Goal: Answer question/provide support: Share knowledge or assist other users

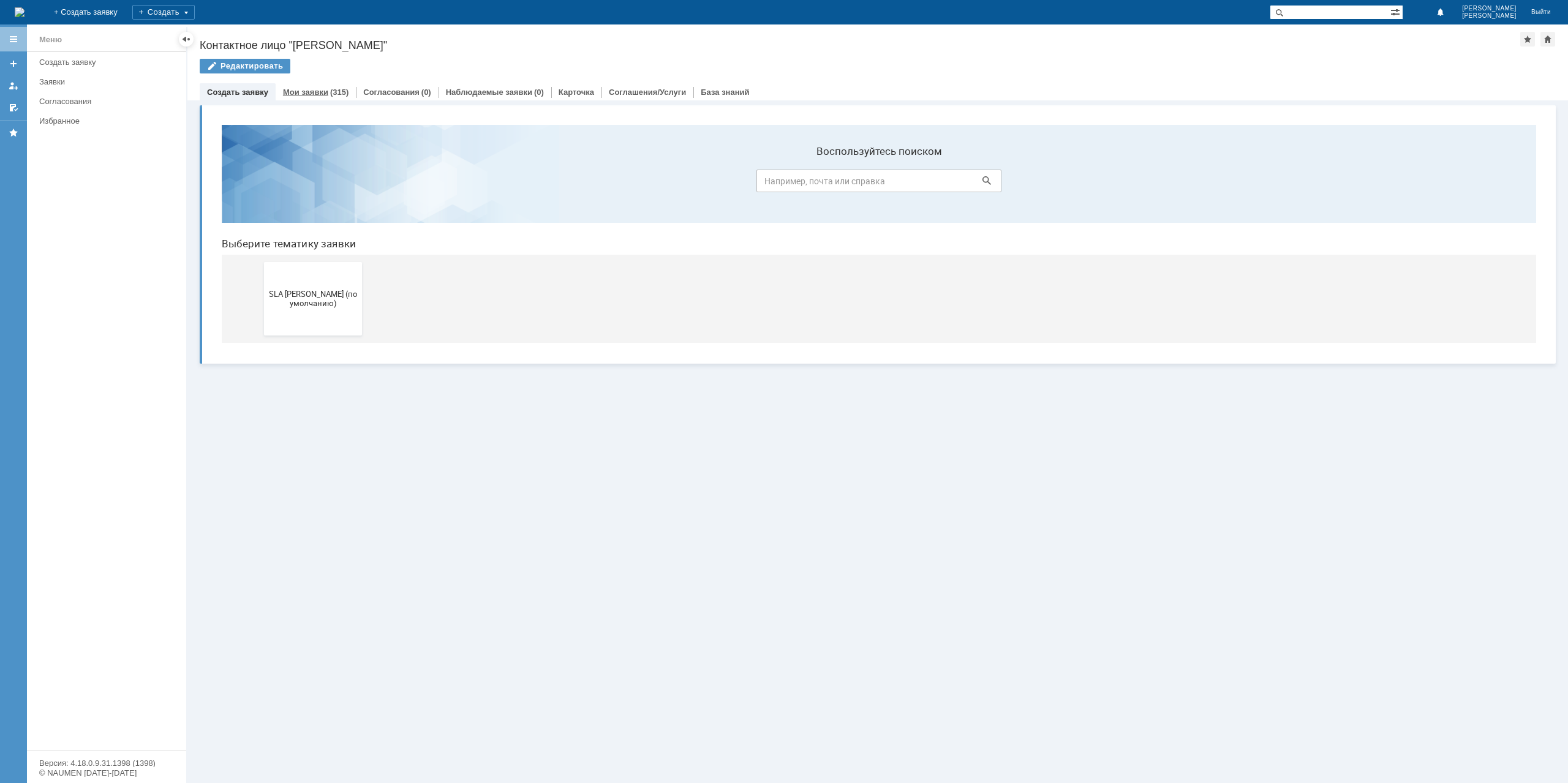
click at [330, 92] on div "(315)" at bounding box center [339, 92] width 19 height 9
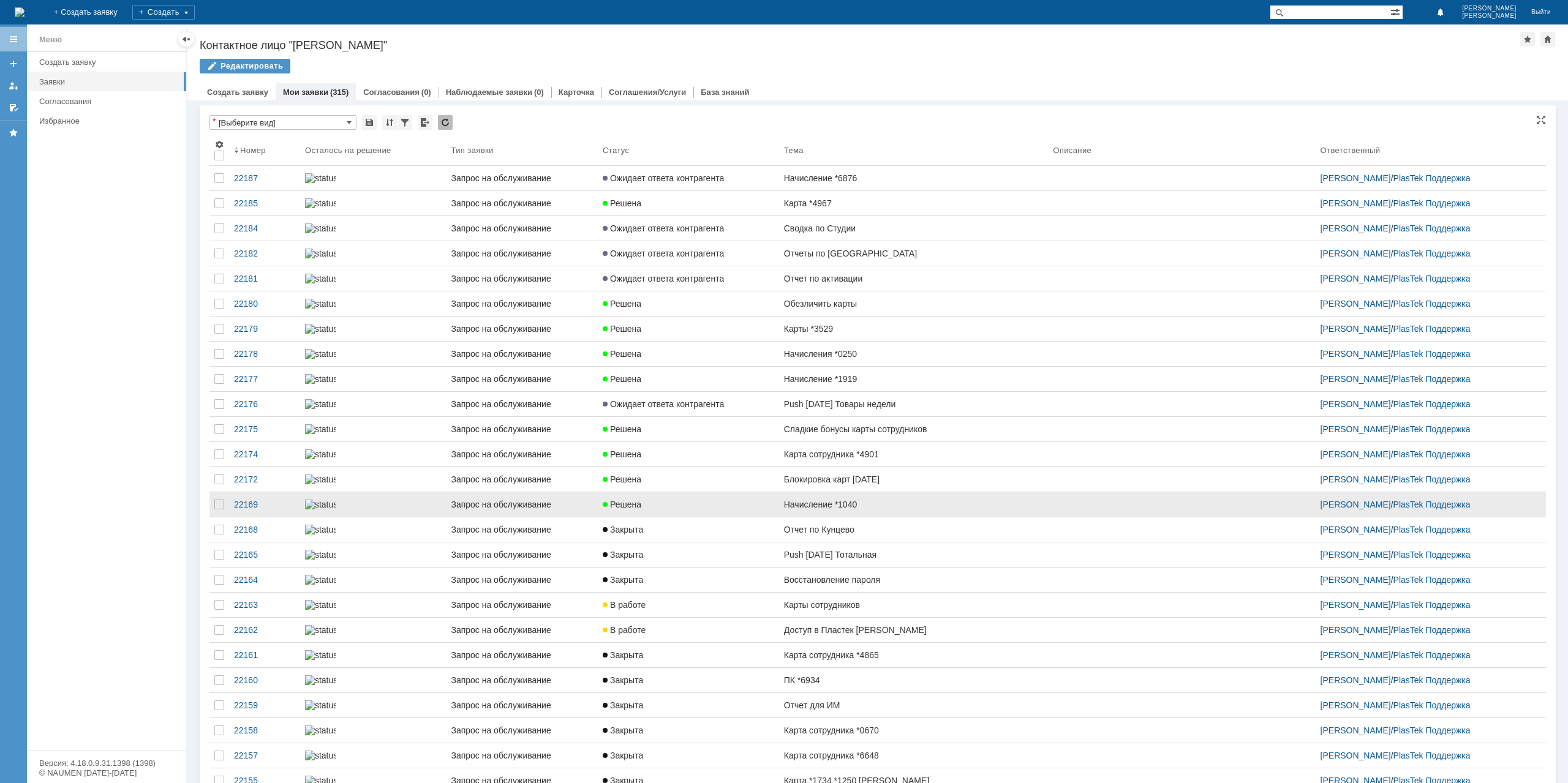
click at [677, 516] on link "Решена" at bounding box center [688, 504] width 181 height 24
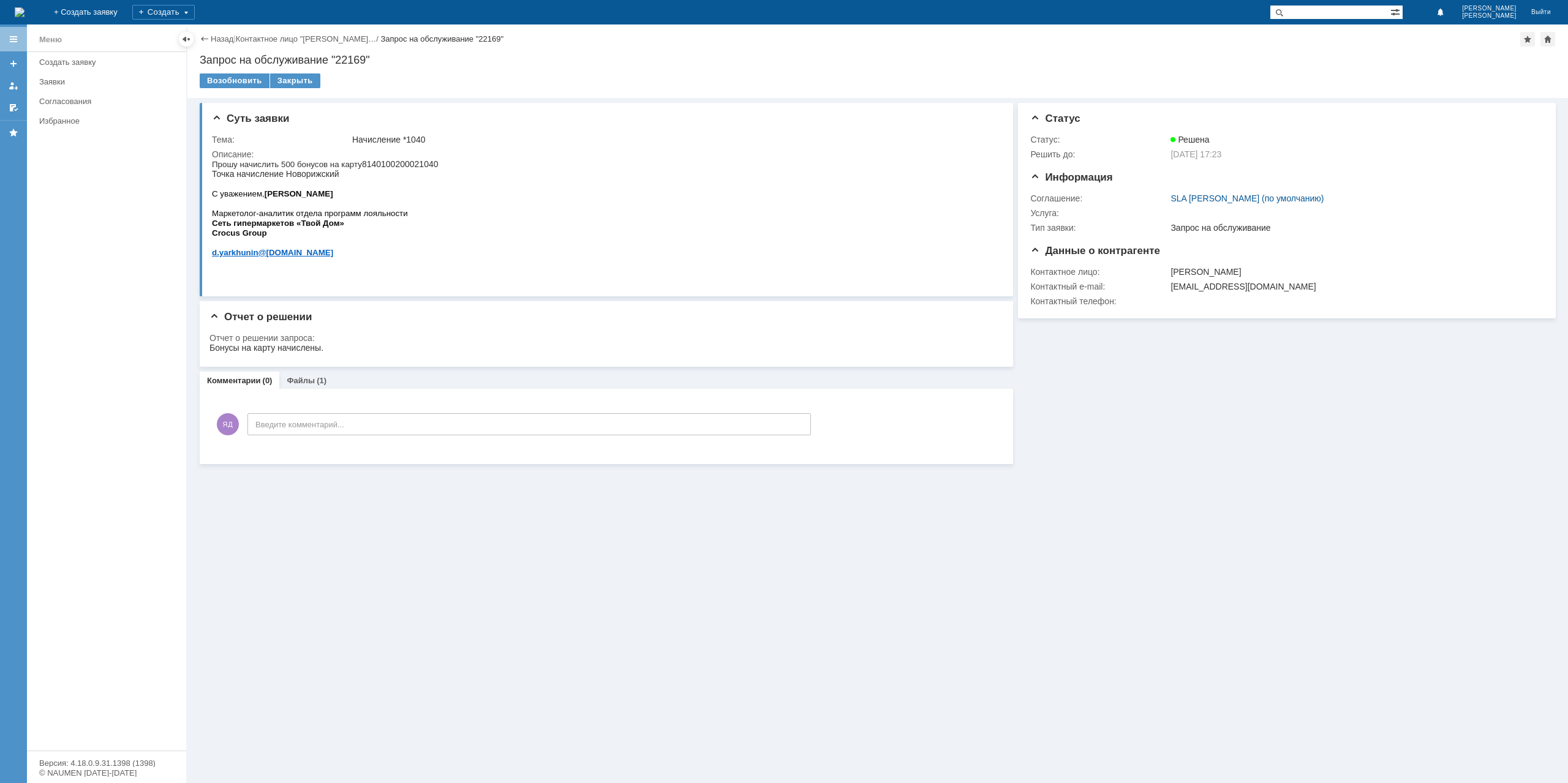
drag, startPoint x: 250, startPoint y: 161, endPoint x: 401, endPoint y: 173, distance: 151.5
click at [401, 173] on p "Прошу начислить 500 бонусов на карту 8140100200021040 Точка начисление Новорижс…" at bounding box center [325, 169] width 226 height 20
click at [286, 85] on div "Закрыть" at bounding box center [295, 81] width 50 height 15
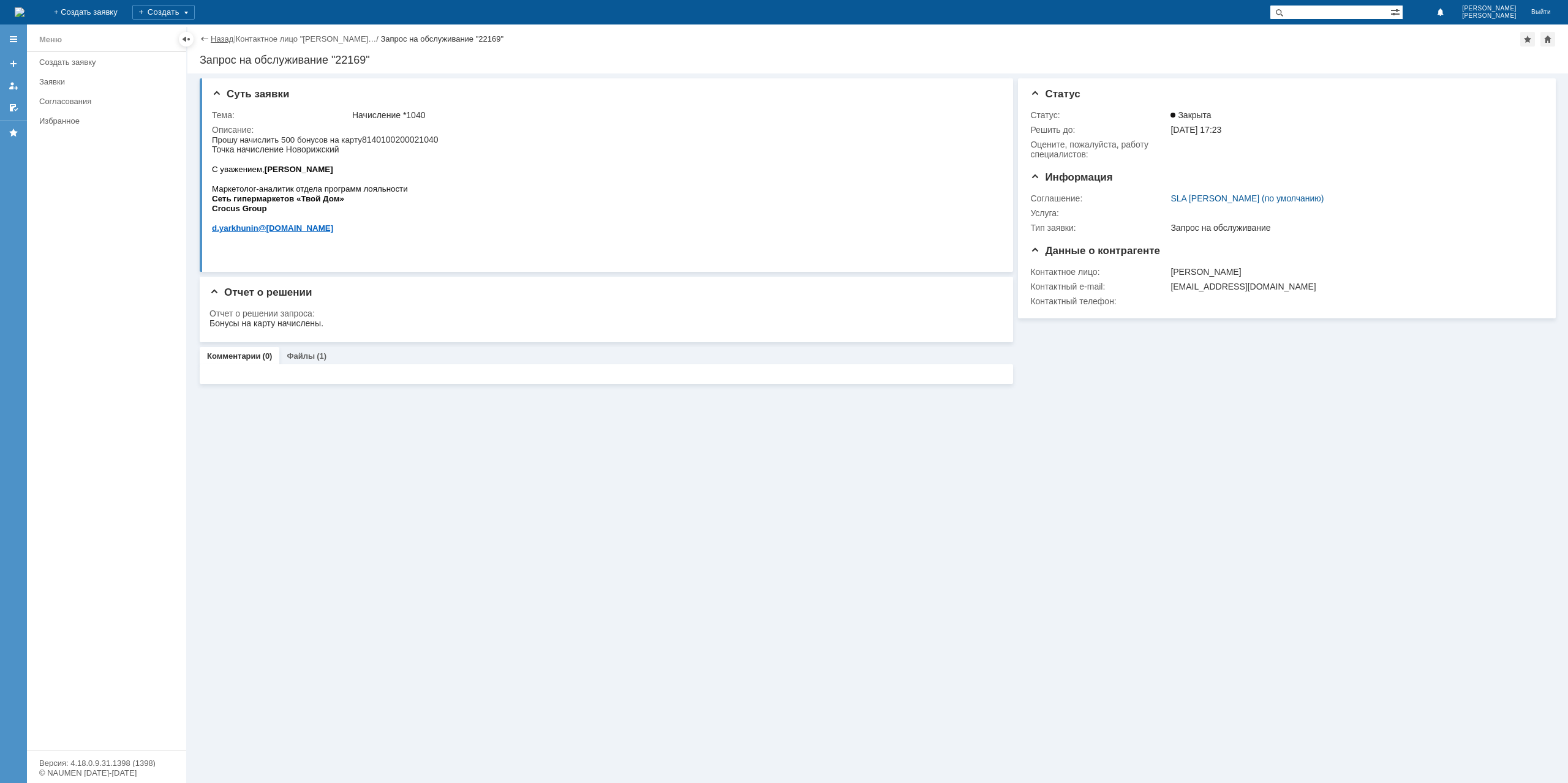
click at [218, 36] on link "Назад" at bounding box center [222, 39] width 22 height 9
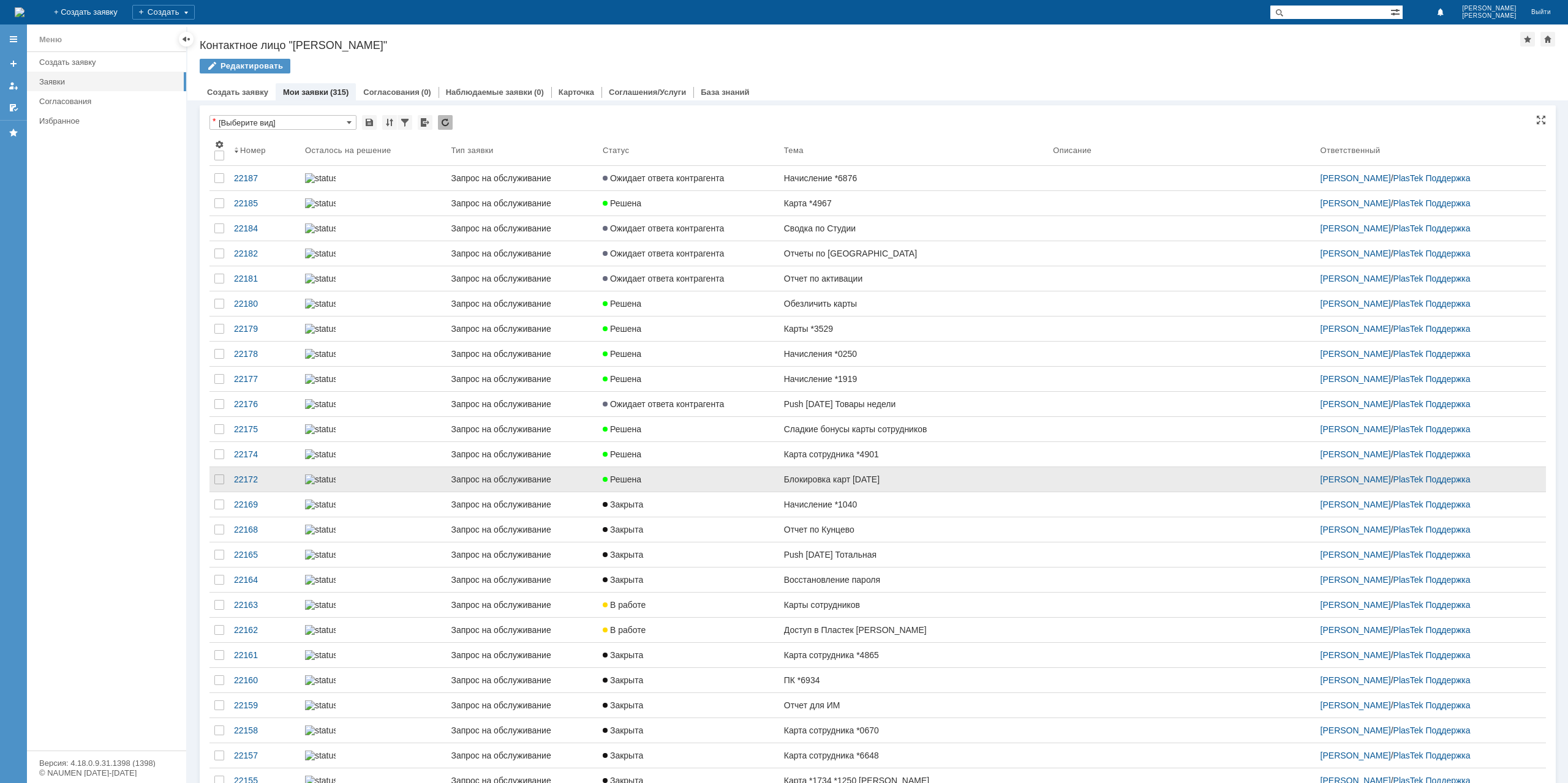
click at [833, 491] on link "Блокировка карт [DATE]" at bounding box center [913, 479] width 269 height 24
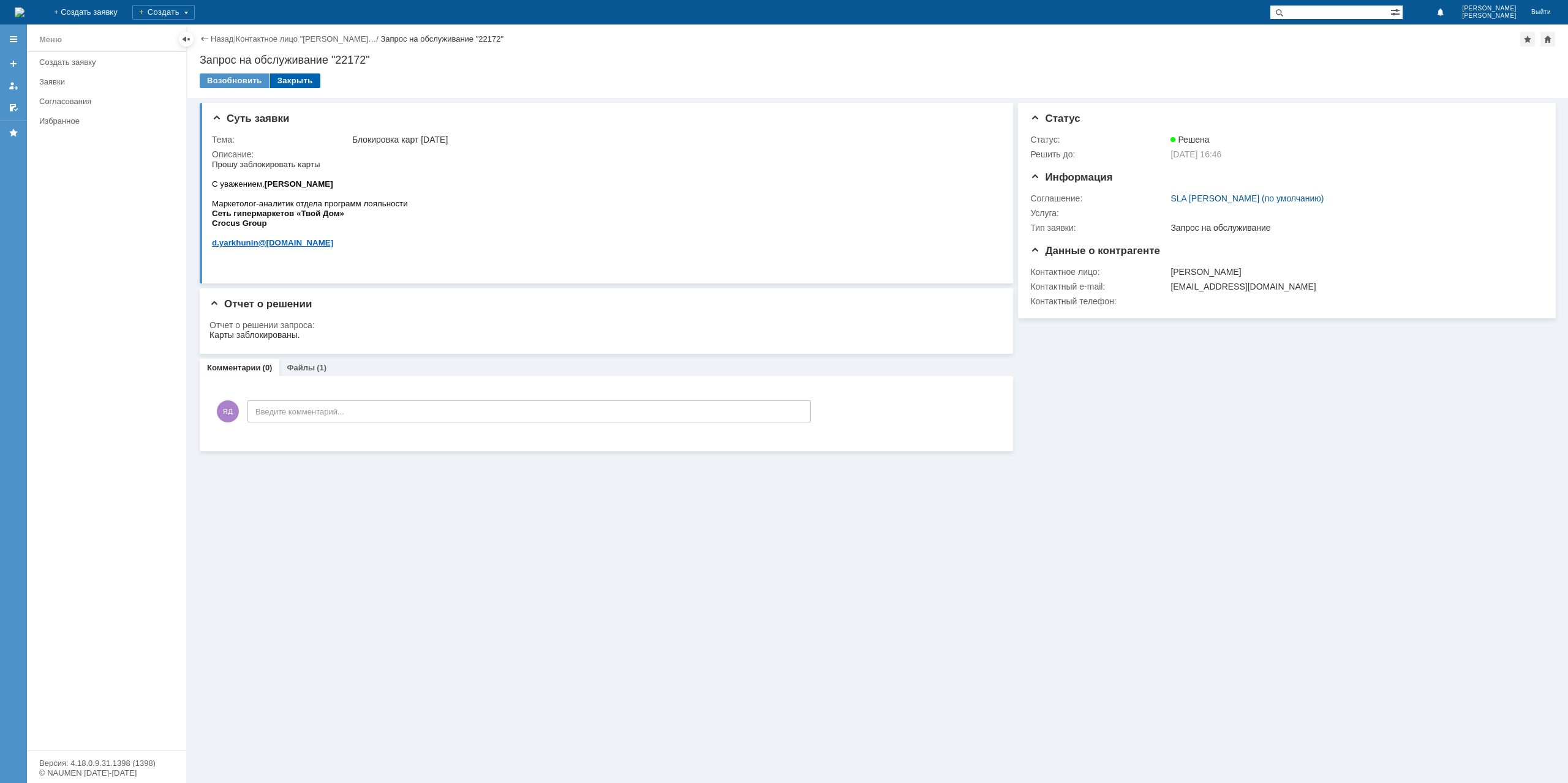
click at [296, 80] on div "Закрыть" at bounding box center [295, 81] width 50 height 15
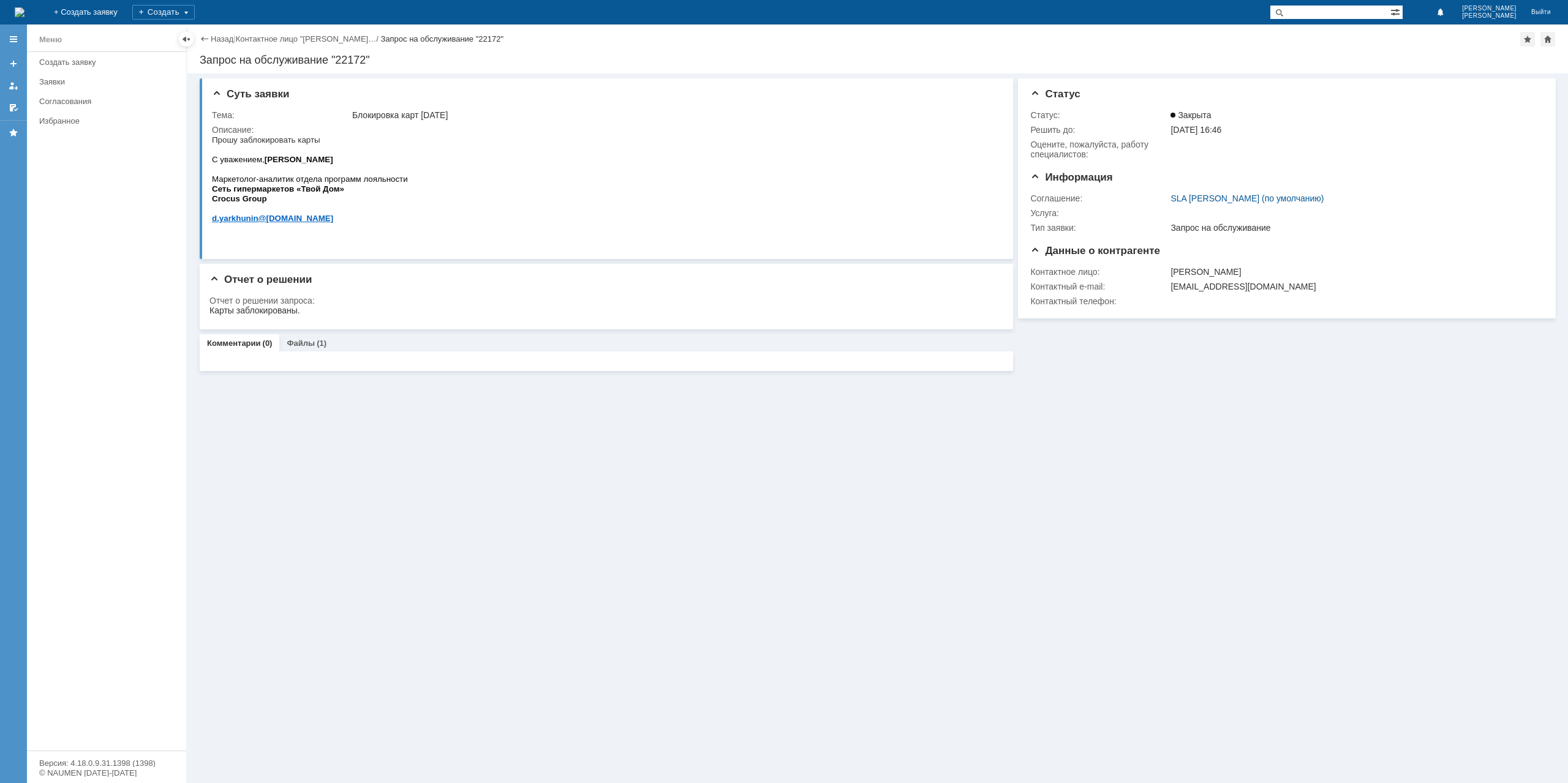
click at [218, 46] on div "Назад | Контактное лицо "[PERSON_NAME]… / Запрос на обслуживание "22172"" at bounding box center [877, 39] width 1356 height 15
click at [220, 38] on link "Назад" at bounding box center [222, 39] width 22 height 9
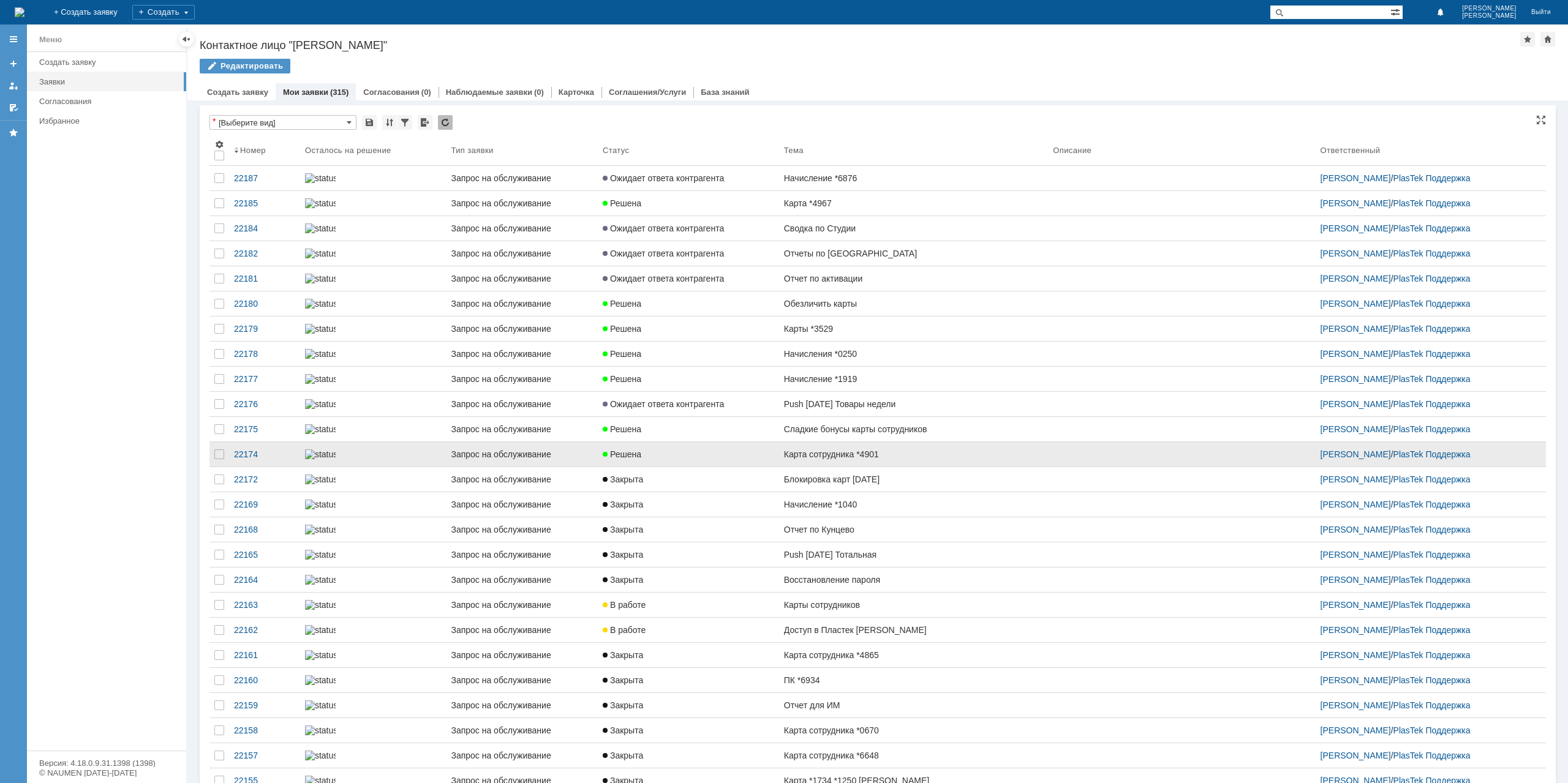
click at [763, 459] on div "Решена" at bounding box center [688, 454] width 172 height 10
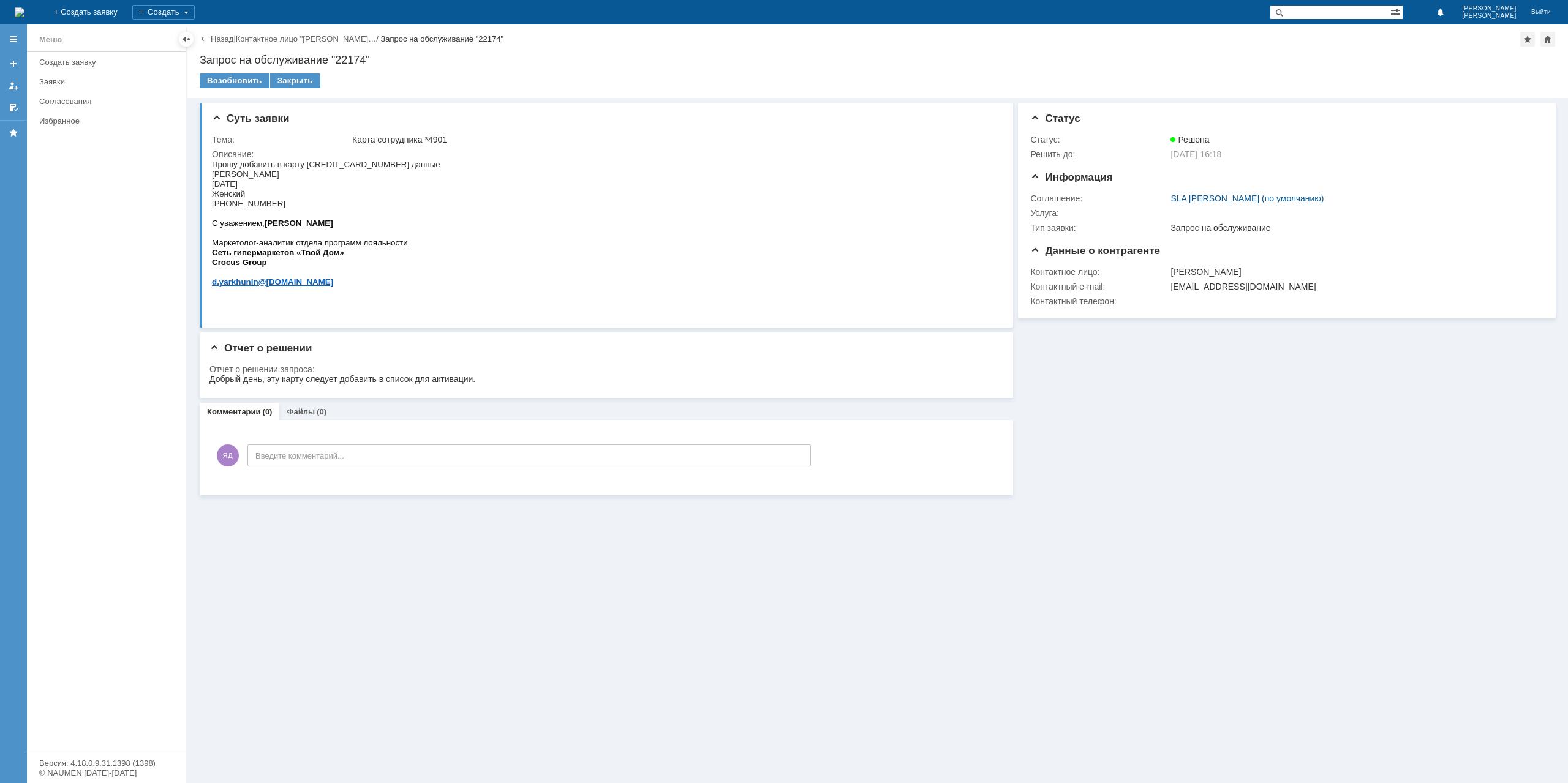
drag, startPoint x: 317, startPoint y: 374, endPoint x: 457, endPoint y: 374, distance: 140.0
click at [457, 374] on iframe at bounding box center [602, 379] width 785 height 10
click at [453, 378] on div "Добрый день, эту карту следует добавить в список для активации." at bounding box center [342, 379] width 266 height 10
click at [290, 76] on div "Закрыть" at bounding box center [295, 81] width 50 height 15
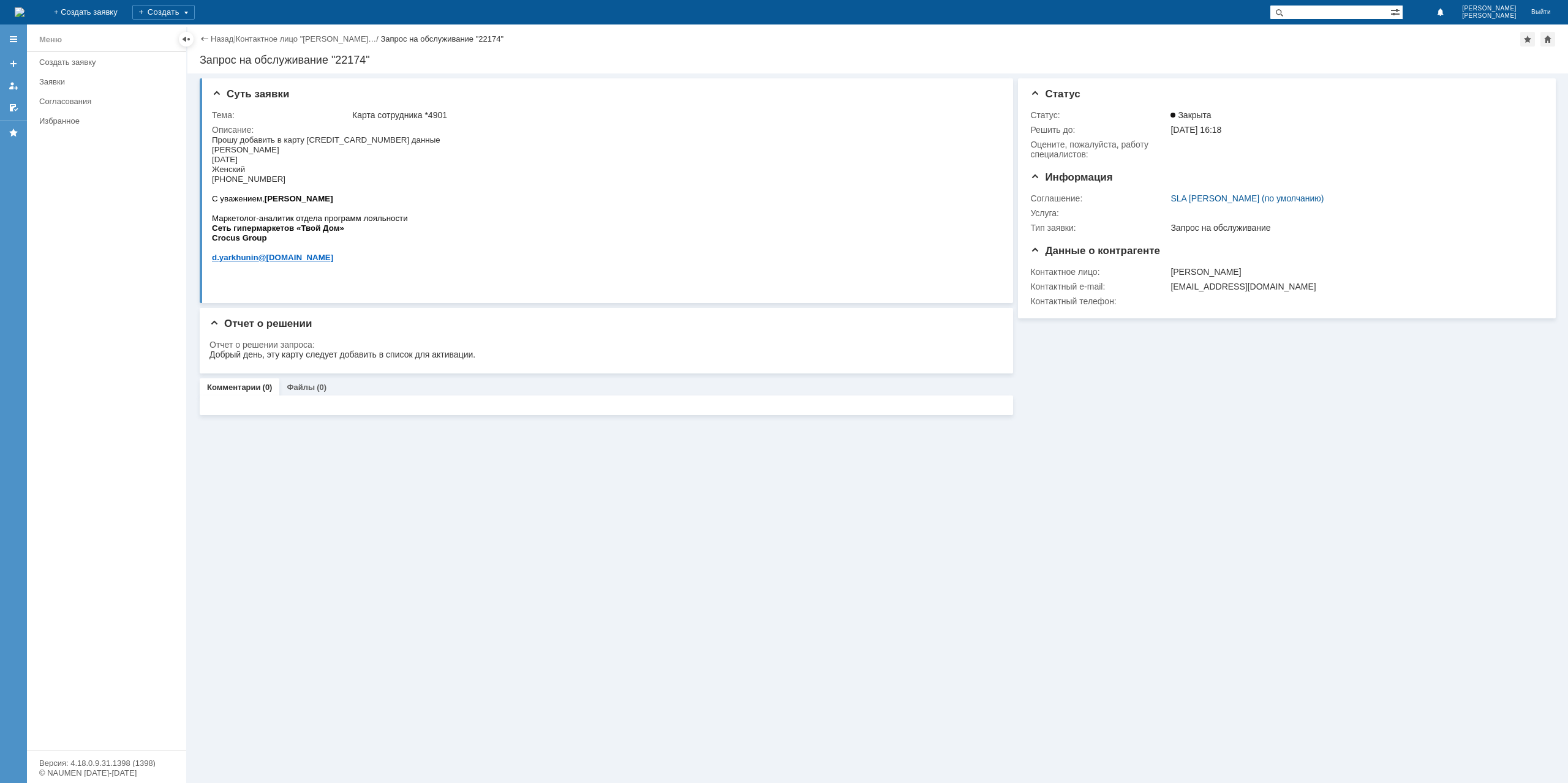
click at [210, 38] on div "Назад" at bounding box center [216, 39] width 34 height 9
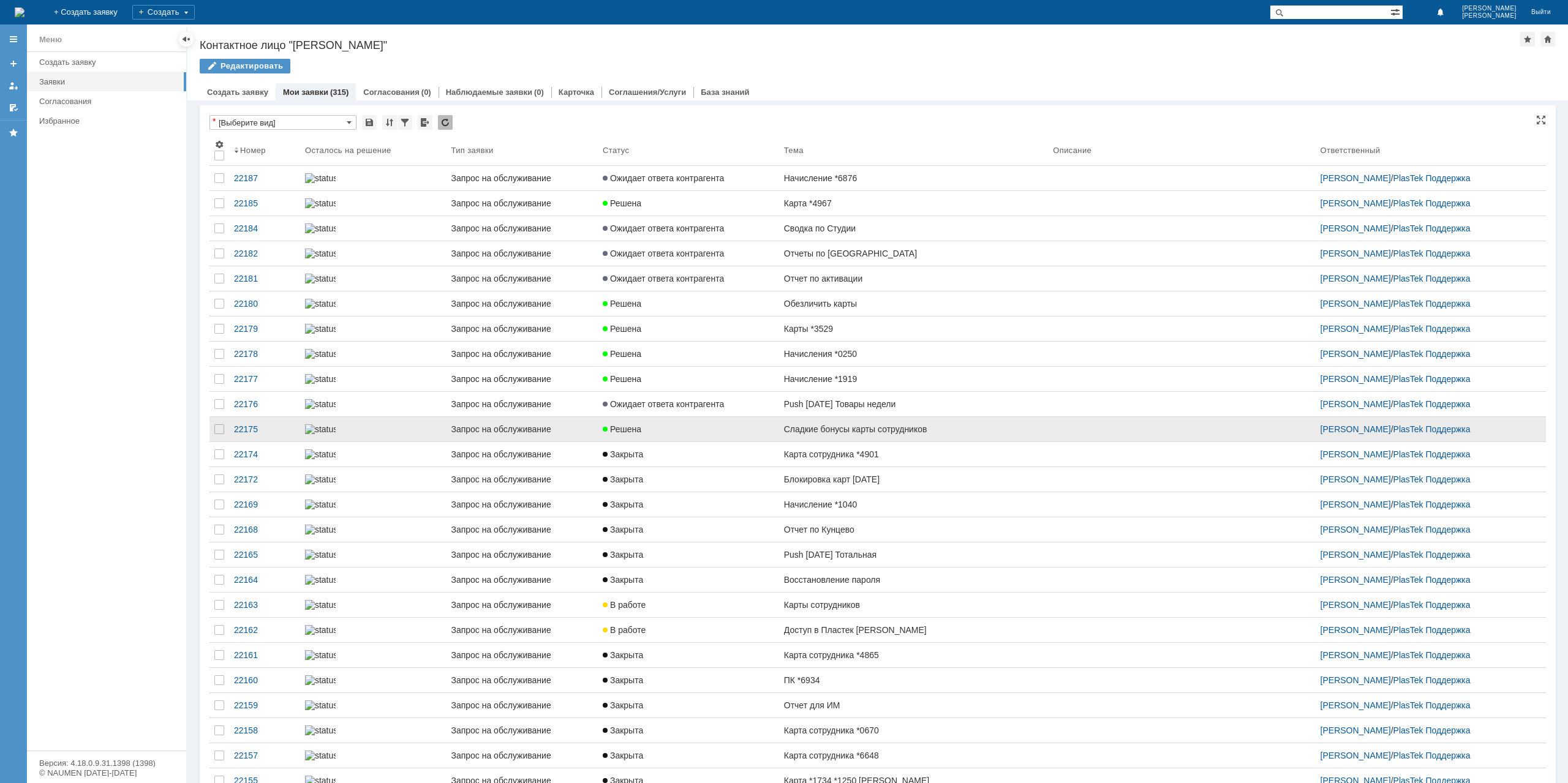
click at [610, 434] on span "Решена" at bounding box center [622, 429] width 38 height 10
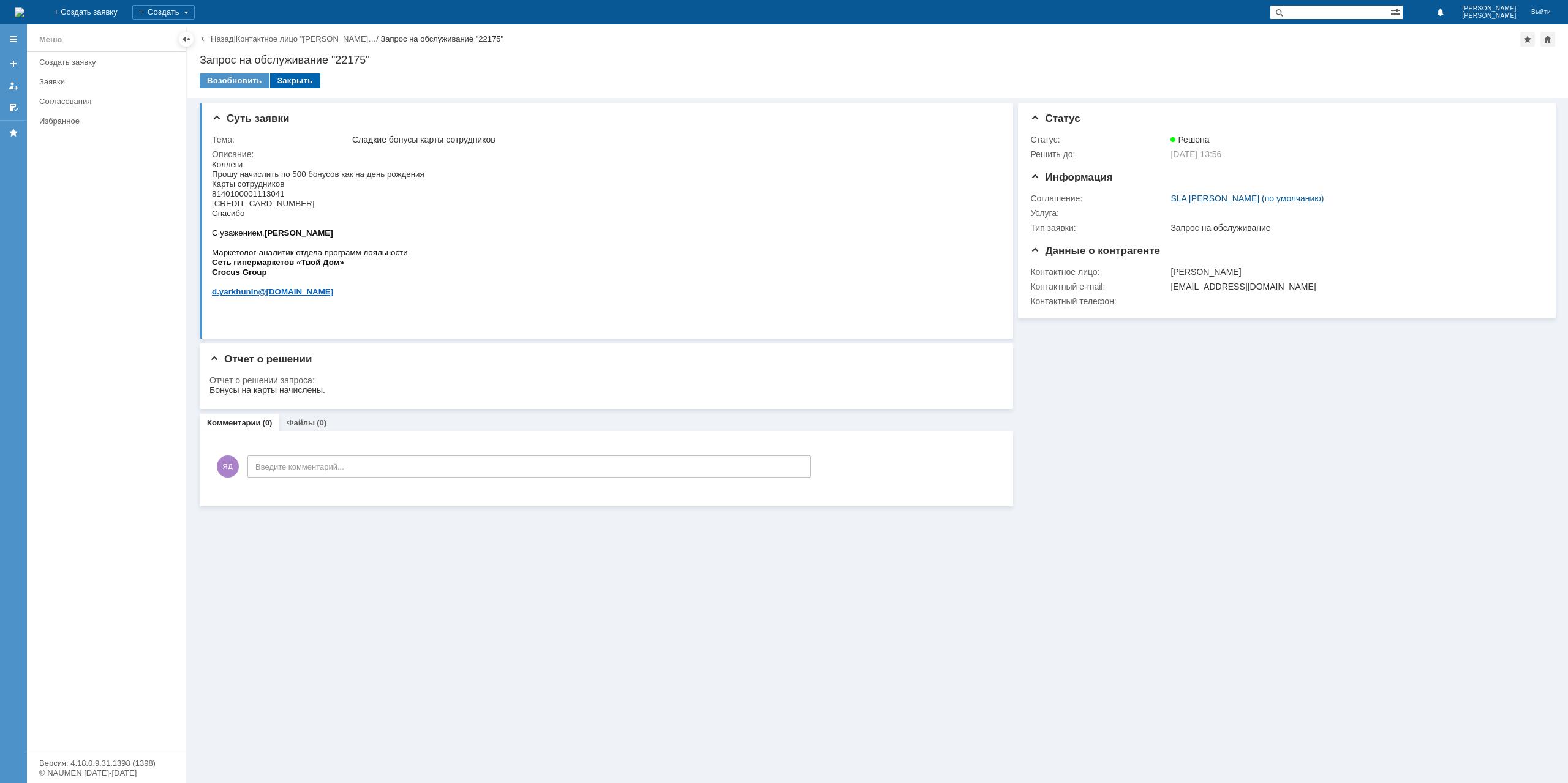
click at [295, 82] on div "Закрыть" at bounding box center [295, 81] width 50 height 15
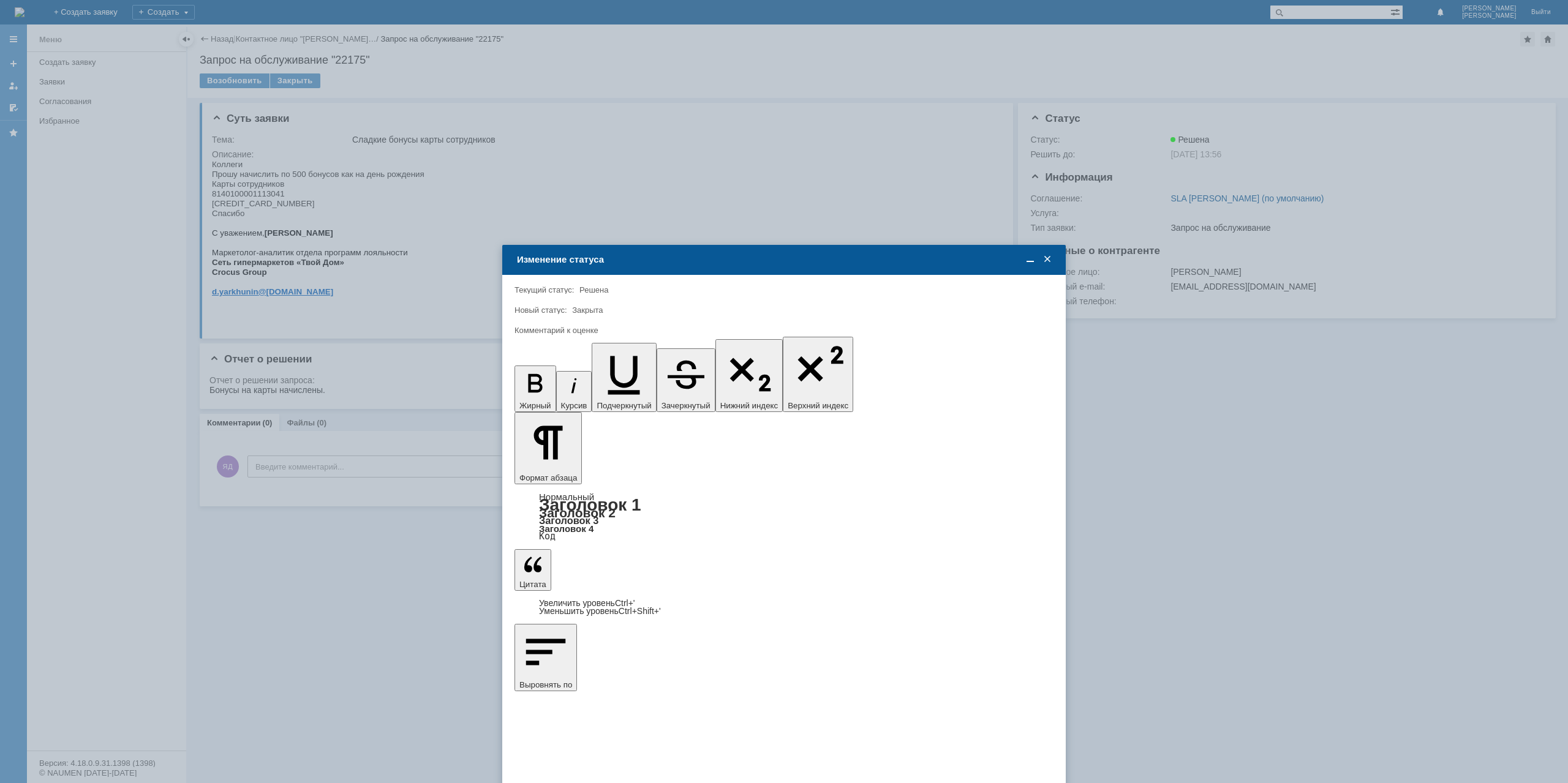
click at [1047, 258] on span at bounding box center [1047, 259] width 12 height 11
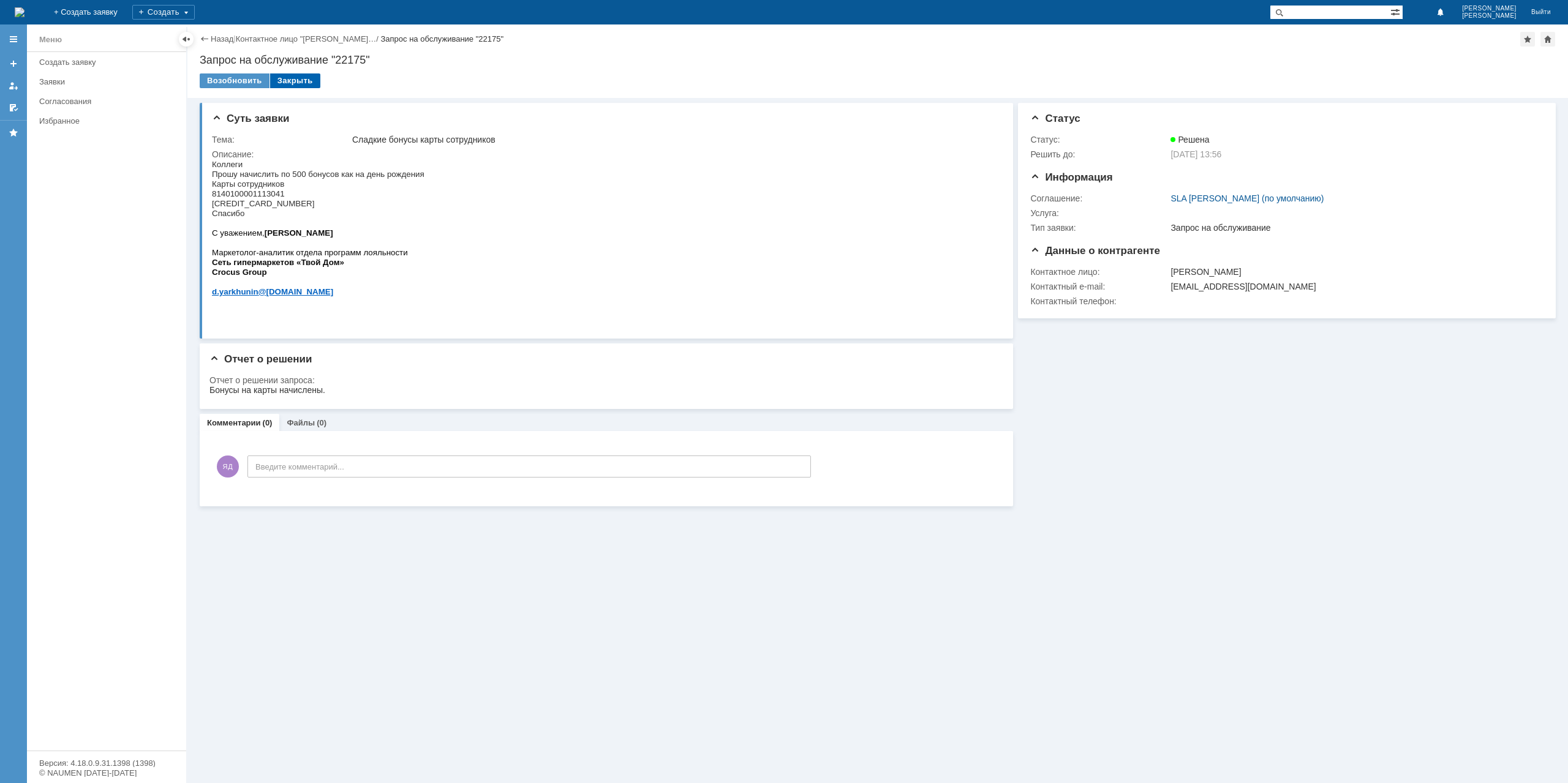
click at [299, 80] on div "Закрыть" at bounding box center [295, 81] width 50 height 15
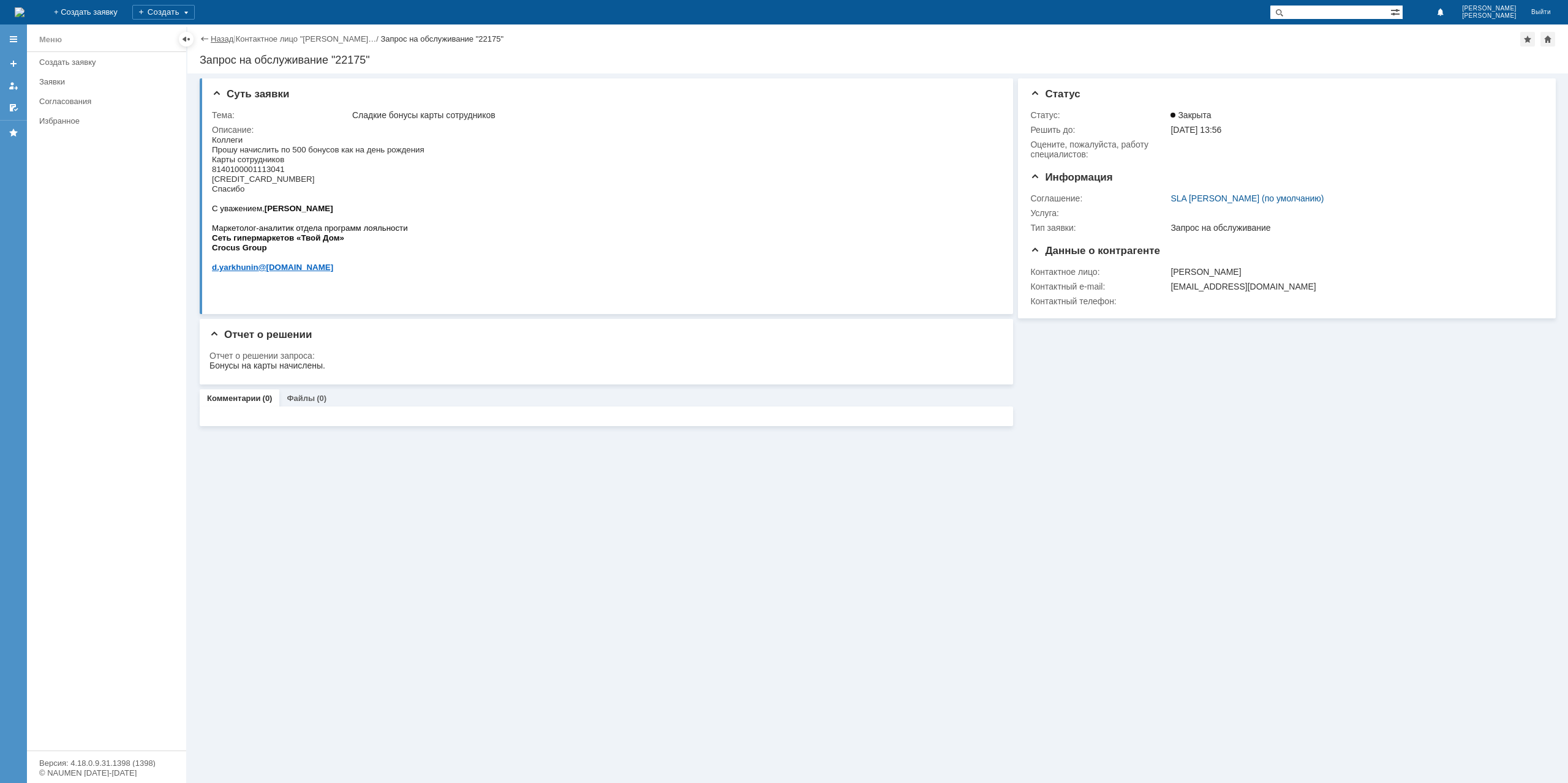
click at [224, 42] on link "Назад" at bounding box center [222, 39] width 22 height 9
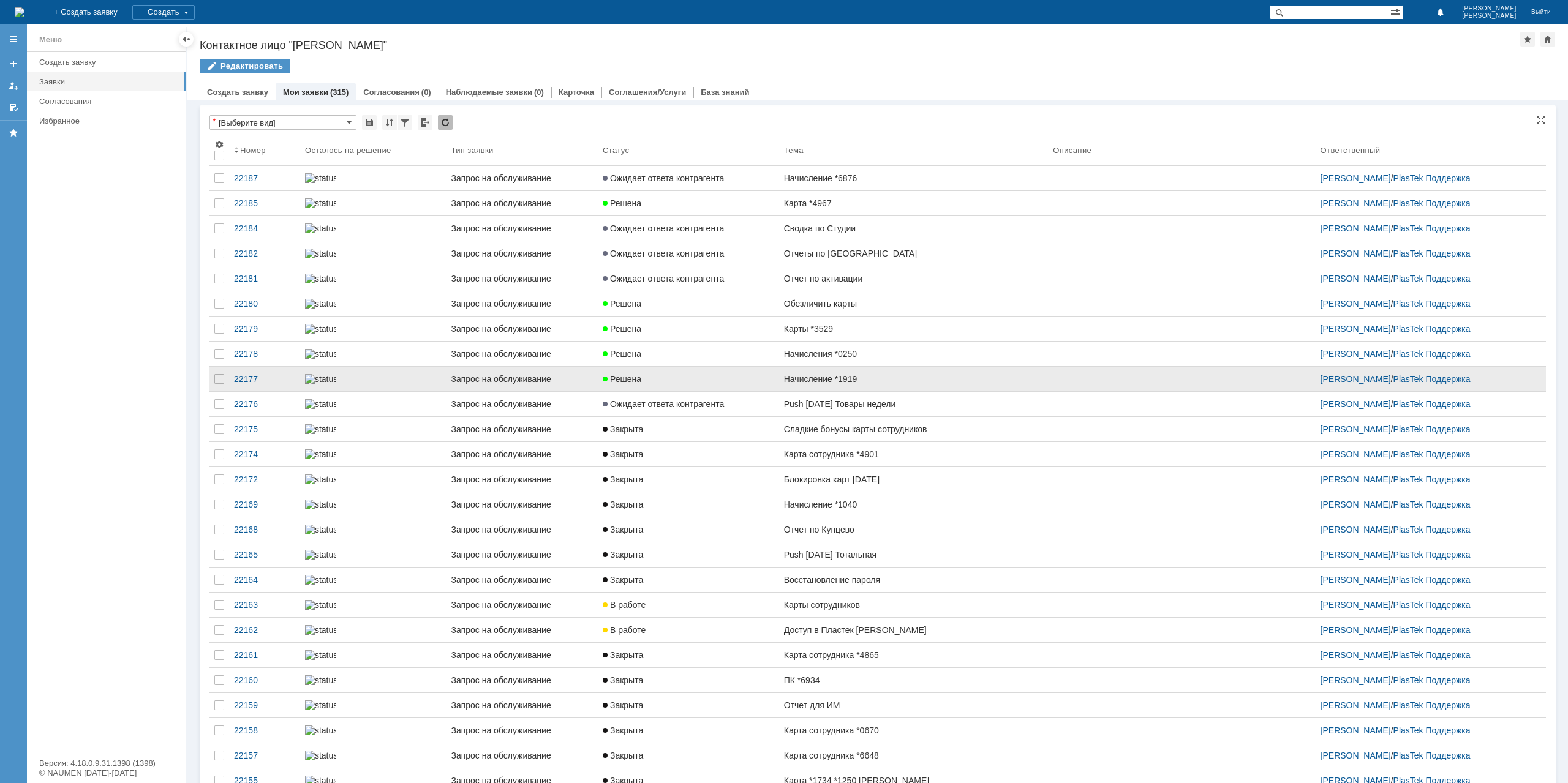
click at [678, 384] on div "Решена" at bounding box center [688, 379] width 172 height 10
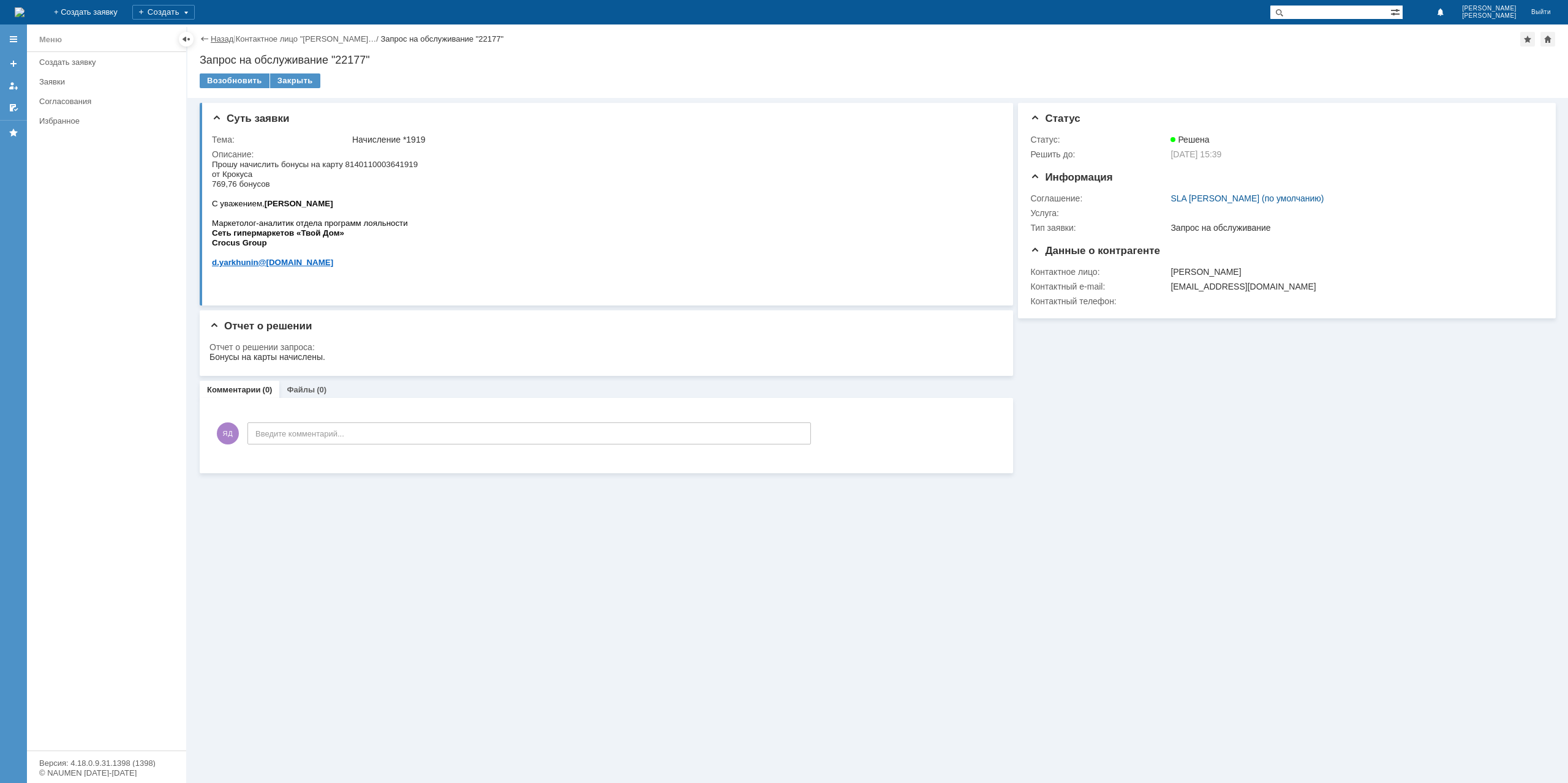
click at [217, 40] on link "Назад" at bounding box center [222, 39] width 22 height 9
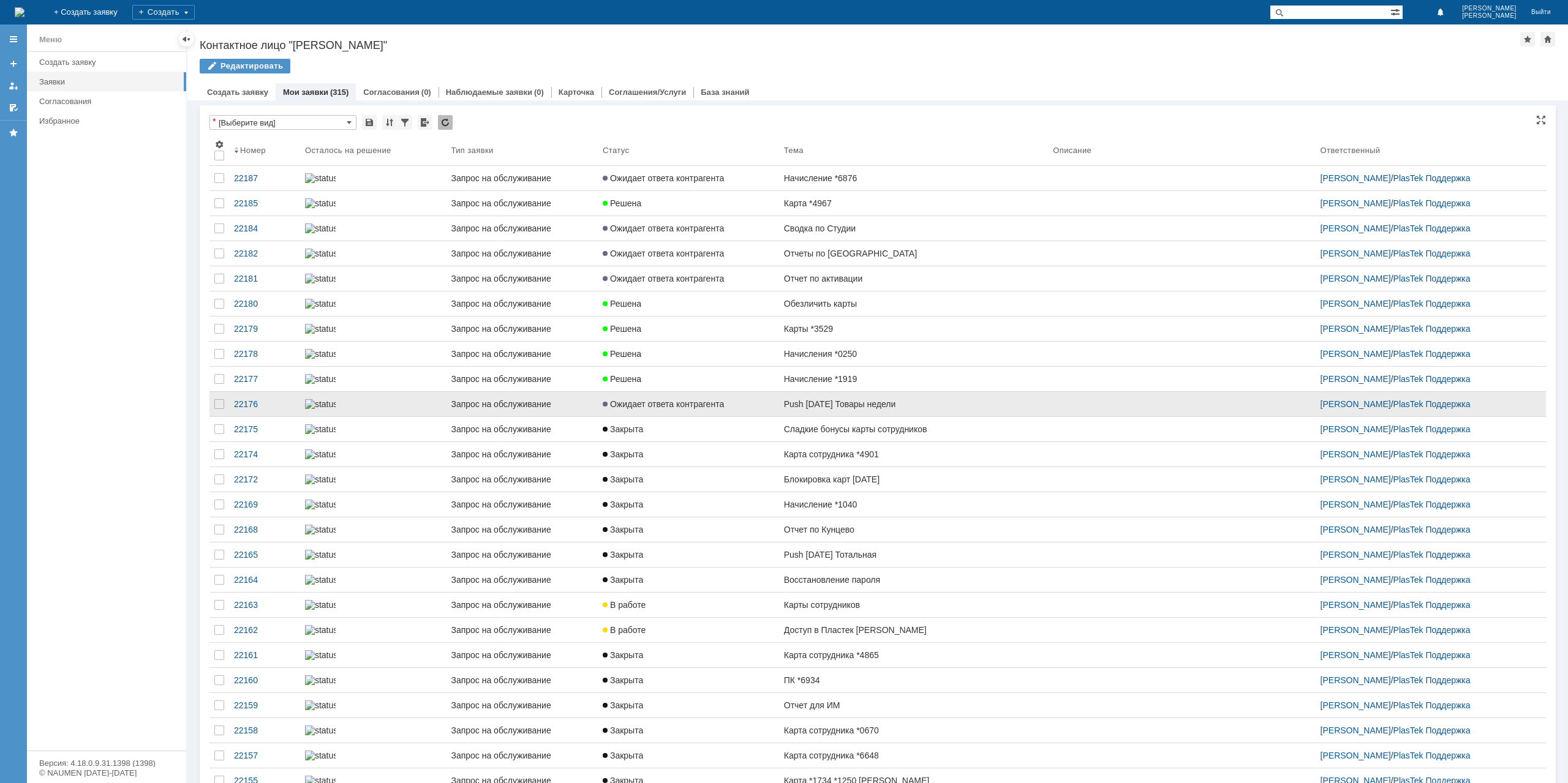
click at [905, 416] on link "Push [DATE] Товары недели" at bounding box center [913, 404] width 269 height 24
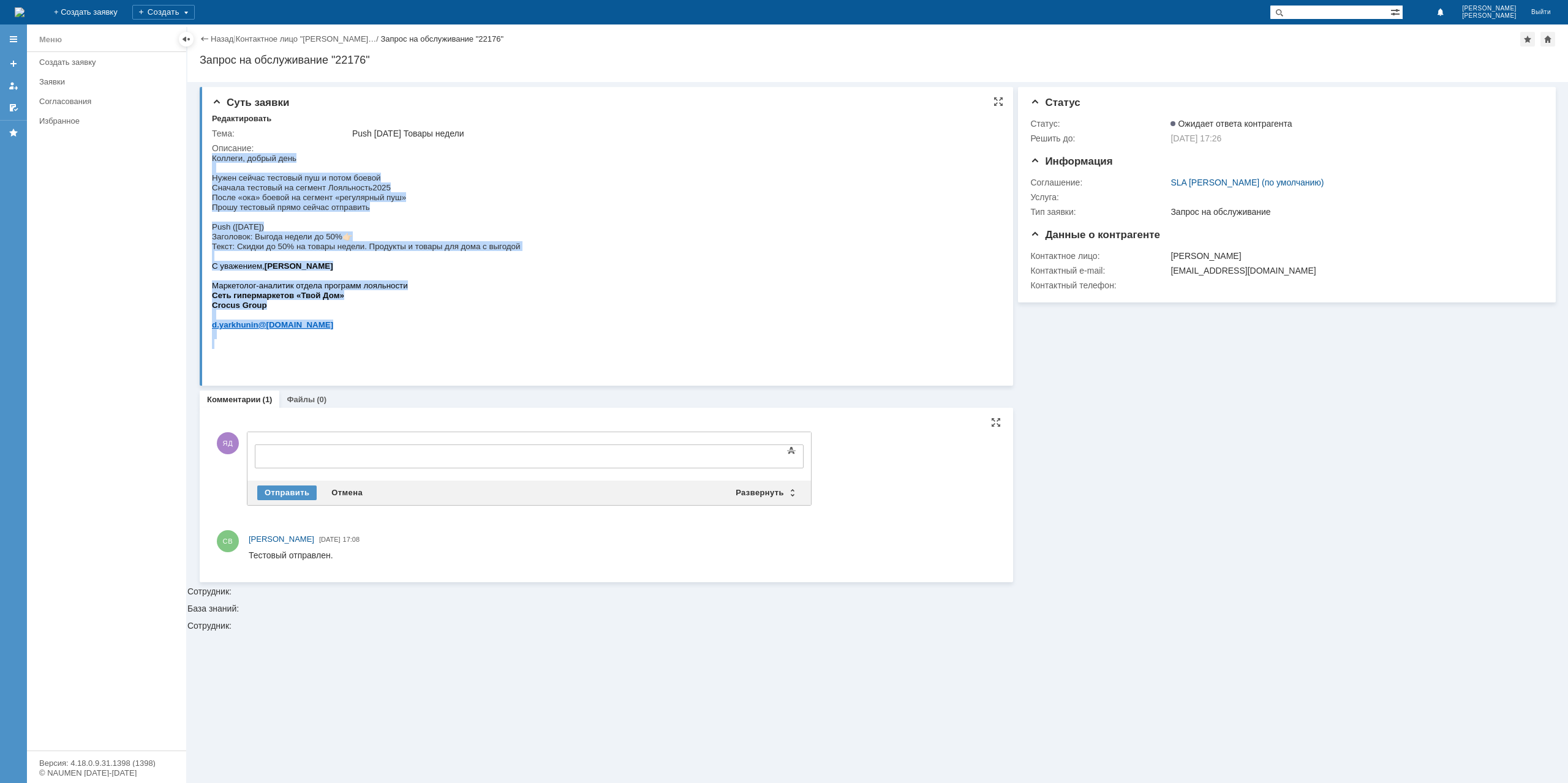
drag, startPoint x: 540, startPoint y: 255, endPoint x: 197, endPoint y: 247, distance: 343.1
click at [212, 247] on html "Коллеги, добрый день Нужен сейчас тестовый пуш и потом боевой Сначала тестовый …" at bounding box center [603, 251] width 783 height 196
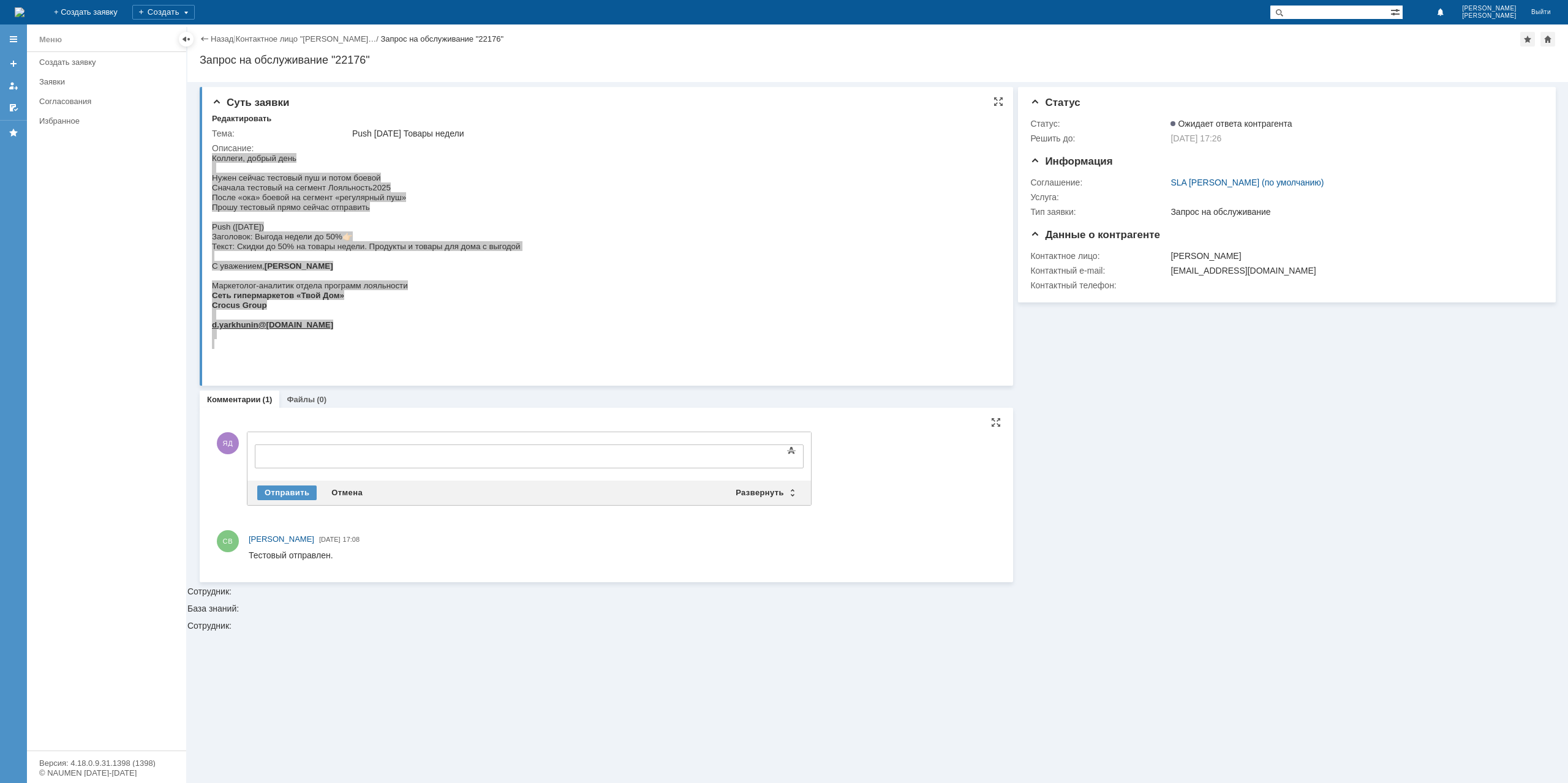
click at [212, 244] on div "Суть заявки Редактировать Тема: Push [DATE] Товары недели Описание:" at bounding box center [606, 236] width 813 height 299
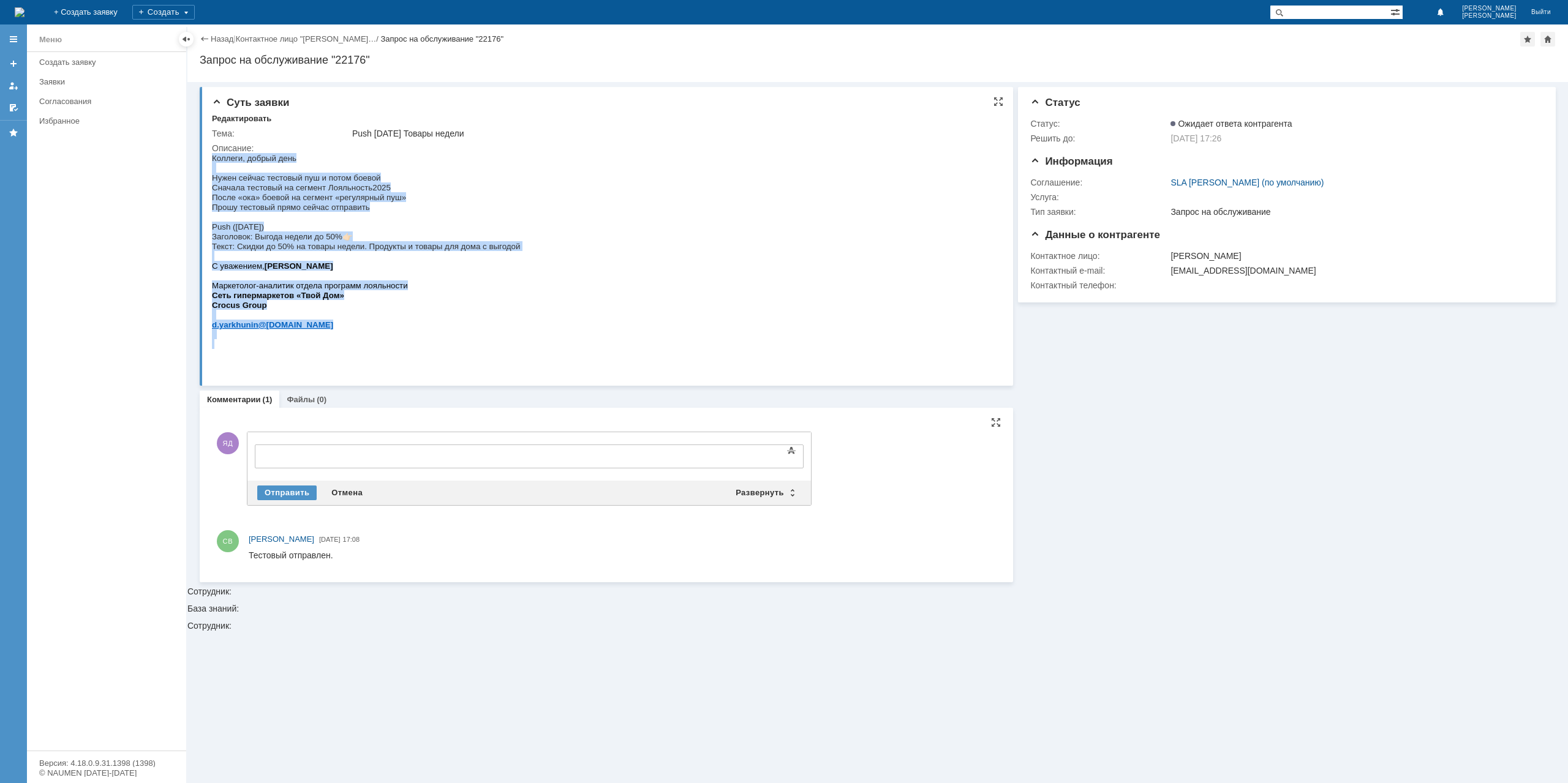
click at [213, 241] on span "Заголовок: Выгода недели до 50%" at bounding box center [277, 236] width 130 height 9
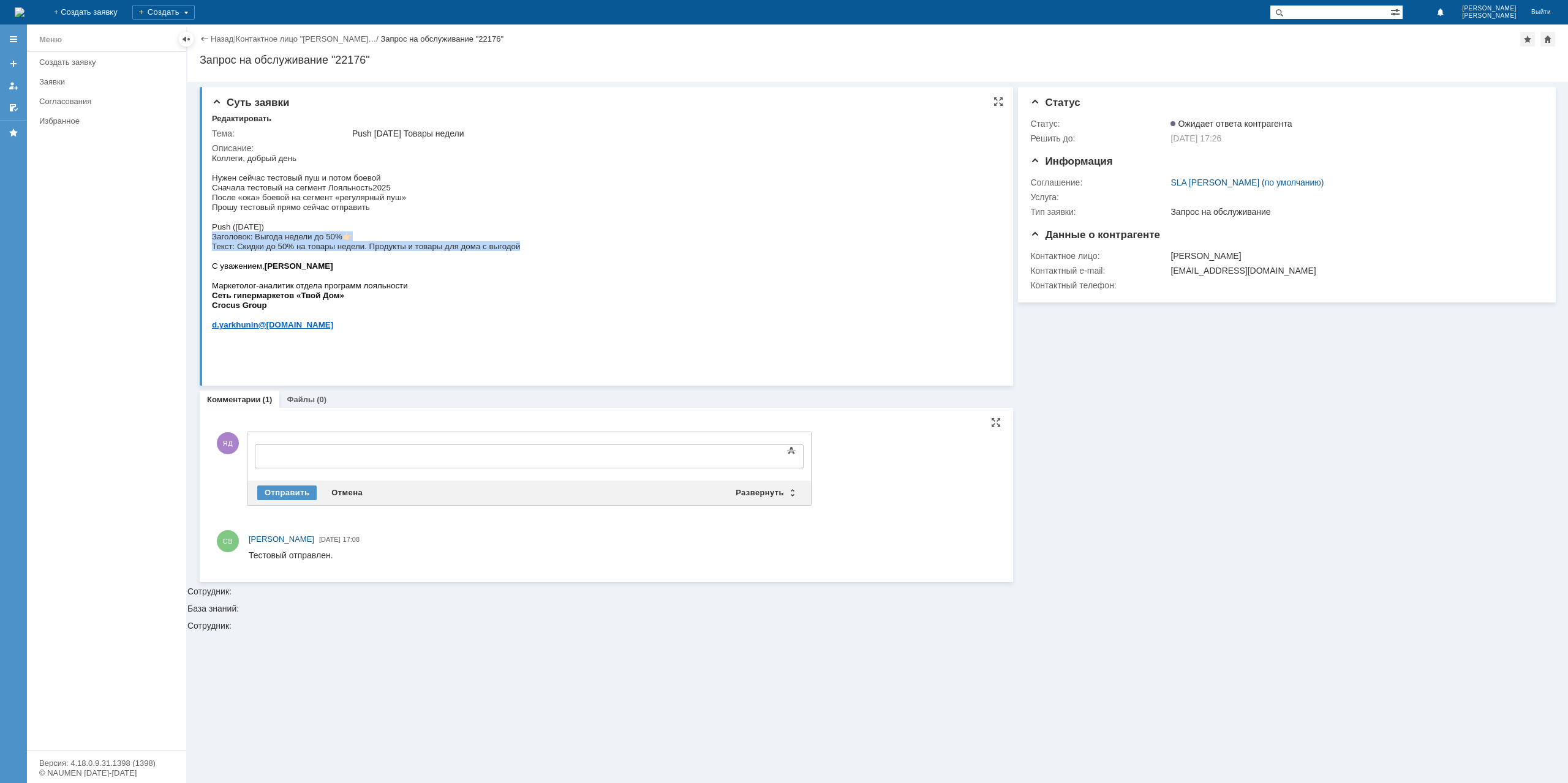
drag, startPoint x: 213, startPoint y: 245, endPoint x: 517, endPoint y: 258, distance: 304.3
click at [517, 258] on div "Коллеги, добрый день Нужен сейчас тестовый пуш и потом боевой Сначала тестовый …" at bounding box center [366, 251] width 308 height 196
click at [297, 449] on body at bounding box center [354, 456] width 184 height 21
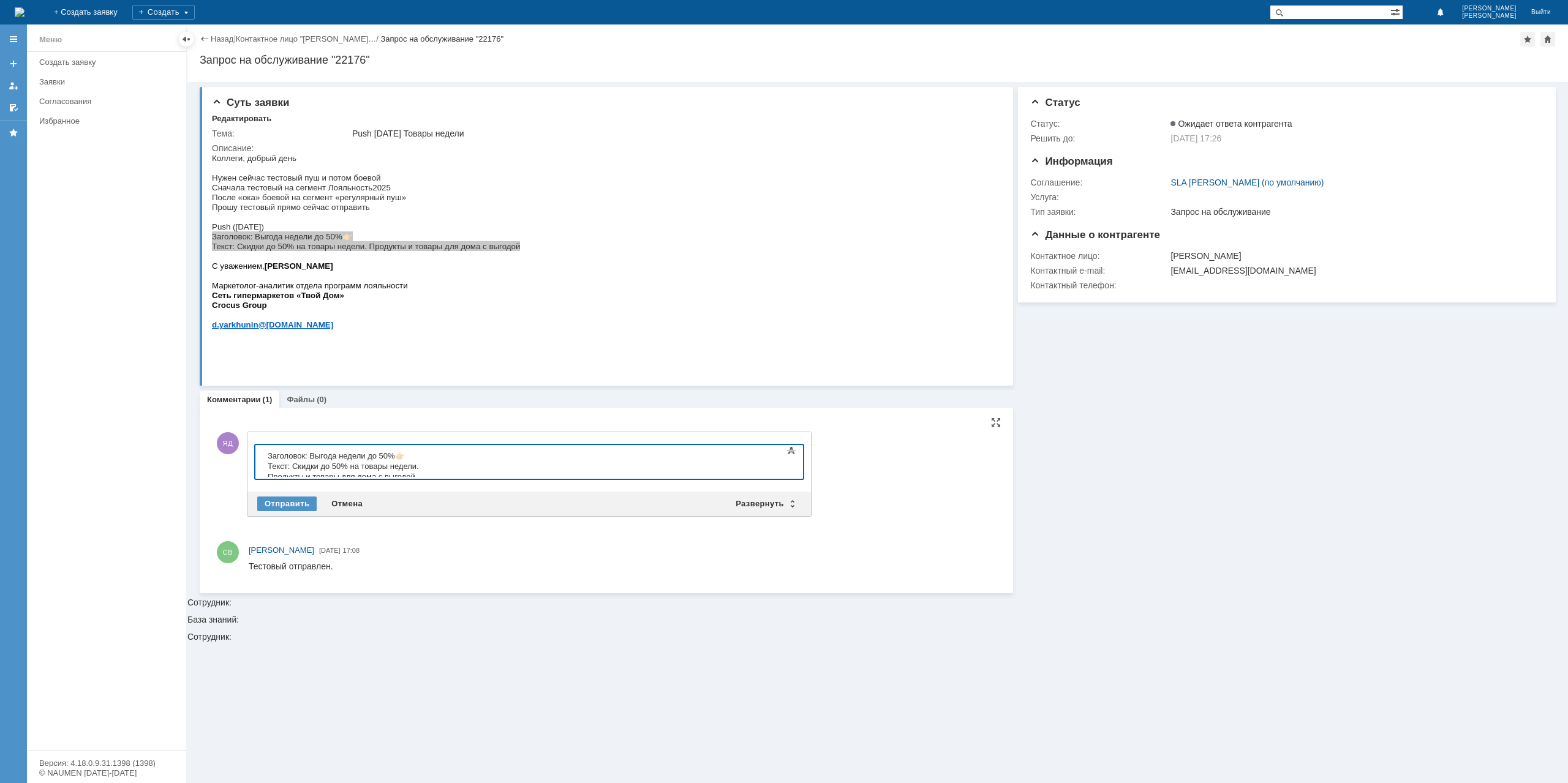
click at [404, 455] on span "👉🏻" at bounding box center [399, 456] width 10 height 9
click at [442, 466] on p "Текст: Скидки до 50% на товары недели. Продукты и товары для дома с выгодой" at bounding box center [354, 470] width 174 height 21
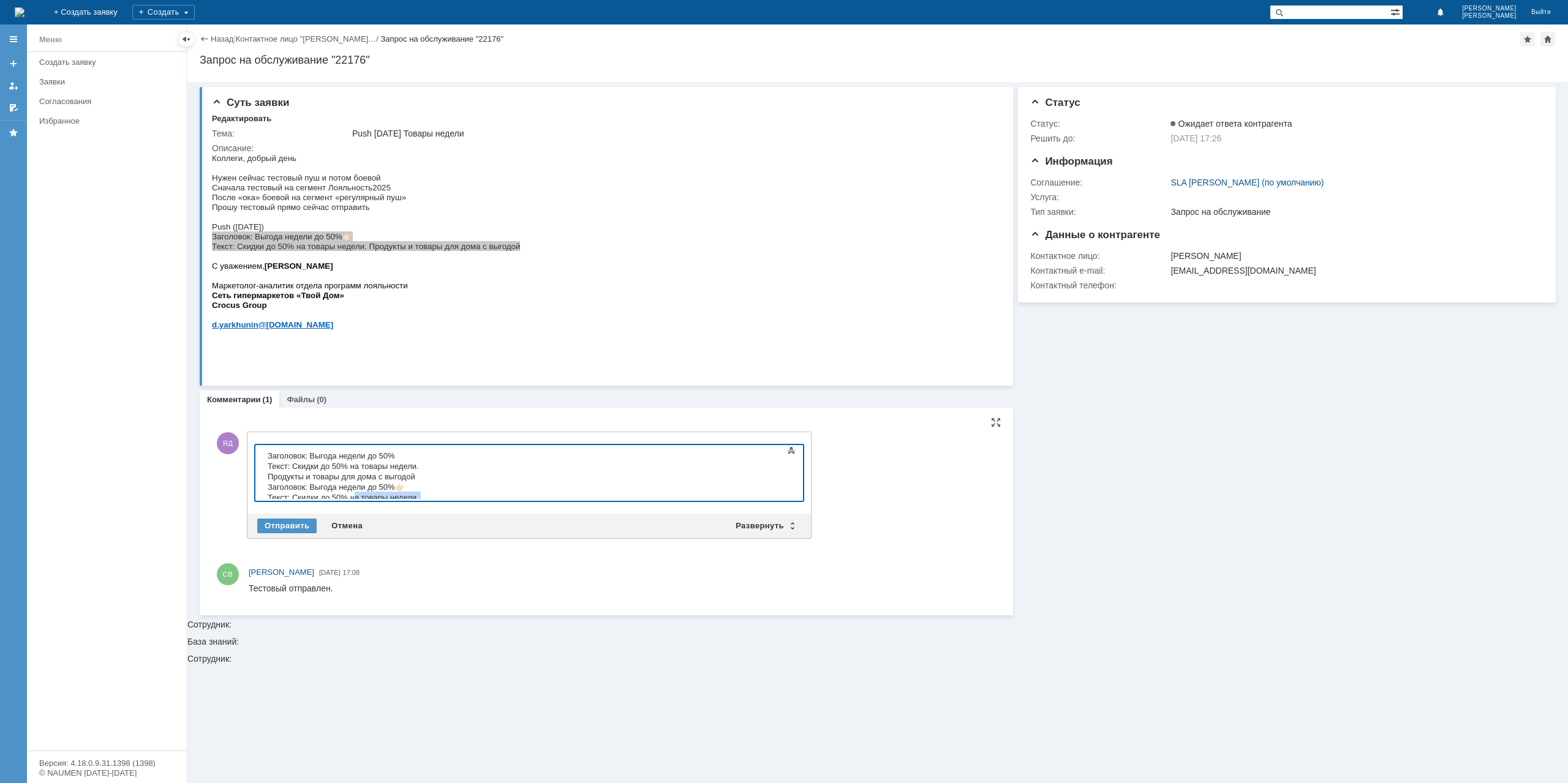
drag, startPoint x: 583, startPoint y: 489, endPoint x: 352, endPoint y: 486, distance: 231.0
click at [352, 491] on p "Текст: Скидки до 50% на товары недели. Продукты и товары для дома с выгодой" at bounding box center [354, 502] width 174 height 21
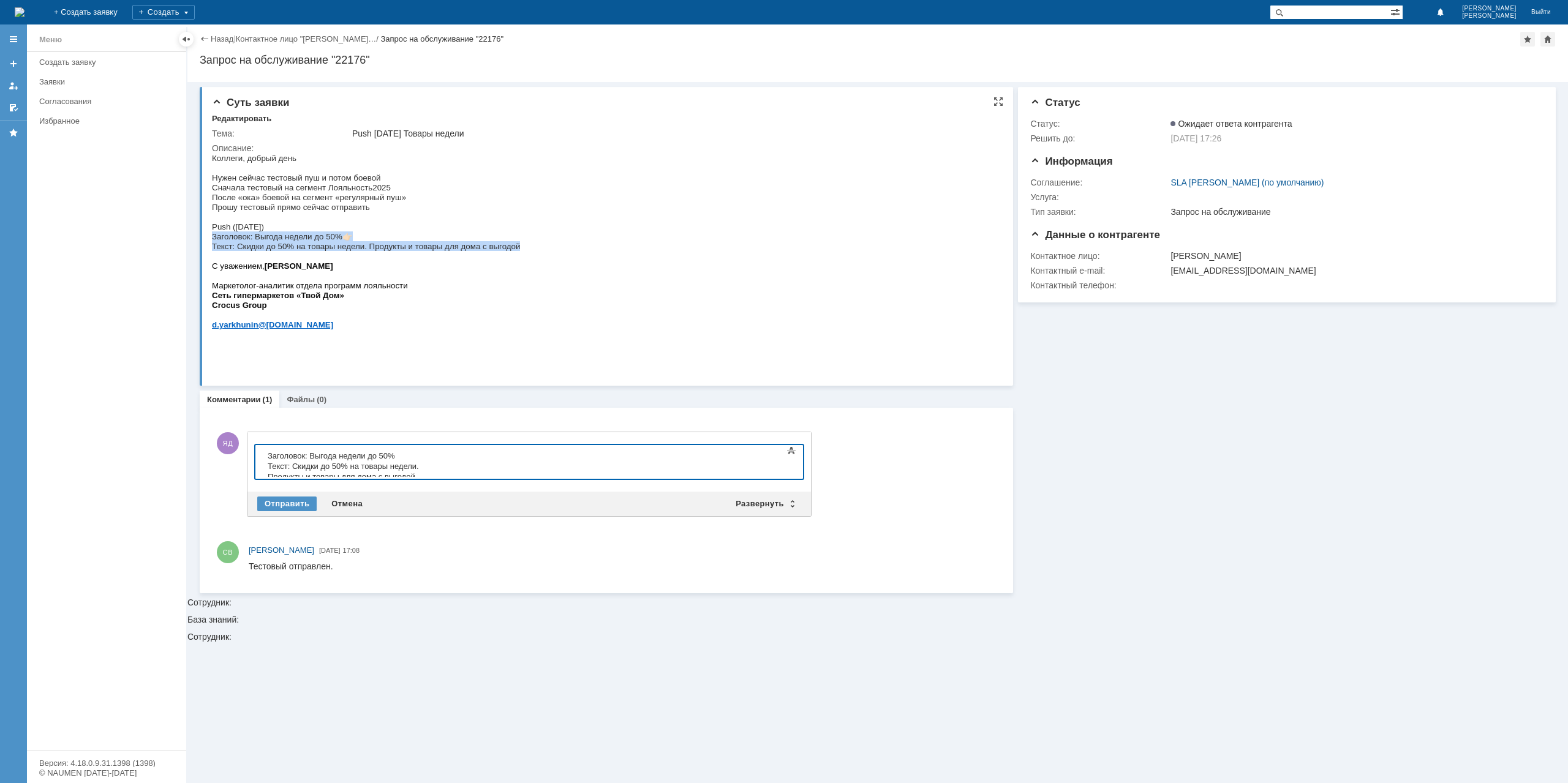
drag, startPoint x: 349, startPoint y: 243, endPoint x: 353, endPoint y: 249, distance: 7.2
click at [350, 241] on span "👉🏻" at bounding box center [347, 236] width 10 height 9
click at [348, 241] on span "👉🏻" at bounding box center [347, 236] width 10 height 9
click at [346, 241] on span "👉🏻" at bounding box center [347, 236] width 10 height 9
copy span "👉🏻"
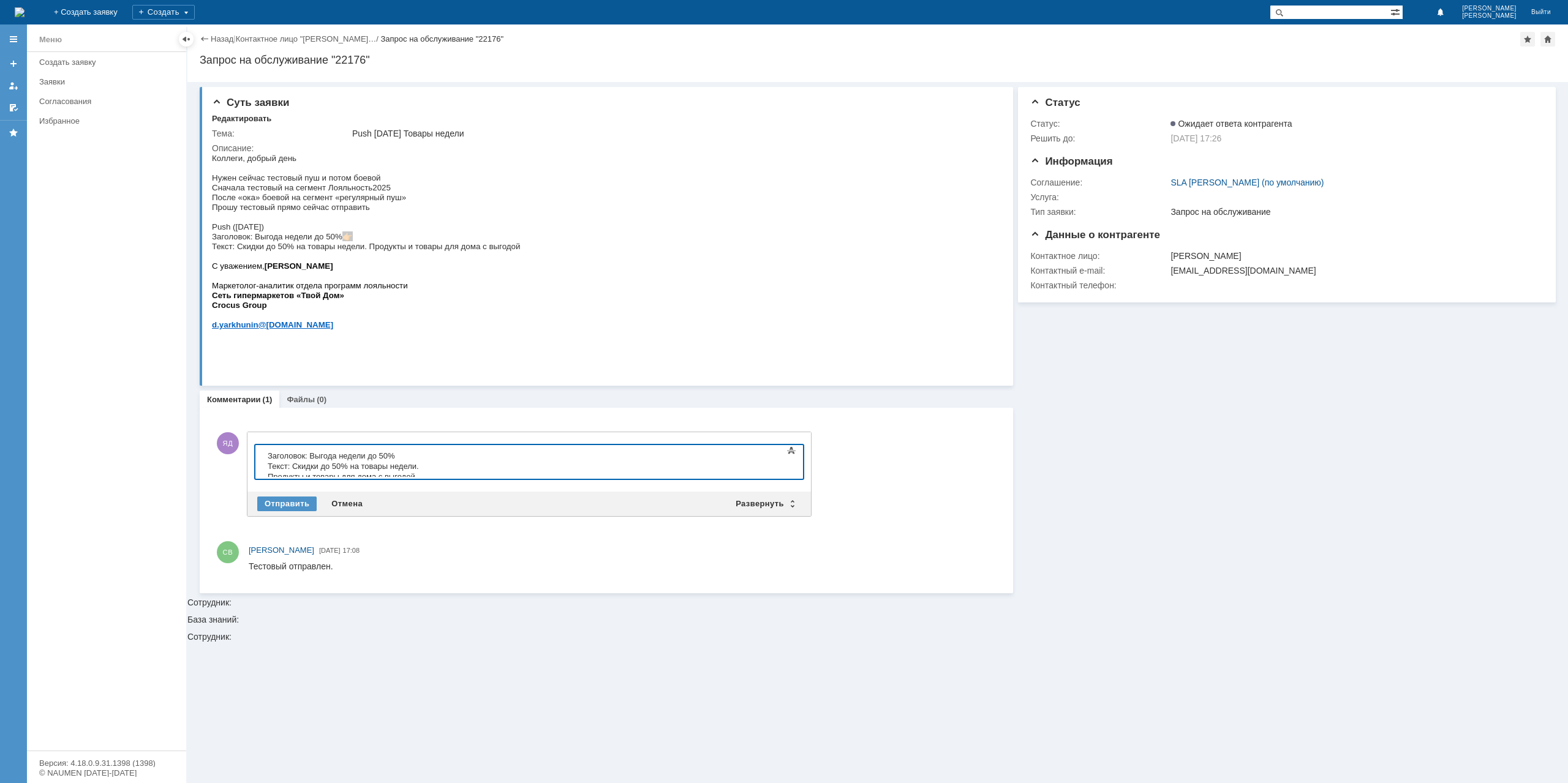
click at [446, 476] on body "Заголовок: Выгода недели до 50% ​ Текст: Скидки до 50% на товары недели. Продук…" at bounding box center [354, 466] width 184 height 41
drag, startPoint x: 310, startPoint y: 452, endPoint x: 395, endPoint y: 454, distance: 85.0
click at [395, 454] on span "Заголовок: Выгода недели до 50%" at bounding box center [331, 456] width 128 height 9
click at [291, 498] on div "Отправить" at bounding box center [287, 504] width 60 height 15
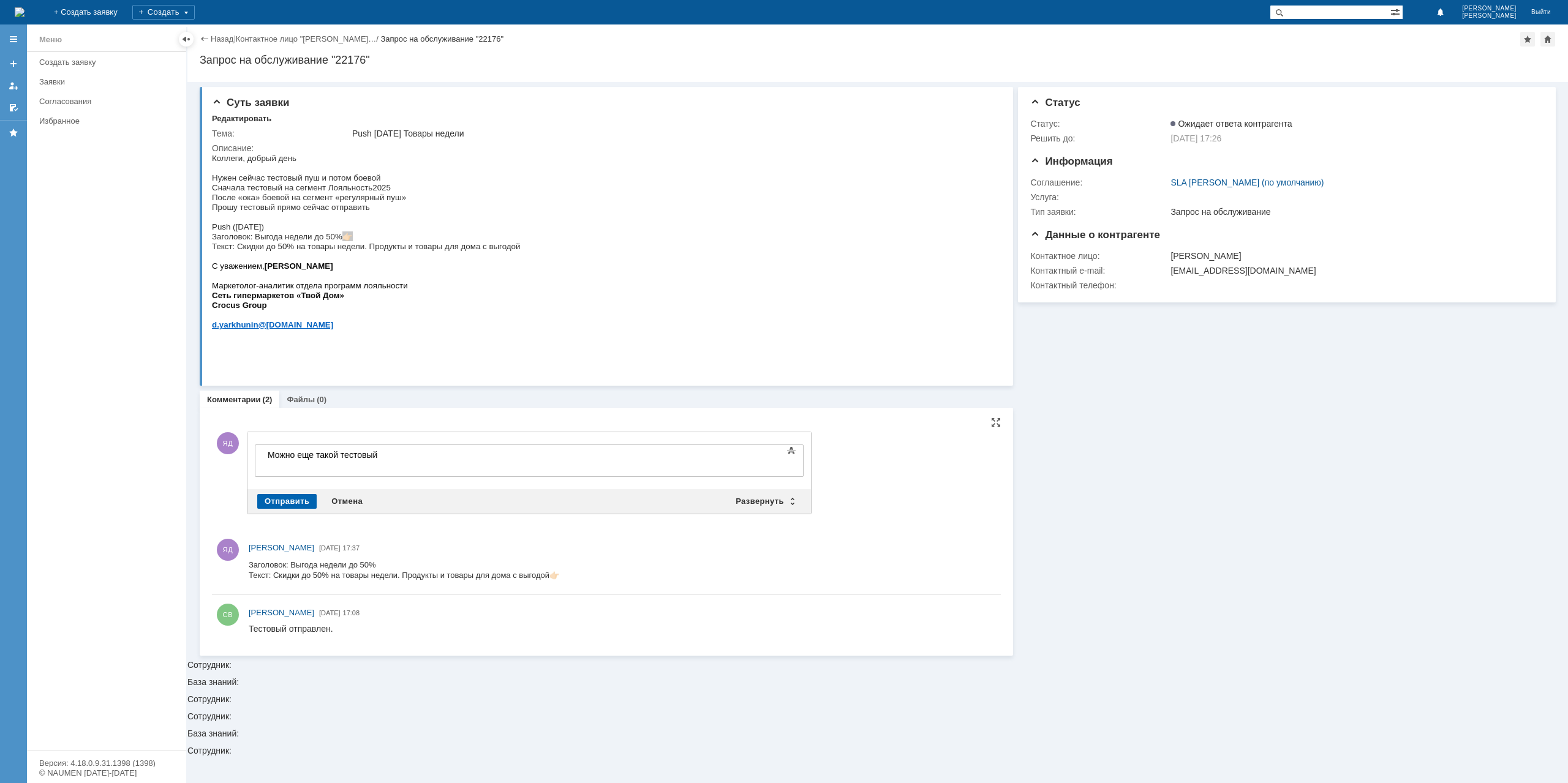
click at [263, 505] on div "Отправить" at bounding box center [287, 501] width 60 height 15
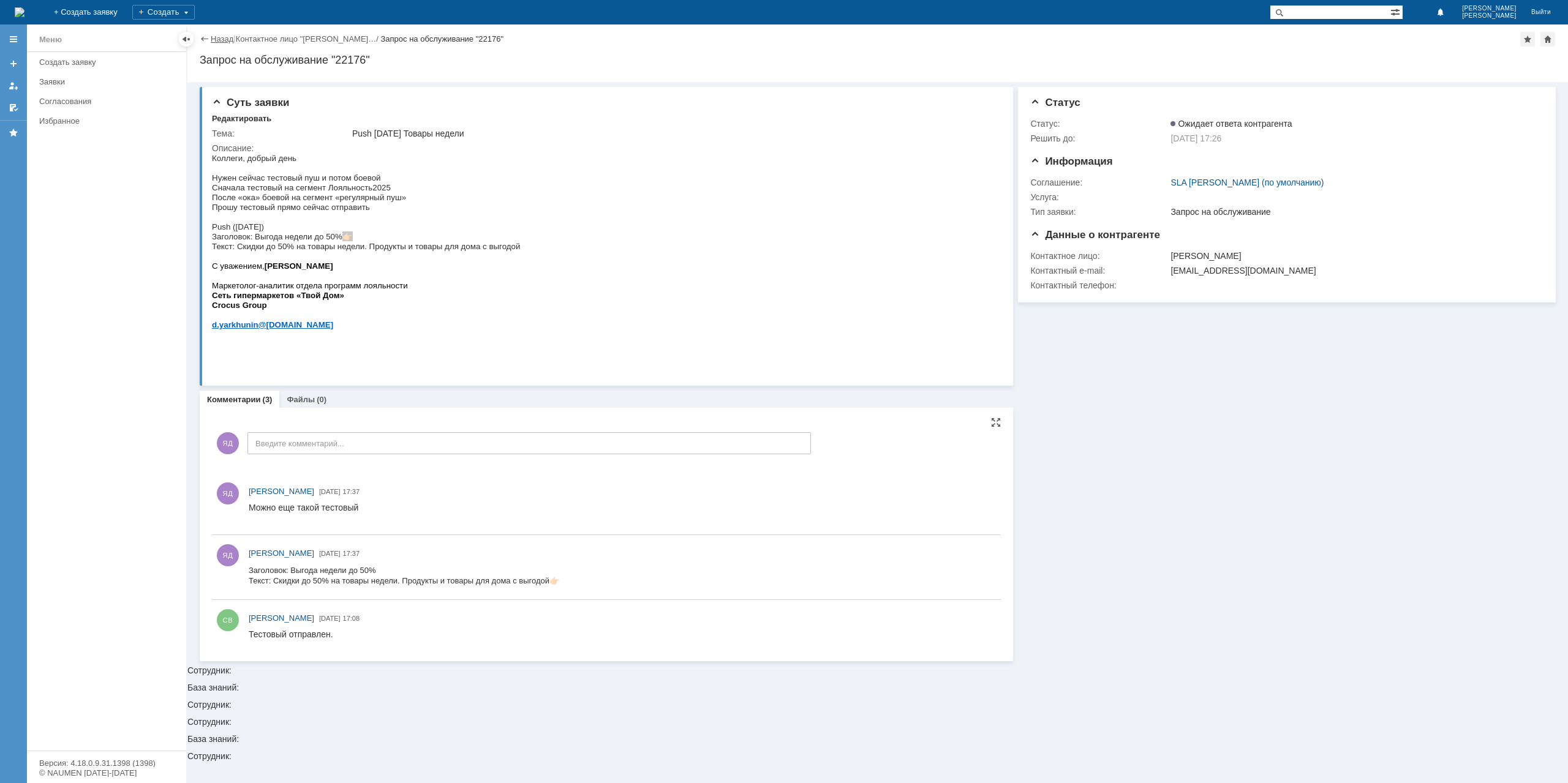
click at [217, 35] on link "Назад" at bounding box center [222, 39] width 22 height 9
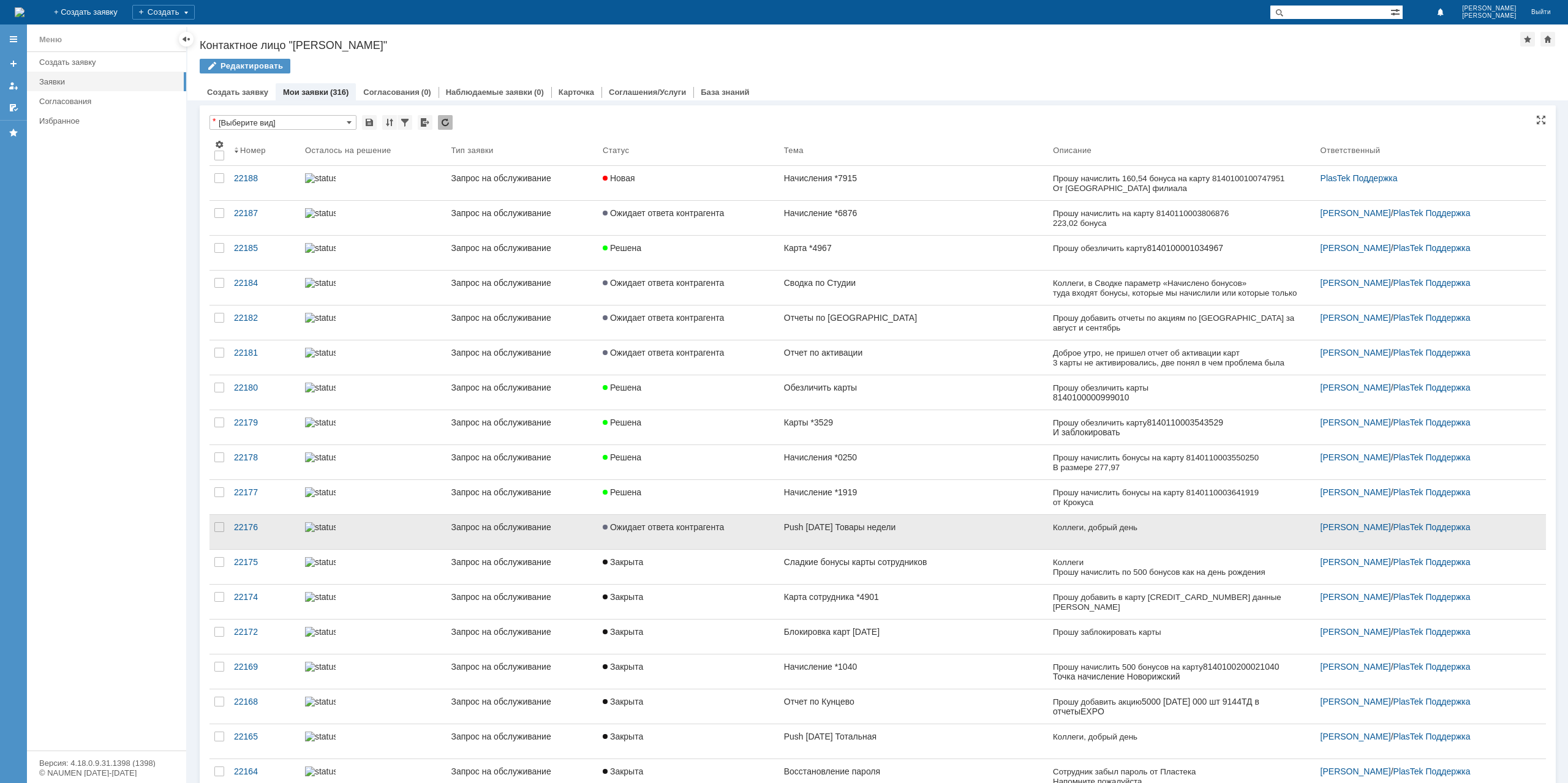
click at [783, 531] on link "Push [DATE] Товары недели" at bounding box center [913, 532] width 269 height 35
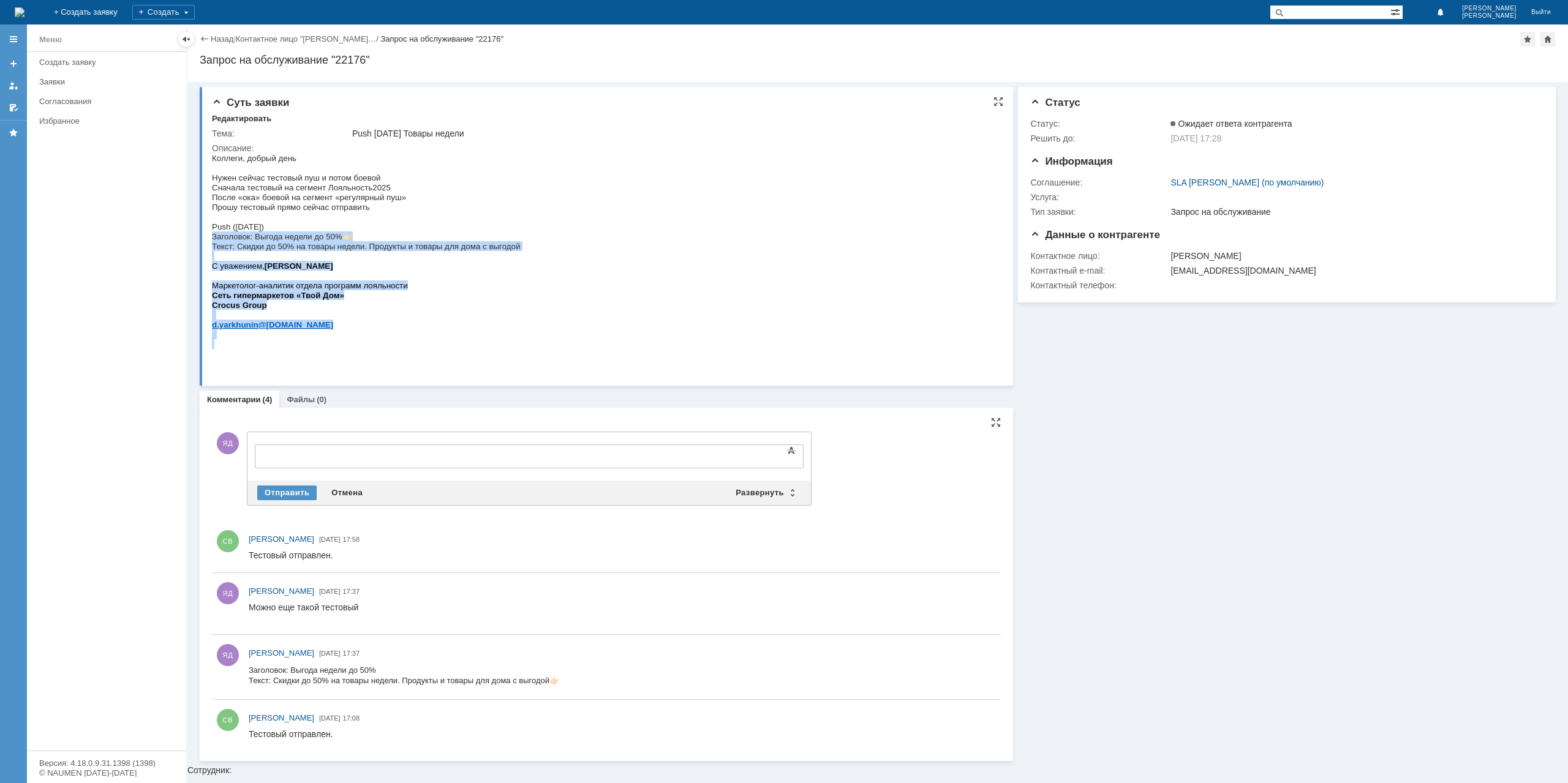
drag, startPoint x: 219, startPoint y: 243, endPoint x: 545, endPoint y: 263, distance: 326.6
click at [545, 263] on html "Коллеги, добрый день Нужен сейчас тестовый пуш и потом боевой Сначала тестовый …" at bounding box center [603, 251] width 783 height 196
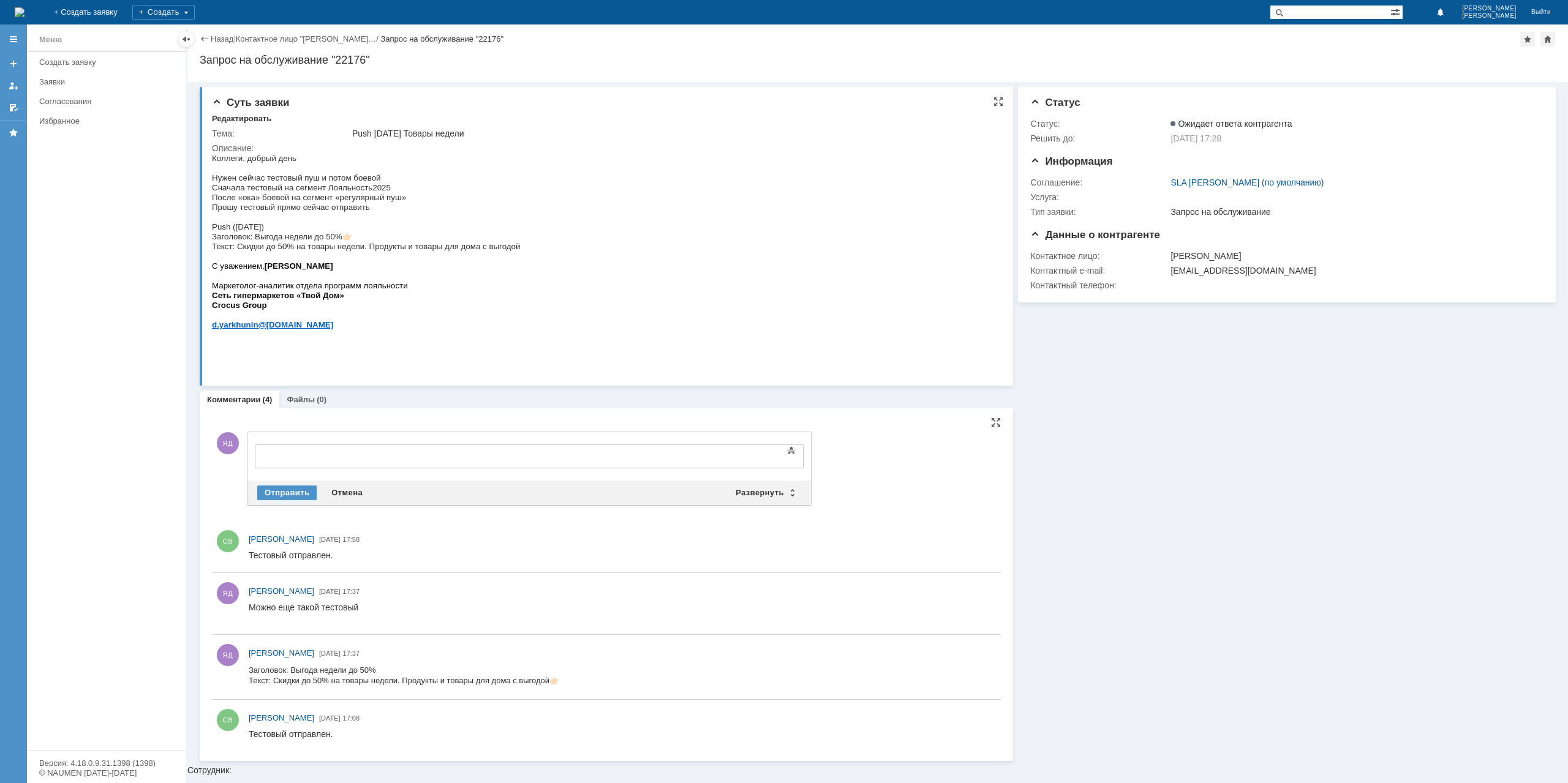
drag, startPoint x: 534, startPoint y: 260, endPoint x: 524, endPoint y: 256, distance: 10.8
click at [524, 257] on html "Коллеги, добрый день Нужен сейчас тестовый пуш и потом боевой Сначала тестовый …" at bounding box center [603, 251] width 783 height 196
drag, startPoint x: 518, startPoint y: 255, endPoint x: 213, endPoint y: 246, distance: 305.1
click at [213, 246] on div "Коллеги, добрый день Нужен сейчас тестовый пуш и потом боевой Сначала тестовый …" at bounding box center [366, 251] width 308 height 196
copy div "Заголовок: Выгода недели до 50% 👉🏻 Текст: Скидки до 50% на товары недели. Проду…"
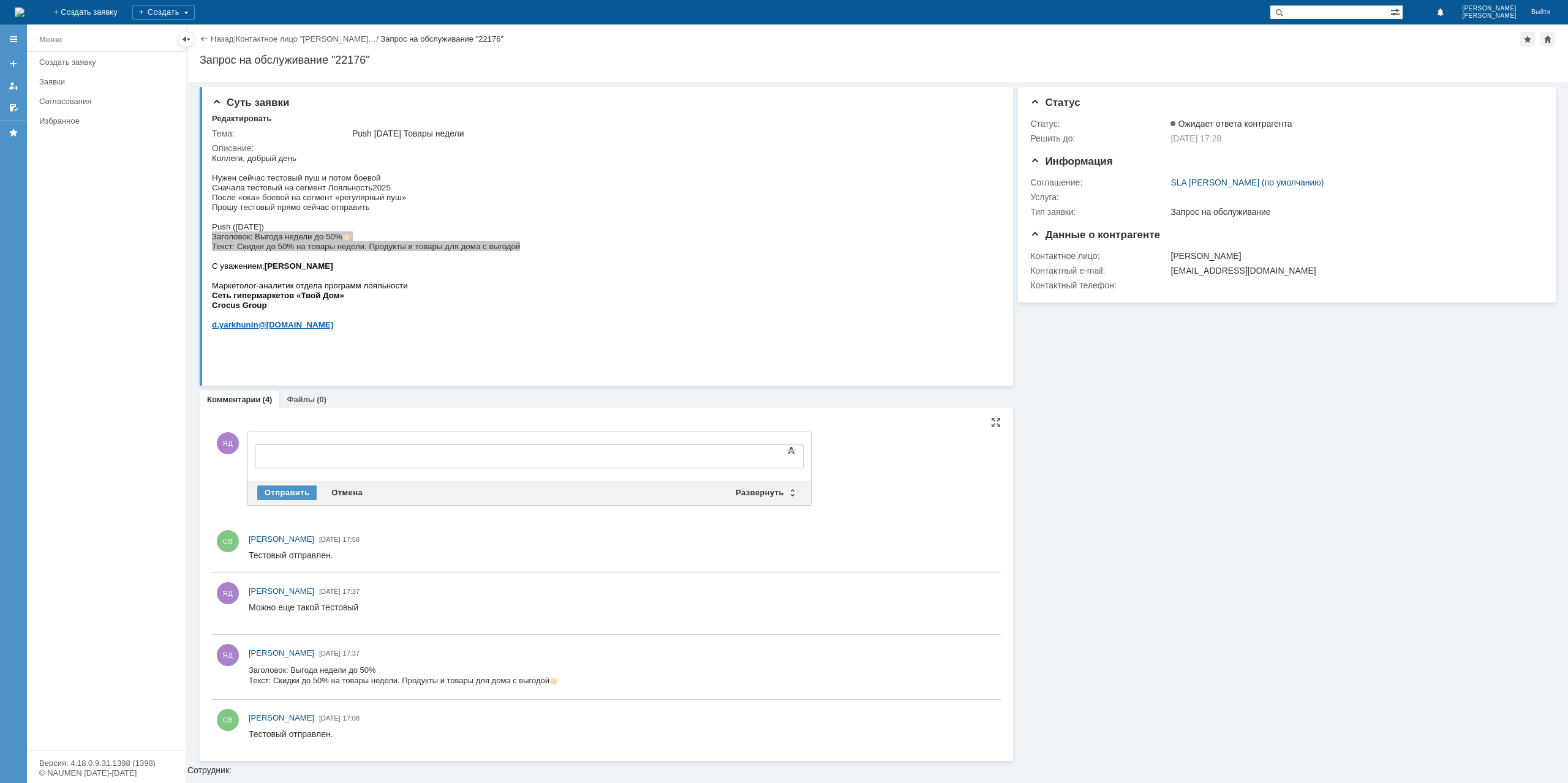
click at [431, 452] on div at bounding box center [354, 454] width 174 height 10
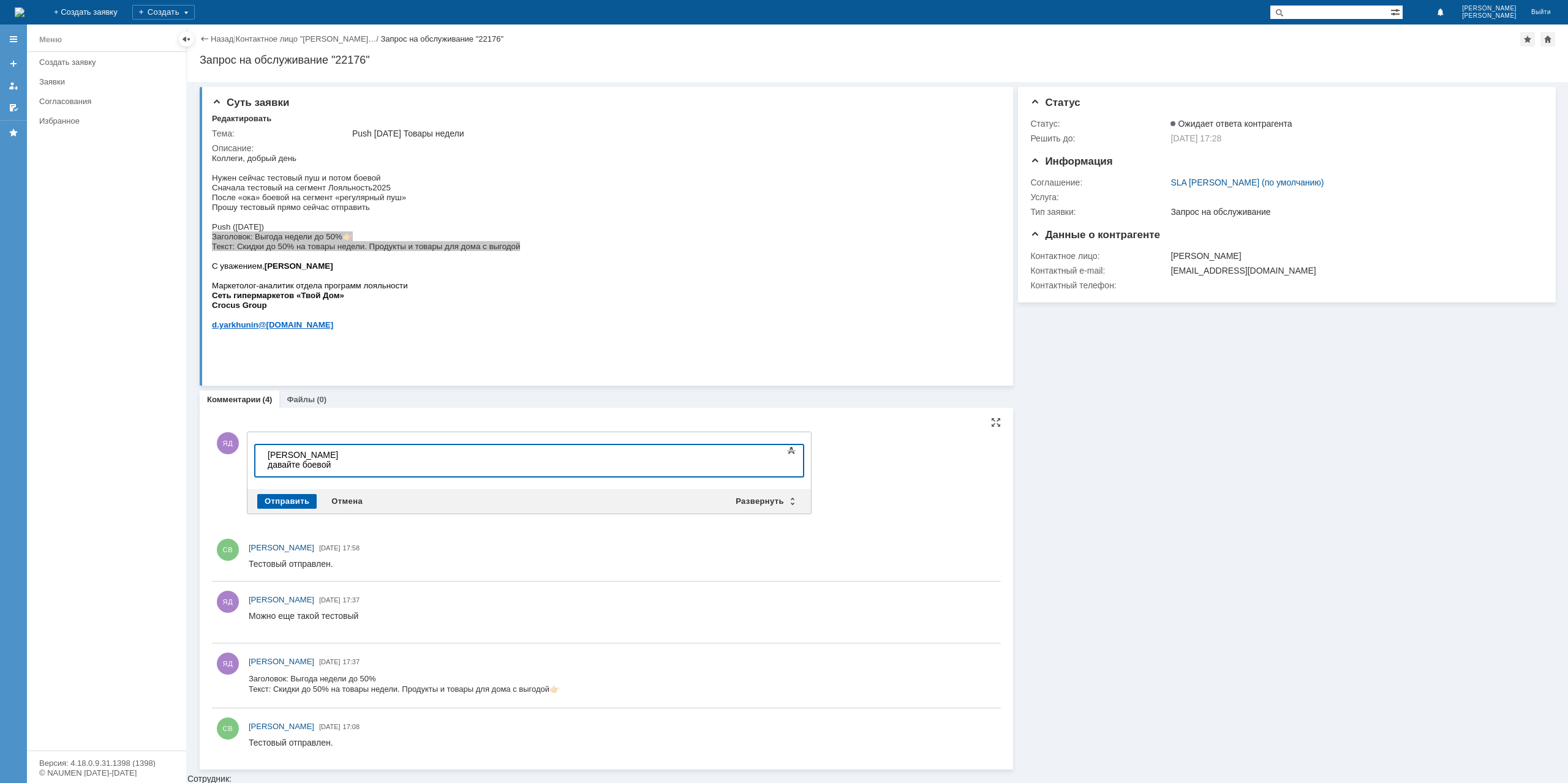
click at [292, 499] on div "Отправить" at bounding box center [287, 501] width 60 height 15
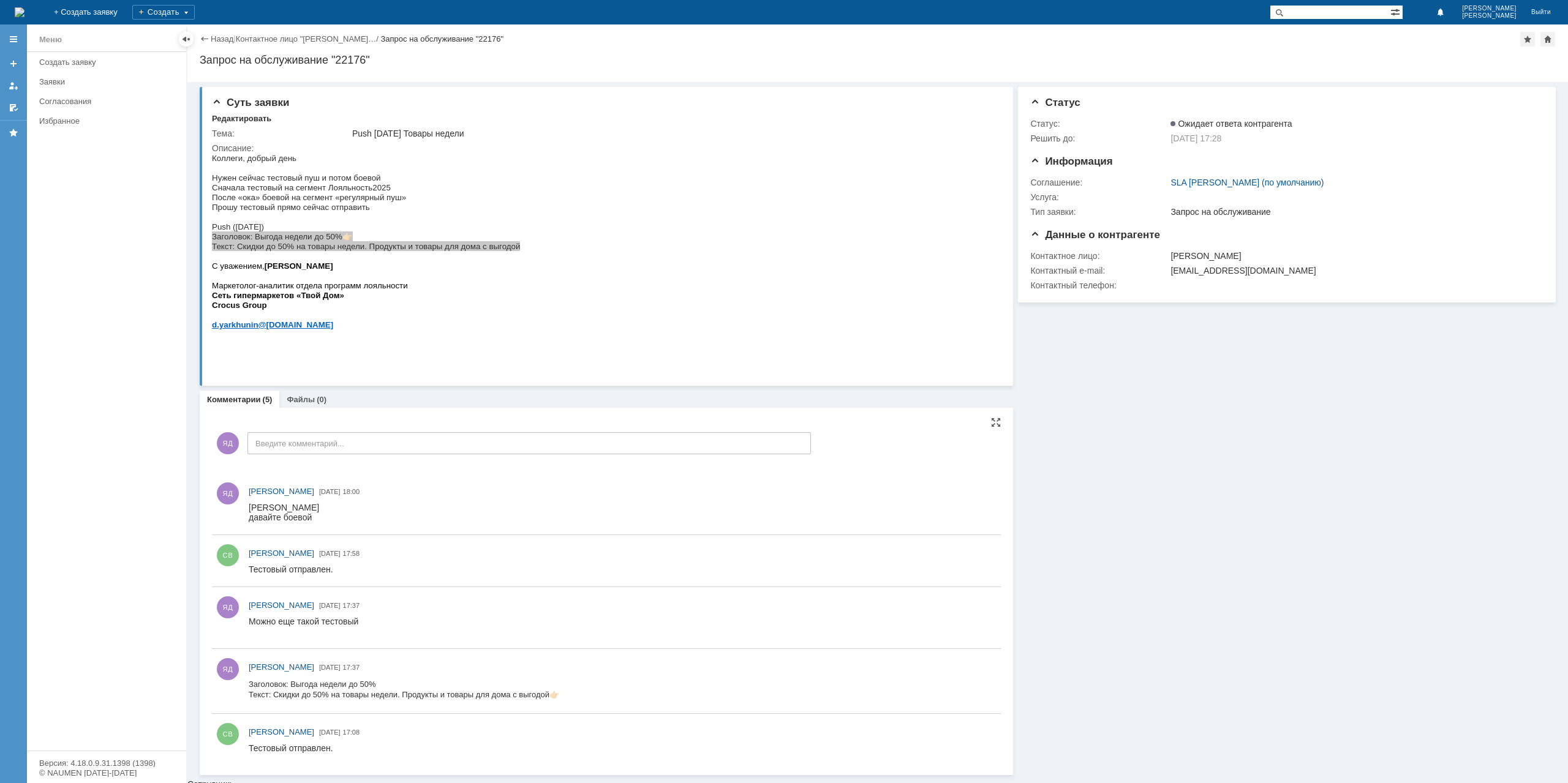
click at [205, 30] on div "Назад | Контактное лицо "[PERSON_NAME]… / Запрос на обслуживание "22176" Запрос…" at bounding box center [877, 53] width 1380 height 58
click at [218, 35] on link "Назад" at bounding box center [222, 39] width 22 height 9
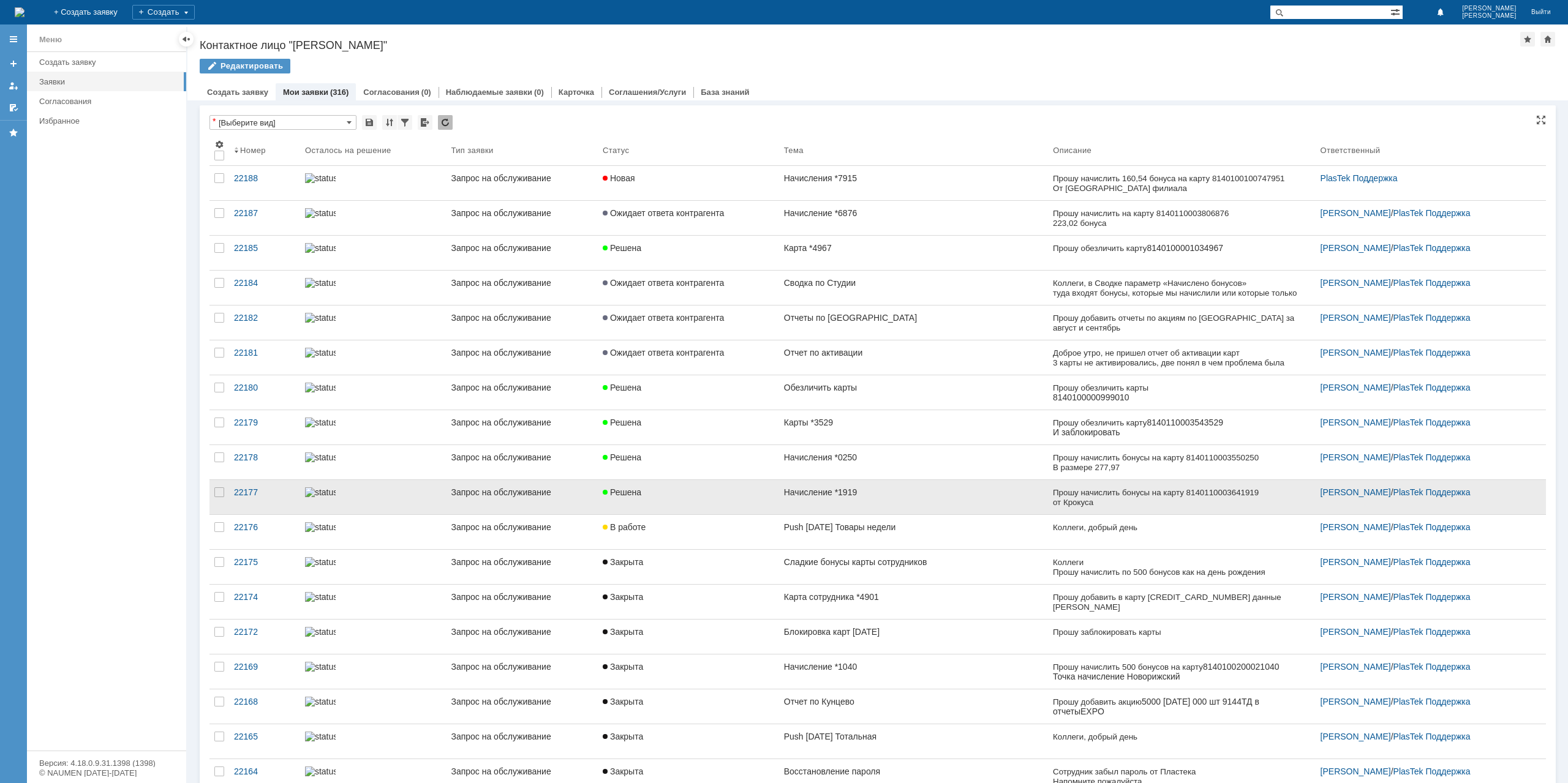
click at [646, 510] on link "Решена" at bounding box center [688, 497] width 181 height 35
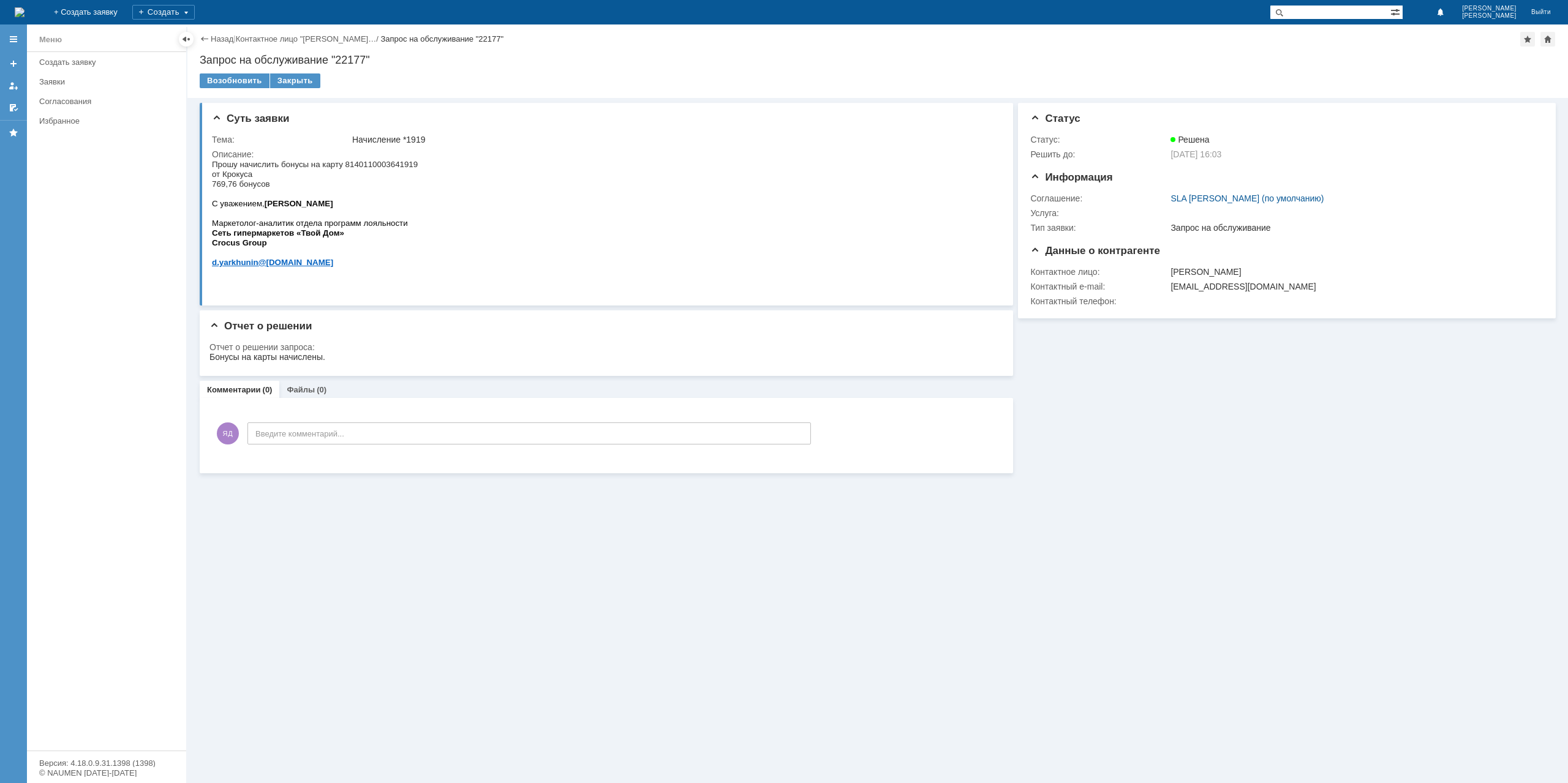
click at [229, 33] on div "Назад | Контактное лицо "[PERSON_NAME]… / Запрос на обслуживание "22177"" at bounding box center [877, 39] width 1356 height 15
drag, startPoint x: 283, startPoint y: 74, endPoint x: 286, endPoint y: 83, distance: 9.5
click at [283, 74] on div "Закрыть" at bounding box center [295, 81] width 50 height 15
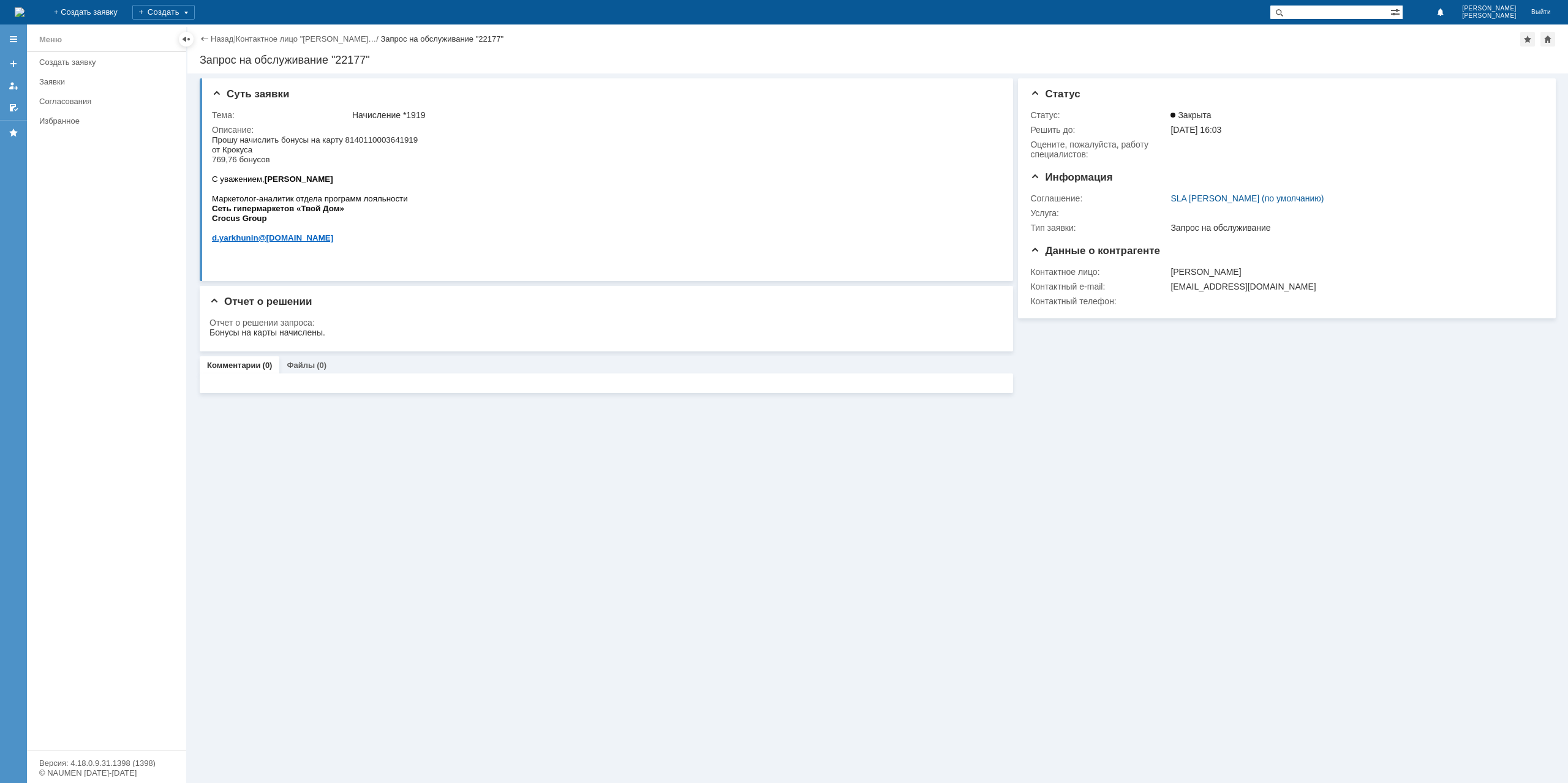
click at [215, 32] on div "Назад | Контактное лицо "[PERSON_NAME]… / Запрос на обслуживание "22177"" at bounding box center [877, 39] width 1356 height 15
click at [213, 46] on div "Назад | Контактное лицо "[PERSON_NAME]… / Запрос на обслуживание "22177"" at bounding box center [877, 39] width 1356 height 15
click at [215, 44] on link "Назад" at bounding box center [222, 39] width 22 height 9
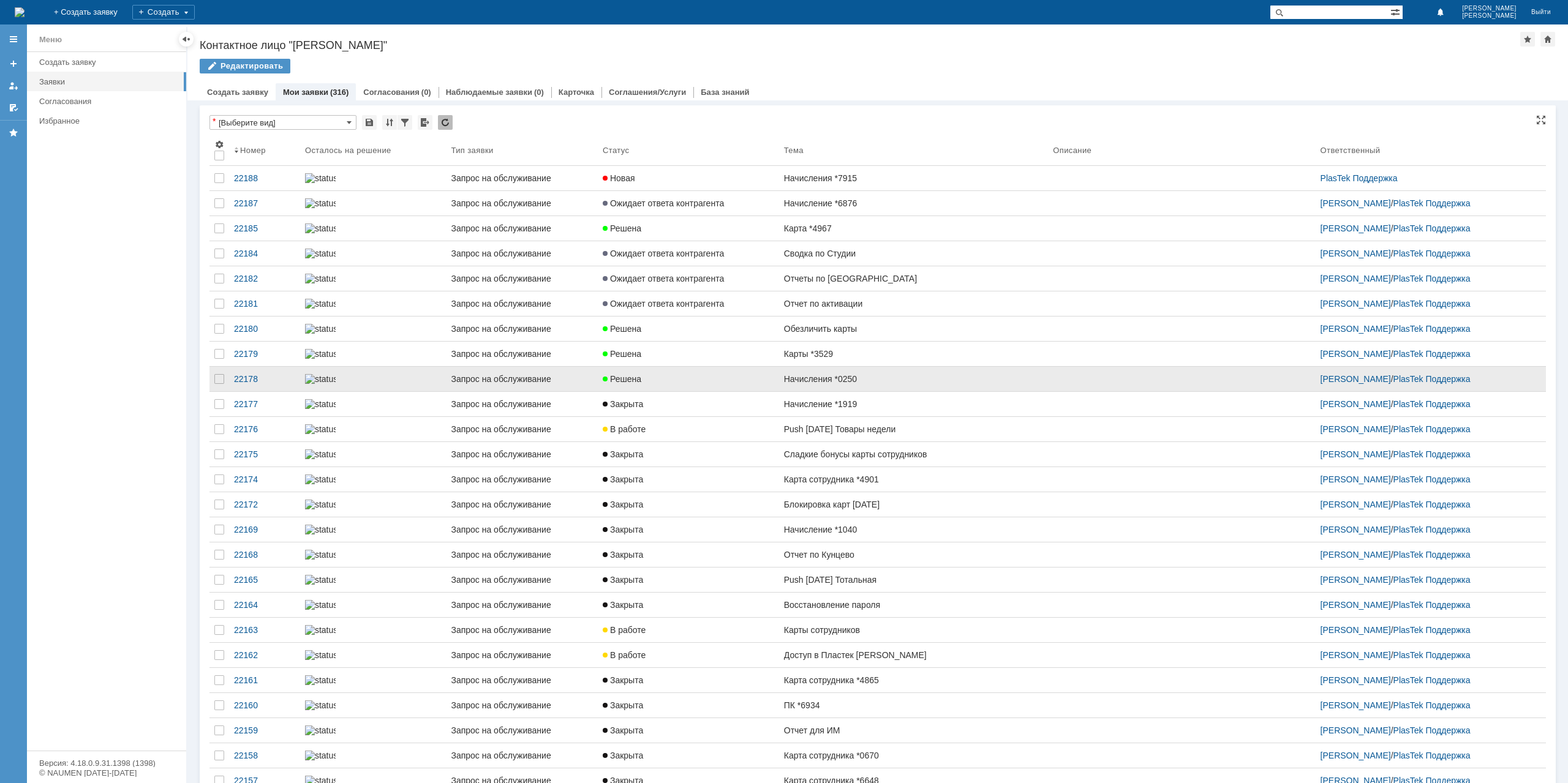
click at [686, 384] on div "Решена" at bounding box center [688, 379] width 172 height 10
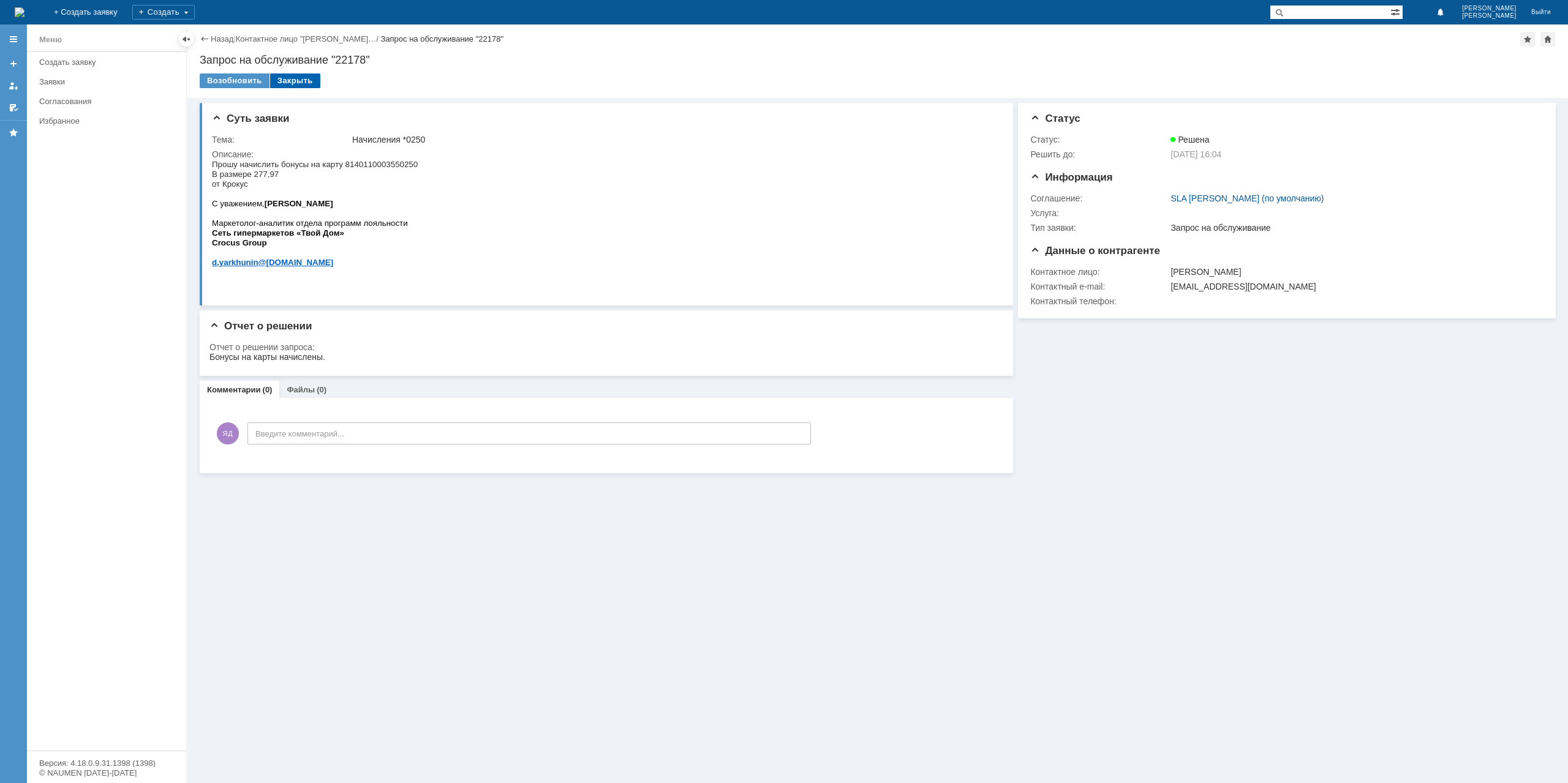
click at [291, 80] on div "Закрыть" at bounding box center [295, 81] width 50 height 15
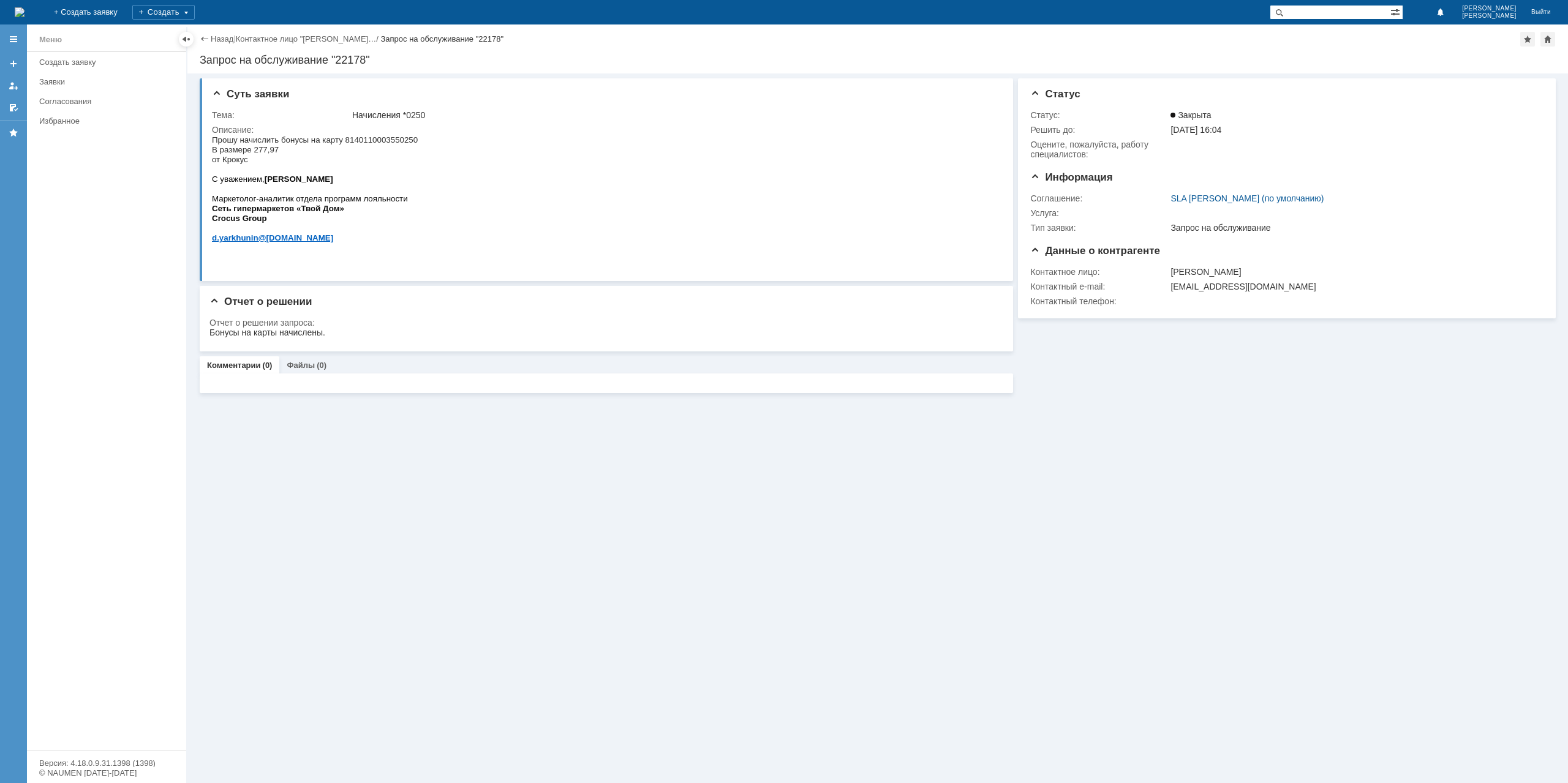
click at [222, 45] on div "Назад | Контактное лицо "[PERSON_NAME]… / Запрос на обслуживание "22178"" at bounding box center [877, 39] width 1356 height 15
click at [222, 41] on link "Назад" at bounding box center [222, 39] width 22 height 9
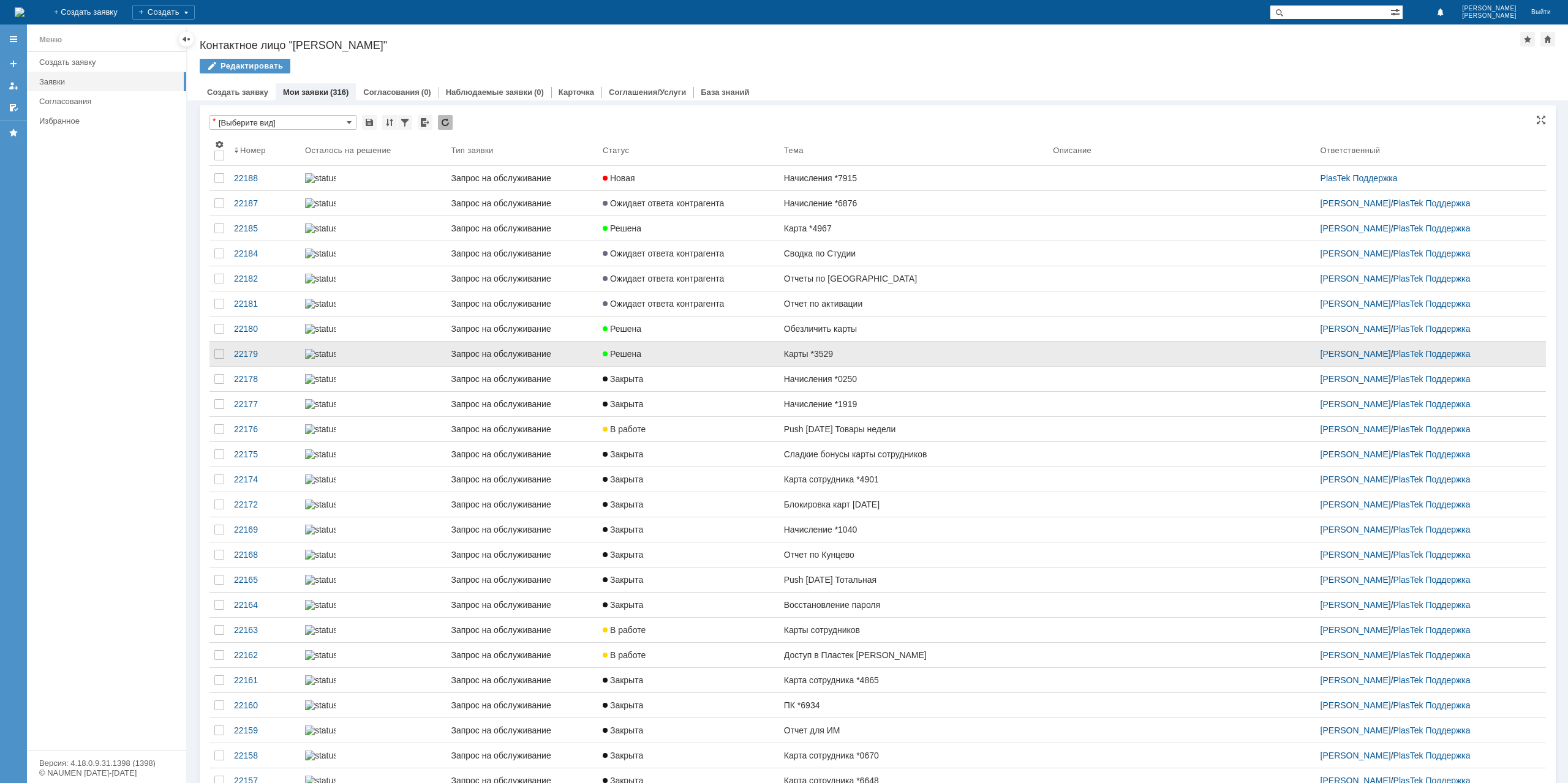
click at [721, 359] on div "Решена" at bounding box center [688, 354] width 172 height 10
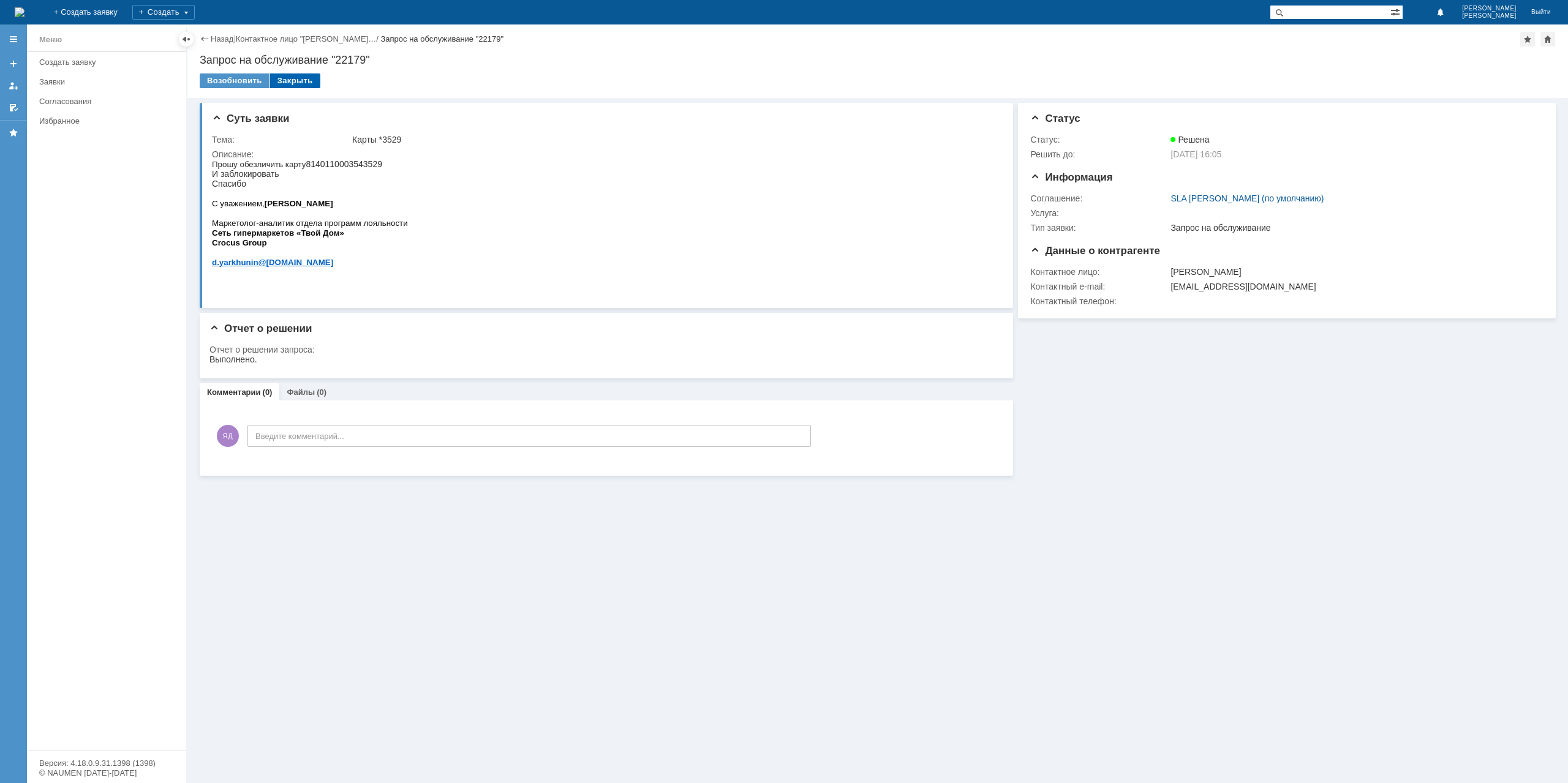
click at [296, 83] on div "Закрыть" at bounding box center [295, 81] width 50 height 15
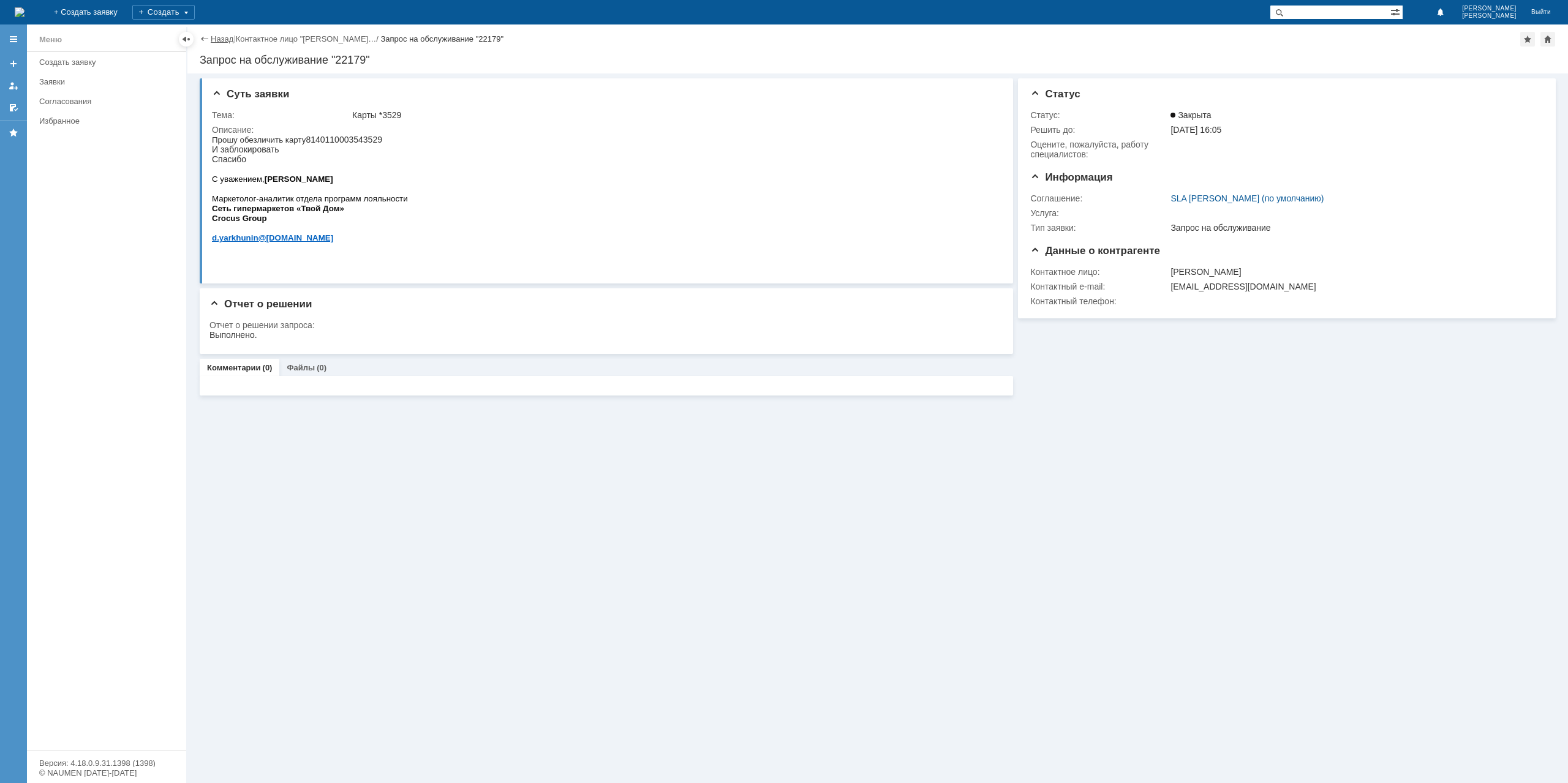
click at [226, 42] on link "Назад" at bounding box center [222, 39] width 22 height 9
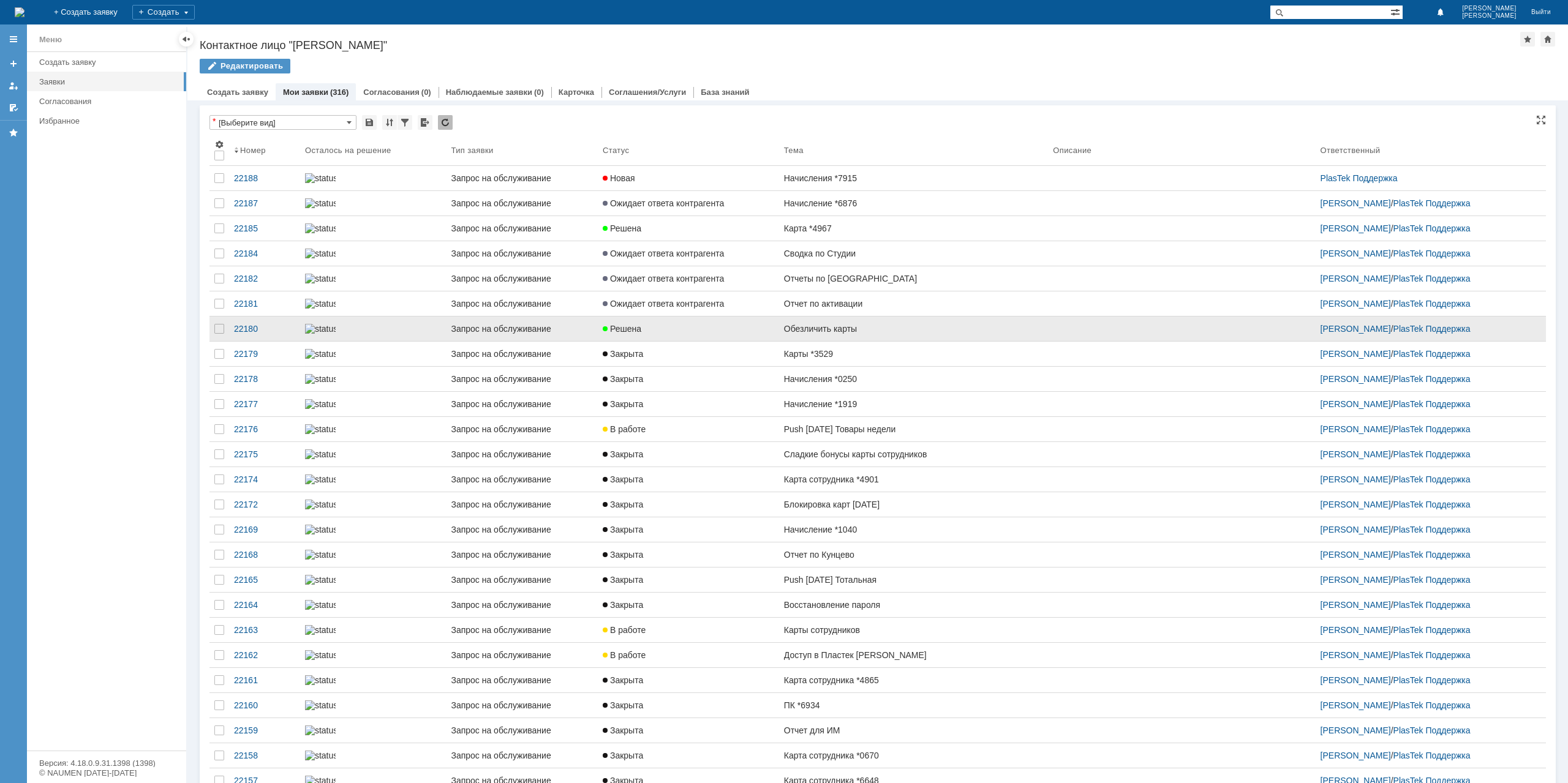
click at [762, 334] on div "Решена" at bounding box center [688, 328] width 172 height 10
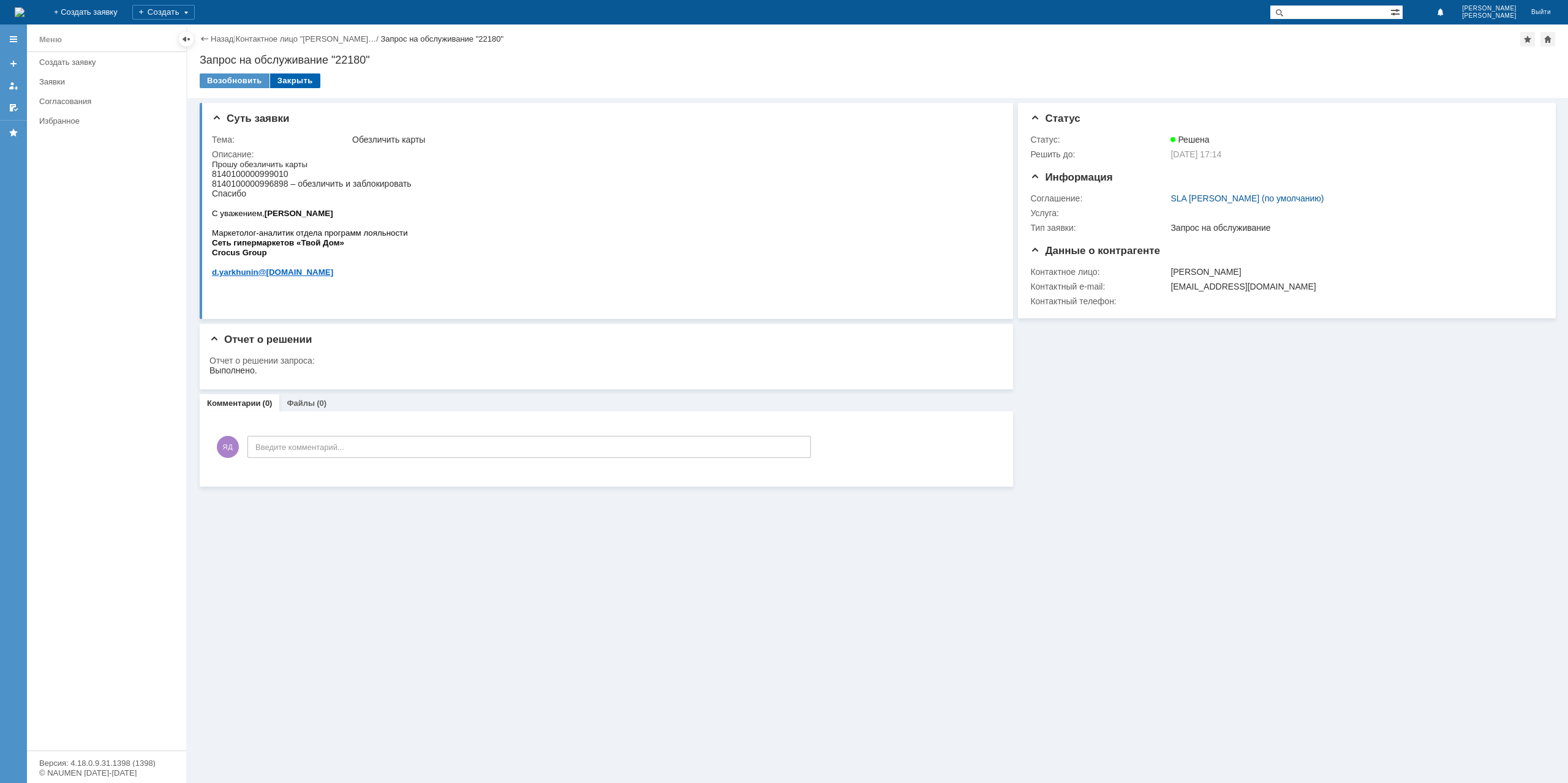
click at [295, 83] on div "Закрыть" at bounding box center [295, 81] width 50 height 15
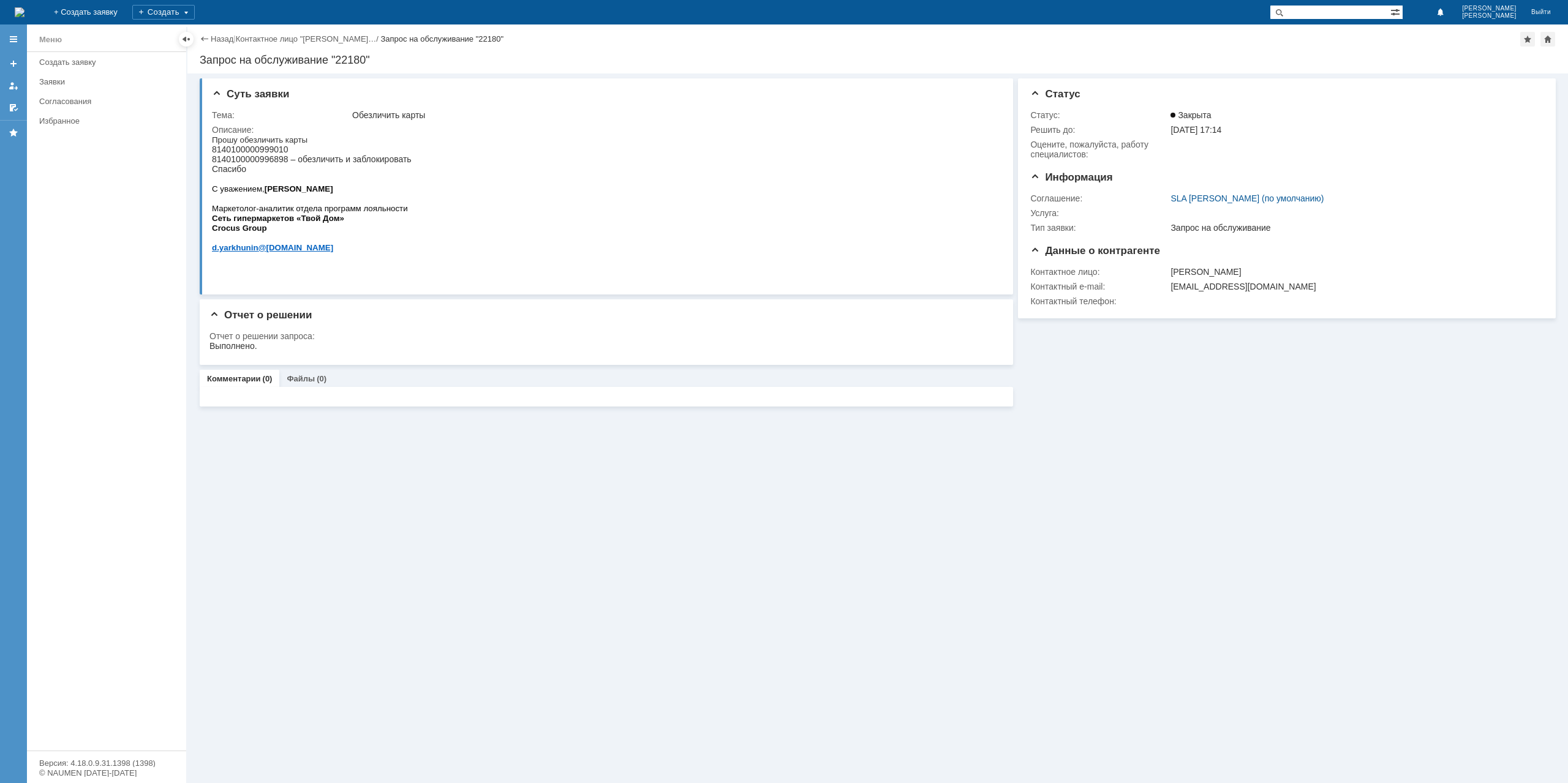
click at [208, 32] on div "Назад | Контактное лицо "[PERSON_NAME]… / Запрос на обслуживание "22180"" at bounding box center [877, 39] width 1356 height 15
click at [214, 39] on link "Назад" at bounding box center [222, 39] width 22 height 9
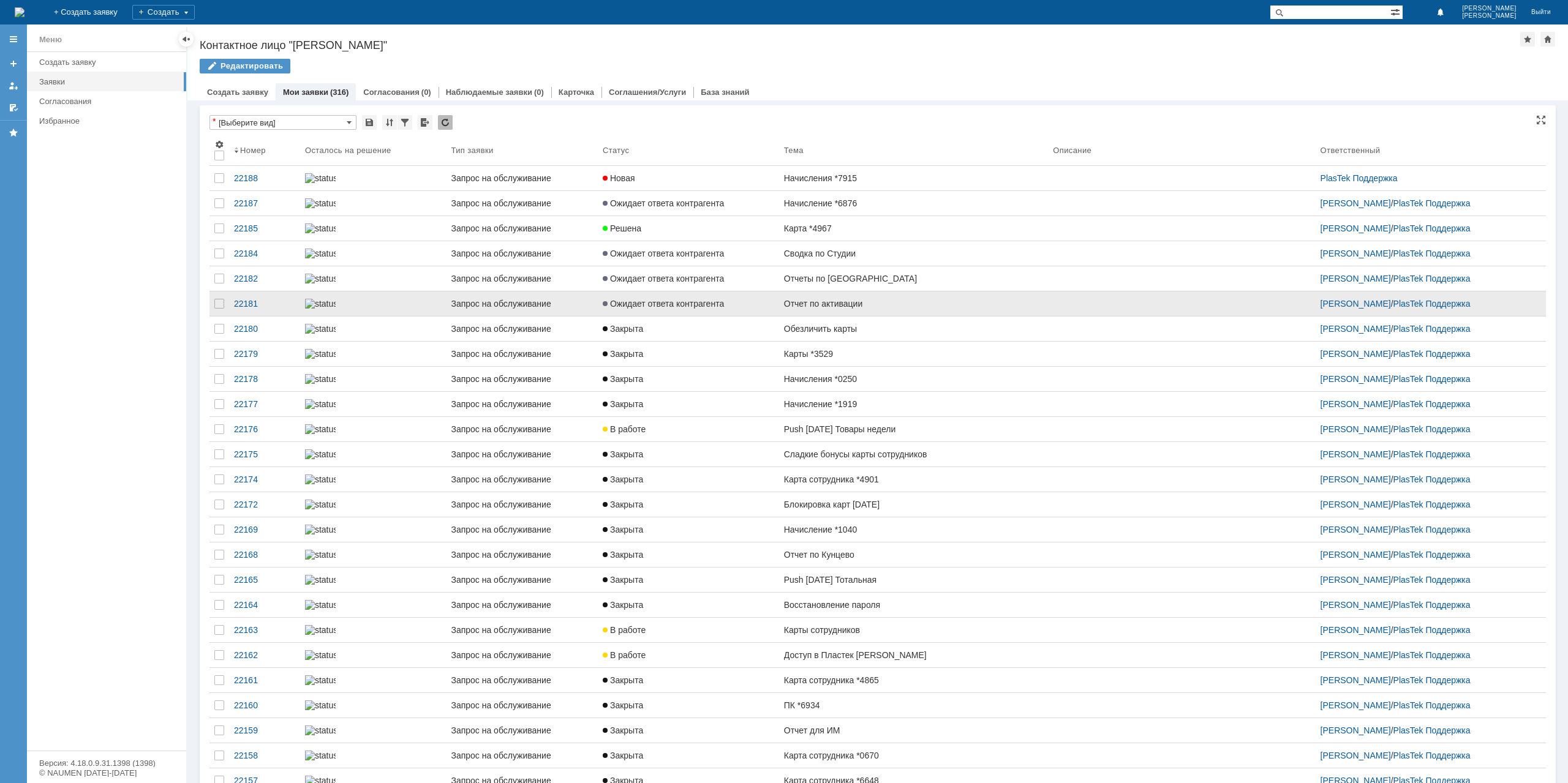
click at [812, 316] on link "Отчет по активации" at bounding box center [913, 304] width 269 height 24
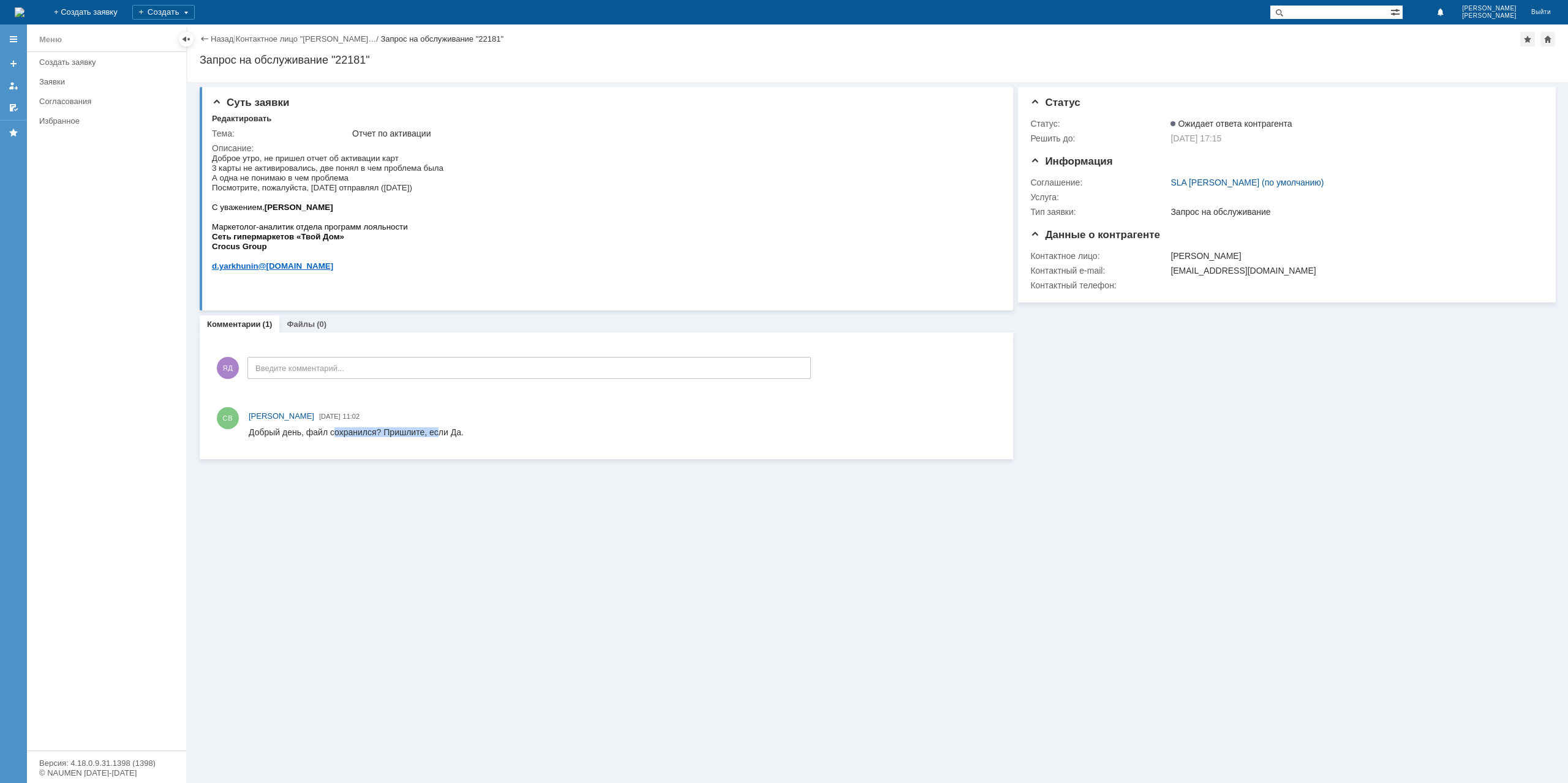
drag, startPoint x: 336, startPoint y: 433, endPoint x: 438, endPoint y: 435, distance: 102.0
click at [438, 435] on div "Добрый день, файл сохранился? Пришлите, если Да." at bounding box center [356, 432] width 215 height 10
click at [318, 323] on div "(0)" at bounding box center [321, 324] width 10 height 9
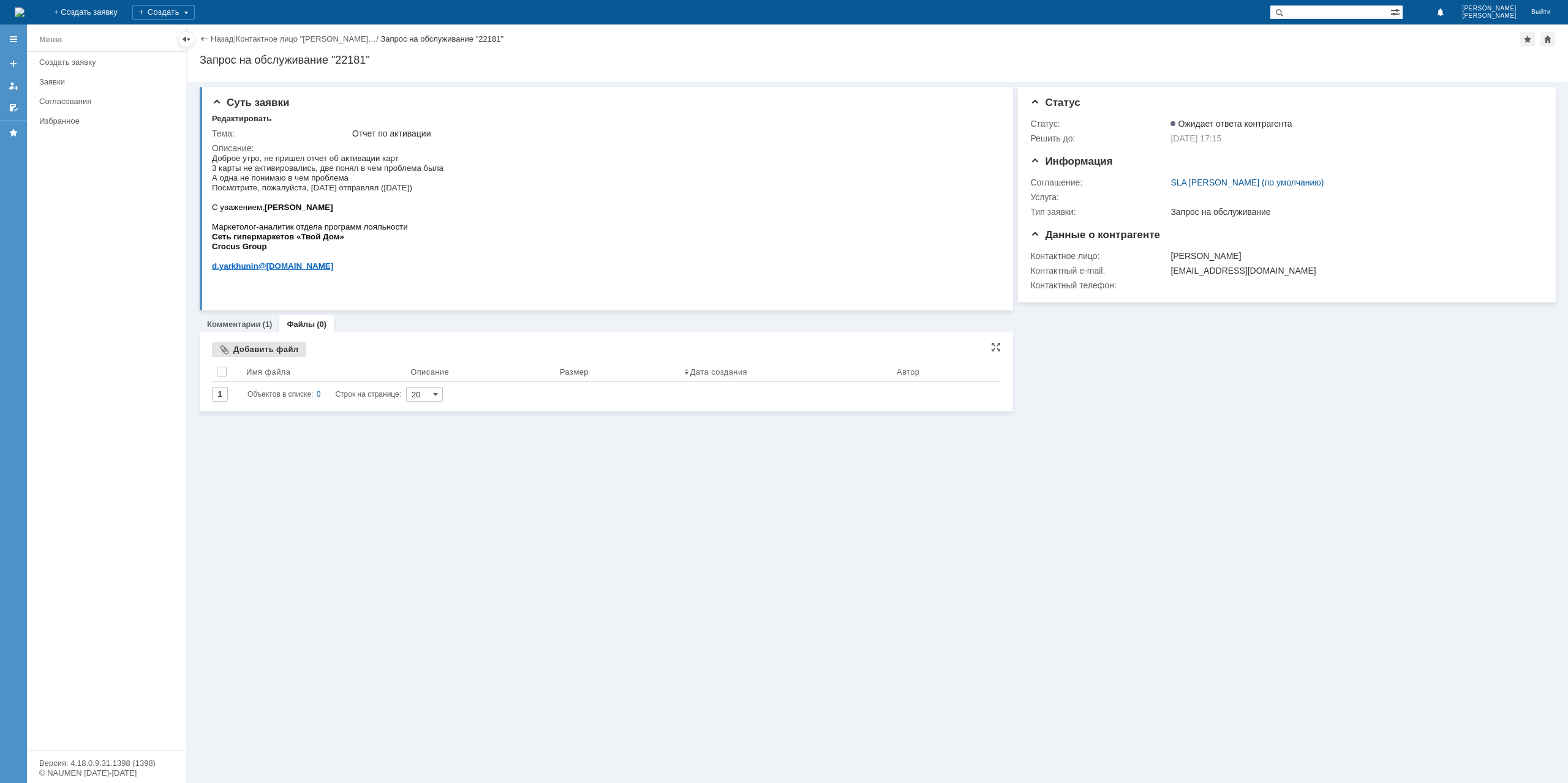
click at [265, 352] on div "Добавить файл" at bounding box center [259, 349] width 94 height 15
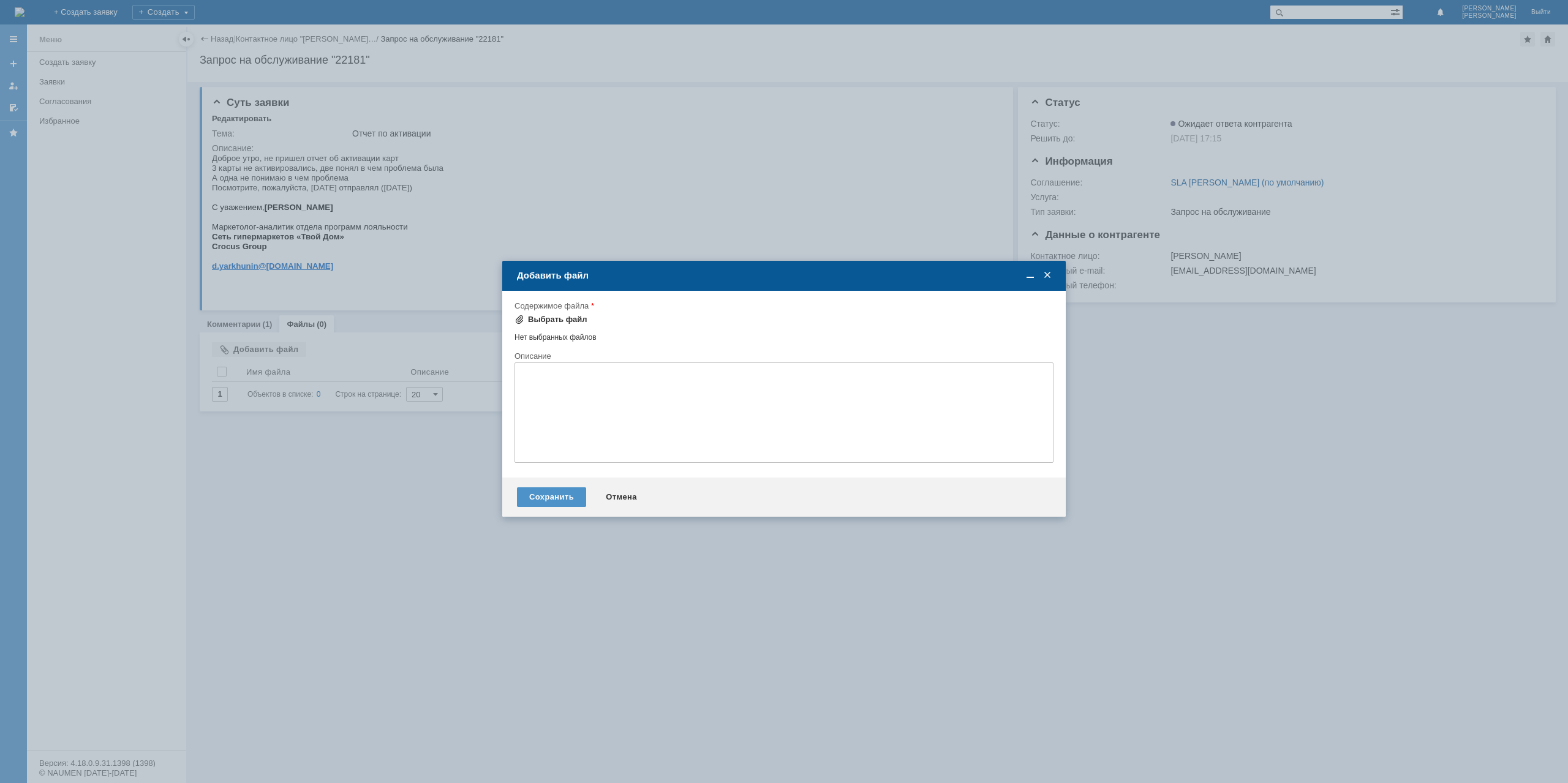
click at [546, 322] on div "Выбрать файл" at bounding box center [558, 319] width 60 height 10
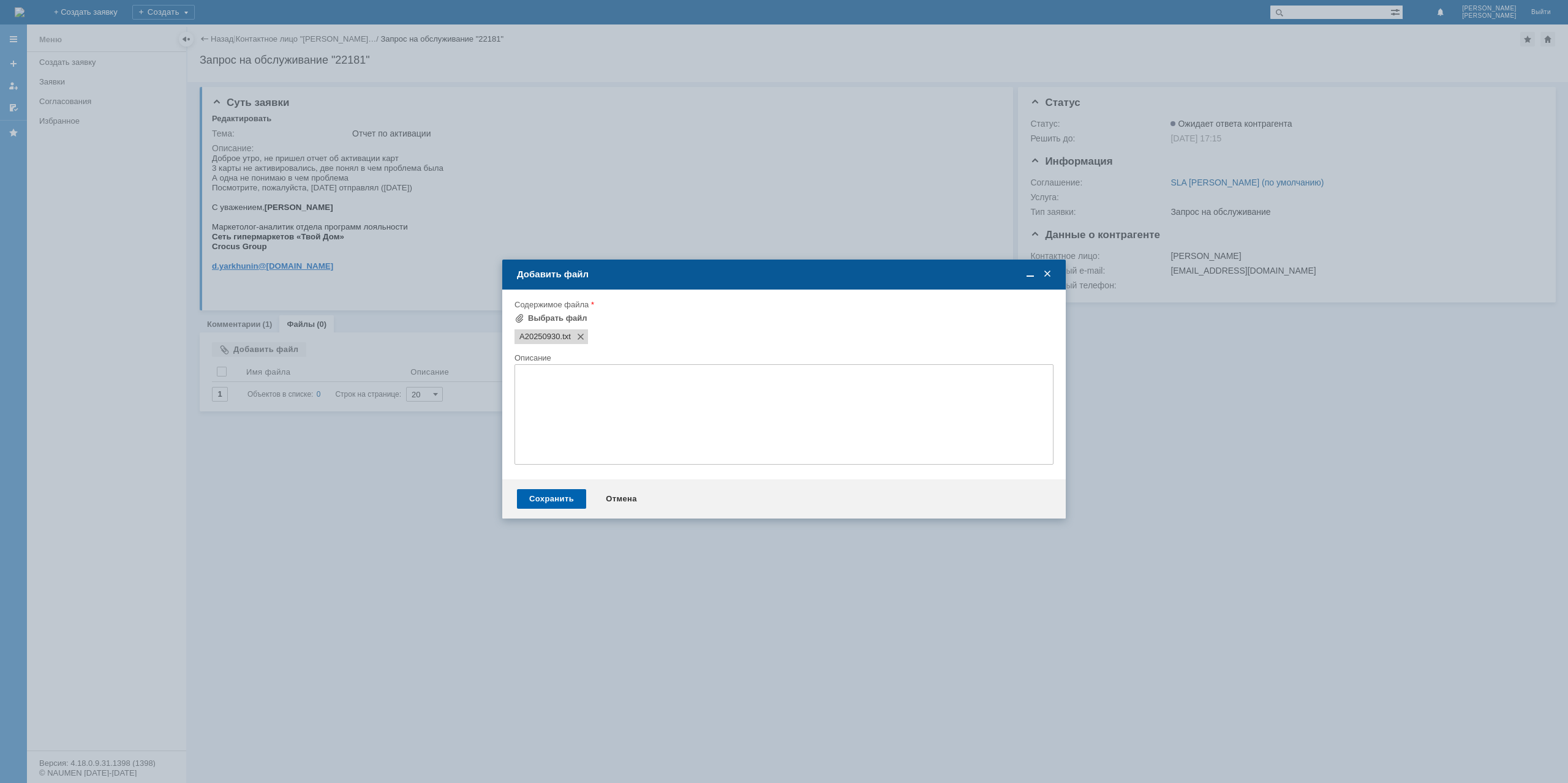
click at [555, 505] on div "Сохранить" at bounding box center [551, 499] width 69 height 20
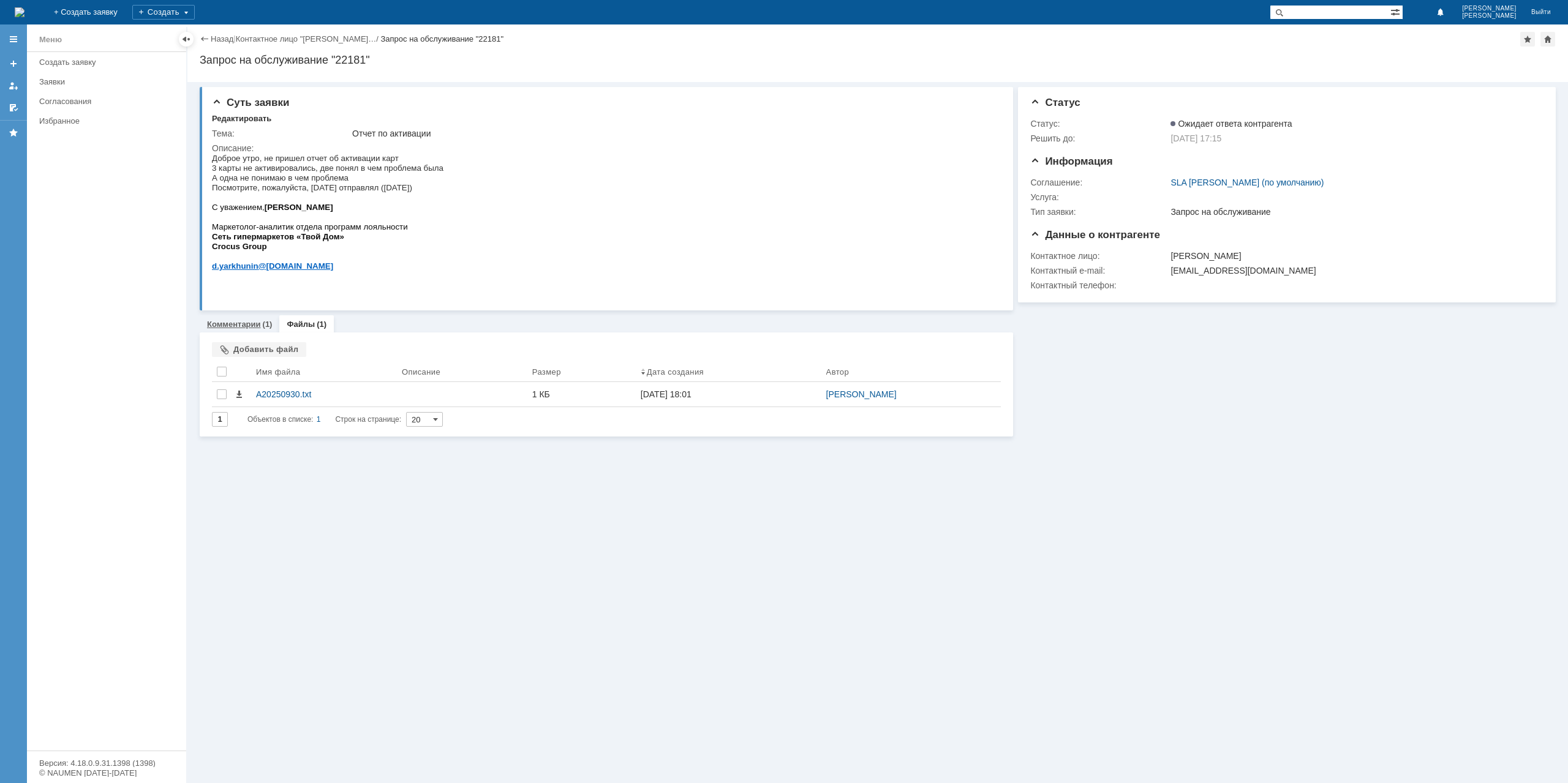
click at [253, 320] on link "Комментарии" at bounding box center [234, 324] width 54 height 9
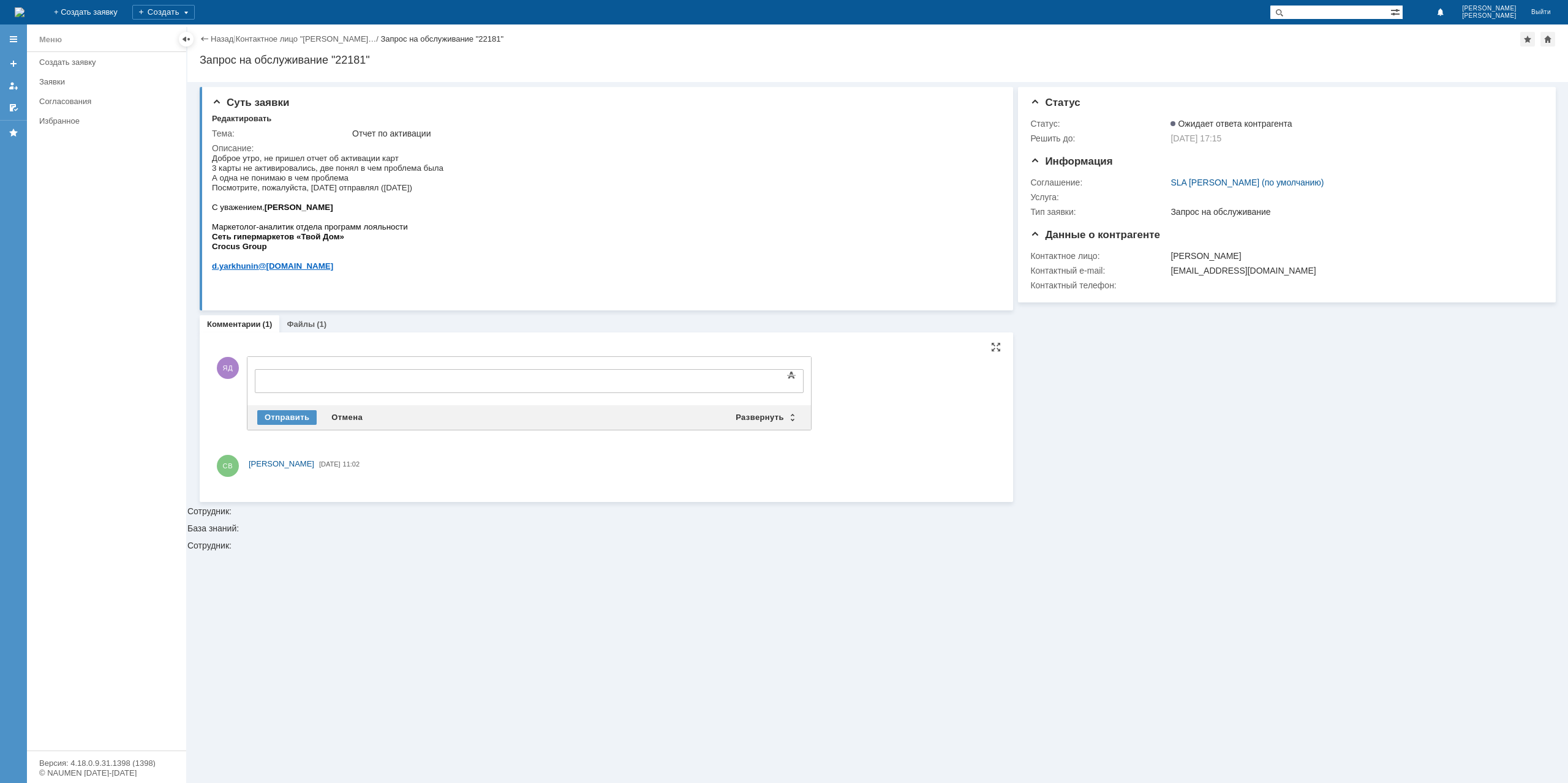
click at [326, 373] on body at bounding box center [354, 380] width 184 height 21
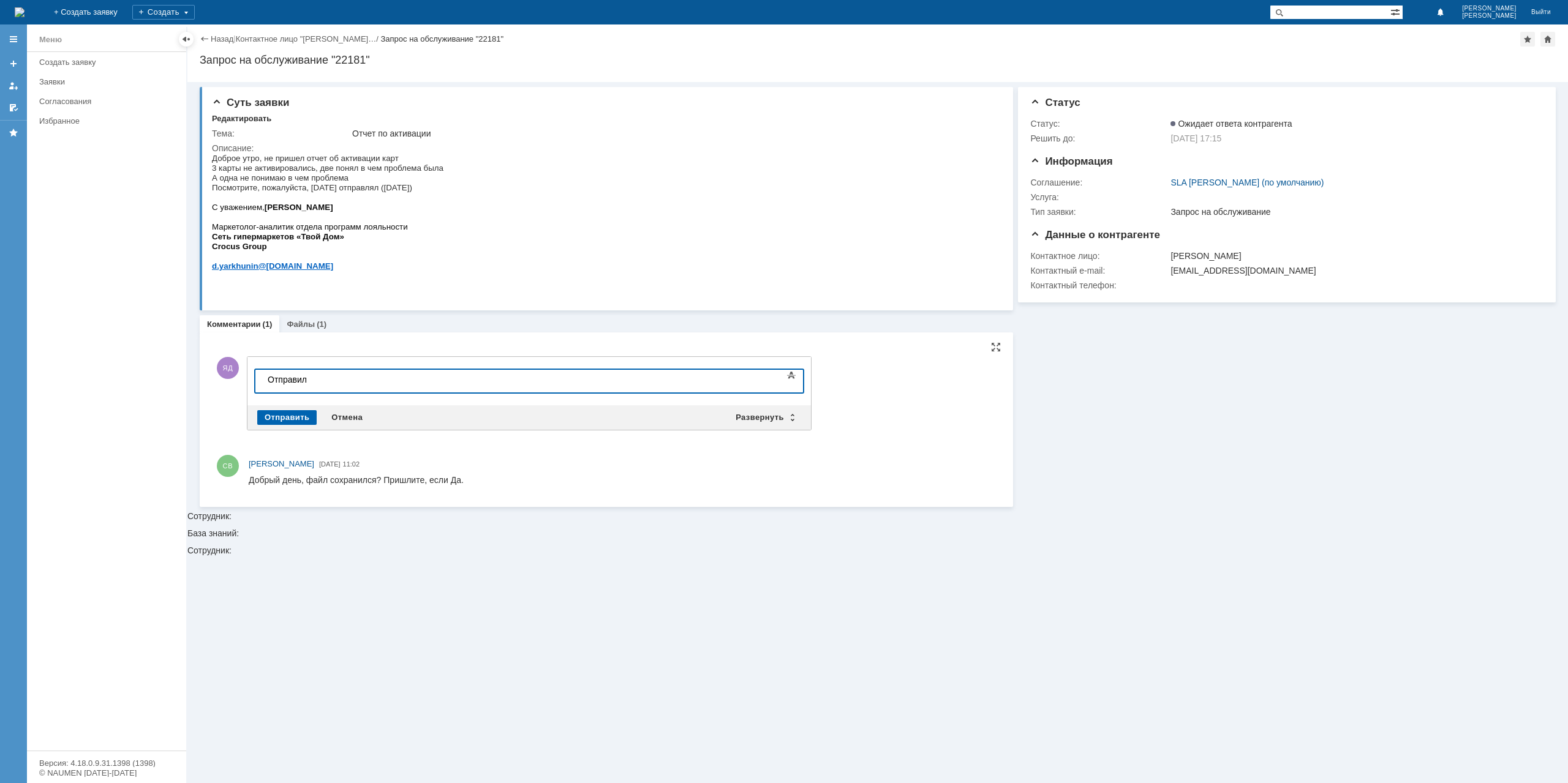
click at [279, 412] on div "Отправить" at bounding box center [287, 417] width 60 height 15
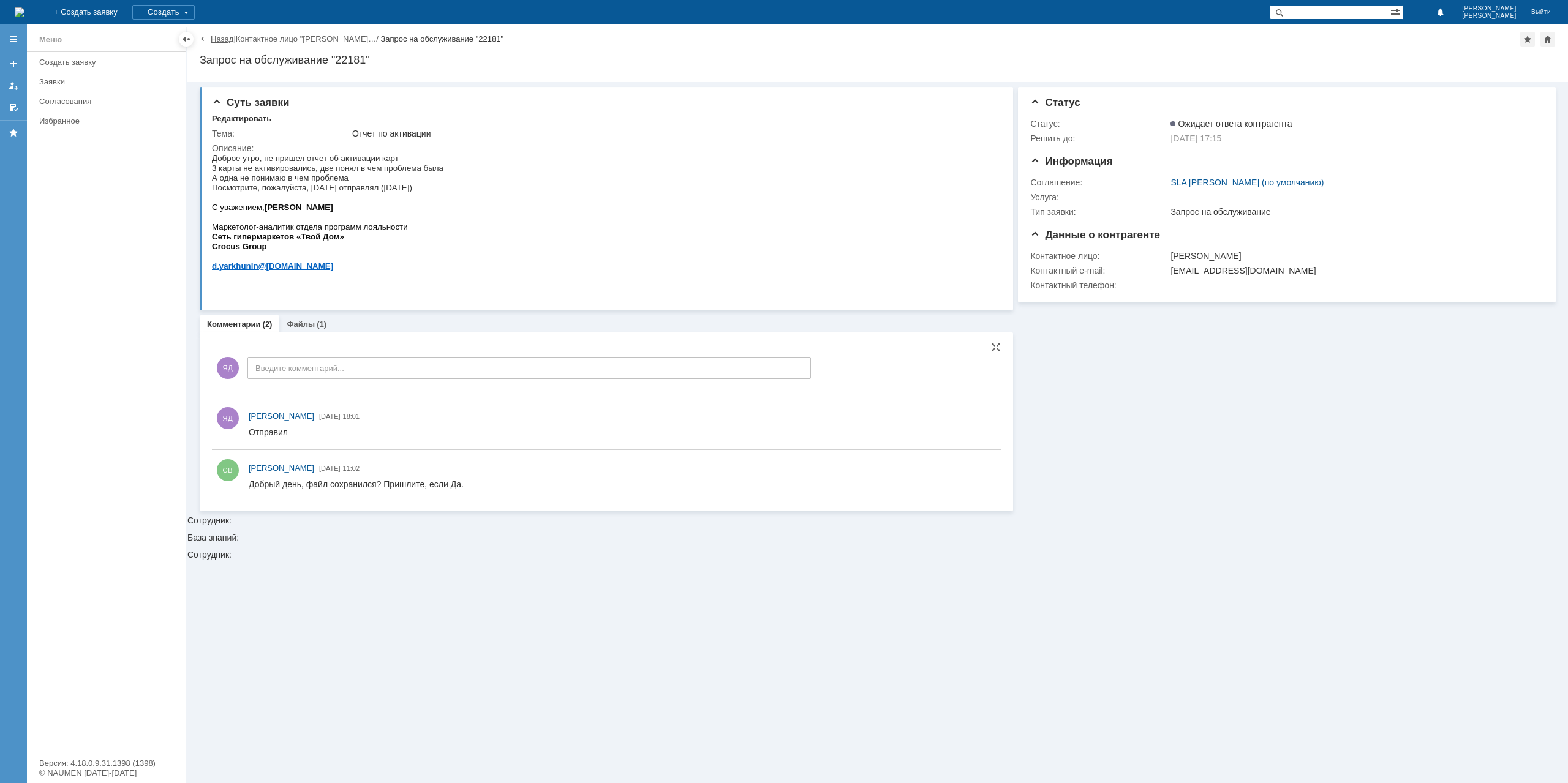
click at [226, 42] on link "Назад" at bounding box center [222, 39] width 22 height 9
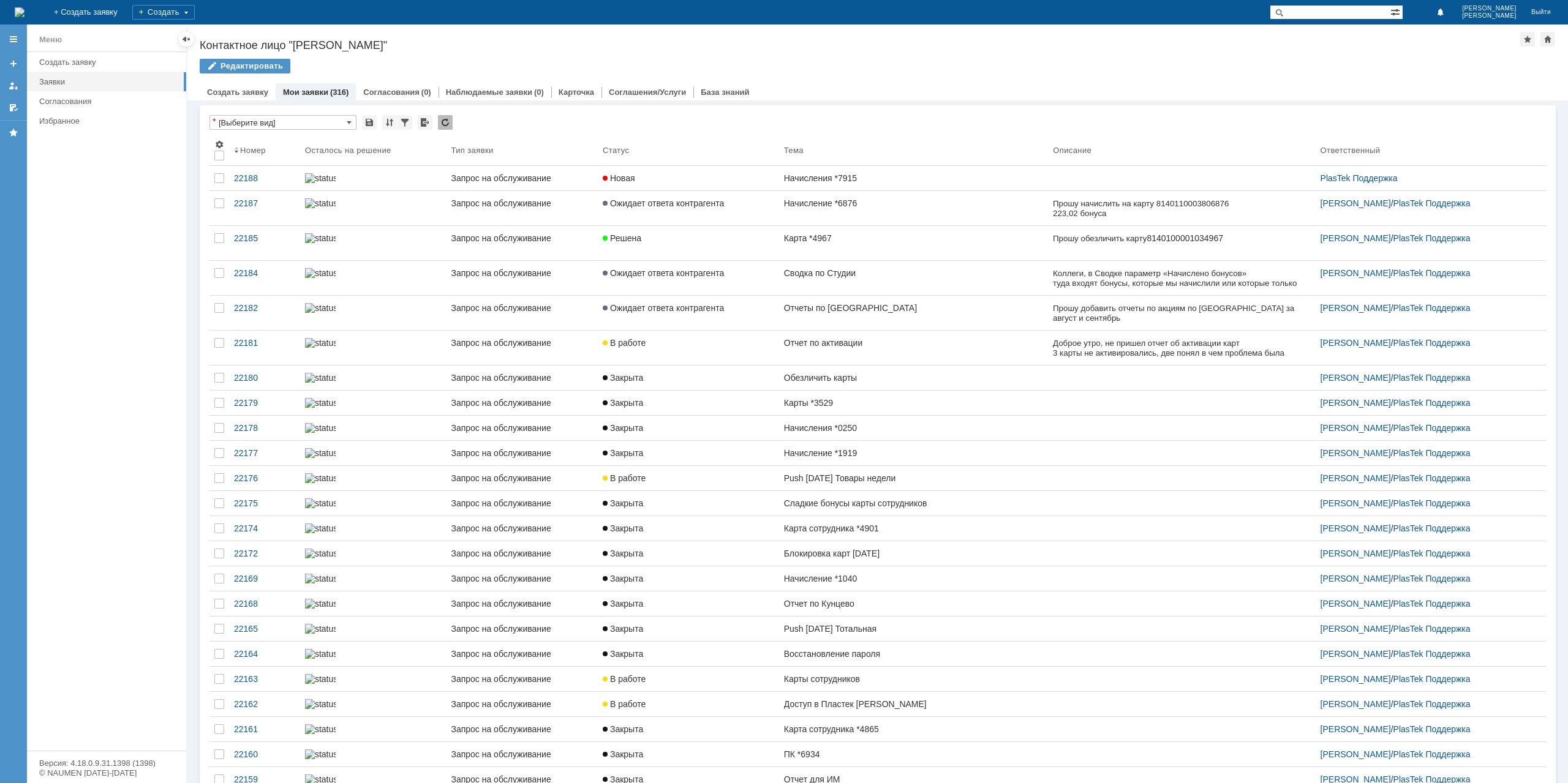
click at [780, 292] on link "Сводка по Студии" at bounding box center [913, 278] width 269 height 35
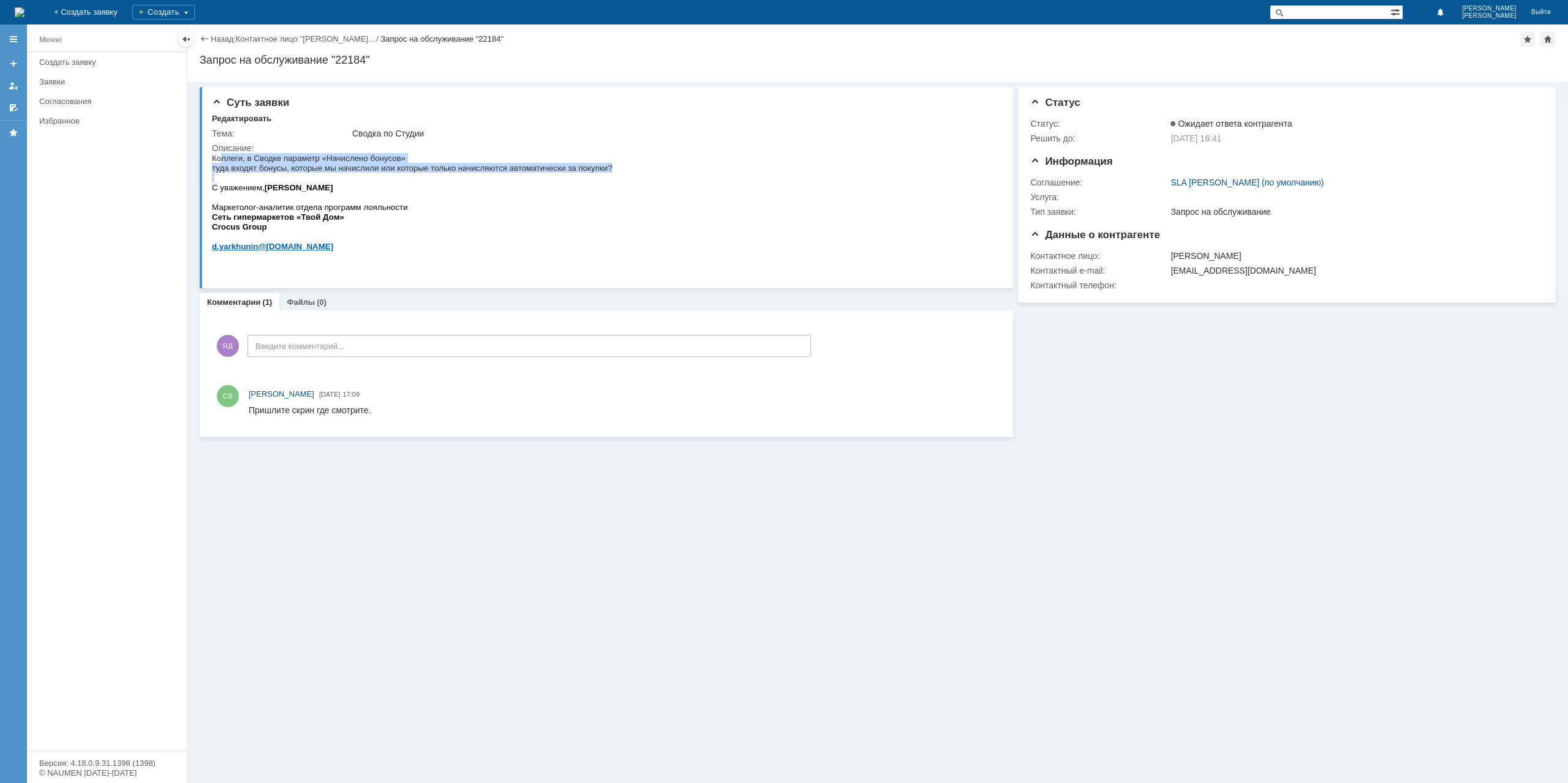
drag, startPoint x: 221, startPoint y: 161, endPoint x: 396, endPoint y: 176, distance: 175.6
click at [396, 176] on div "Коллеги, в Сводке параметр «Начислено бонусов» туда входят бонусы, которые мы н…" at bounding box center [412, 207] width 401 height 108
click at [396, 176] on p at bounding box center [412, 177] width 401 height 10
click at [295, 305] on link "Файлы" at bounding box center [301, 302] width 28 height 9
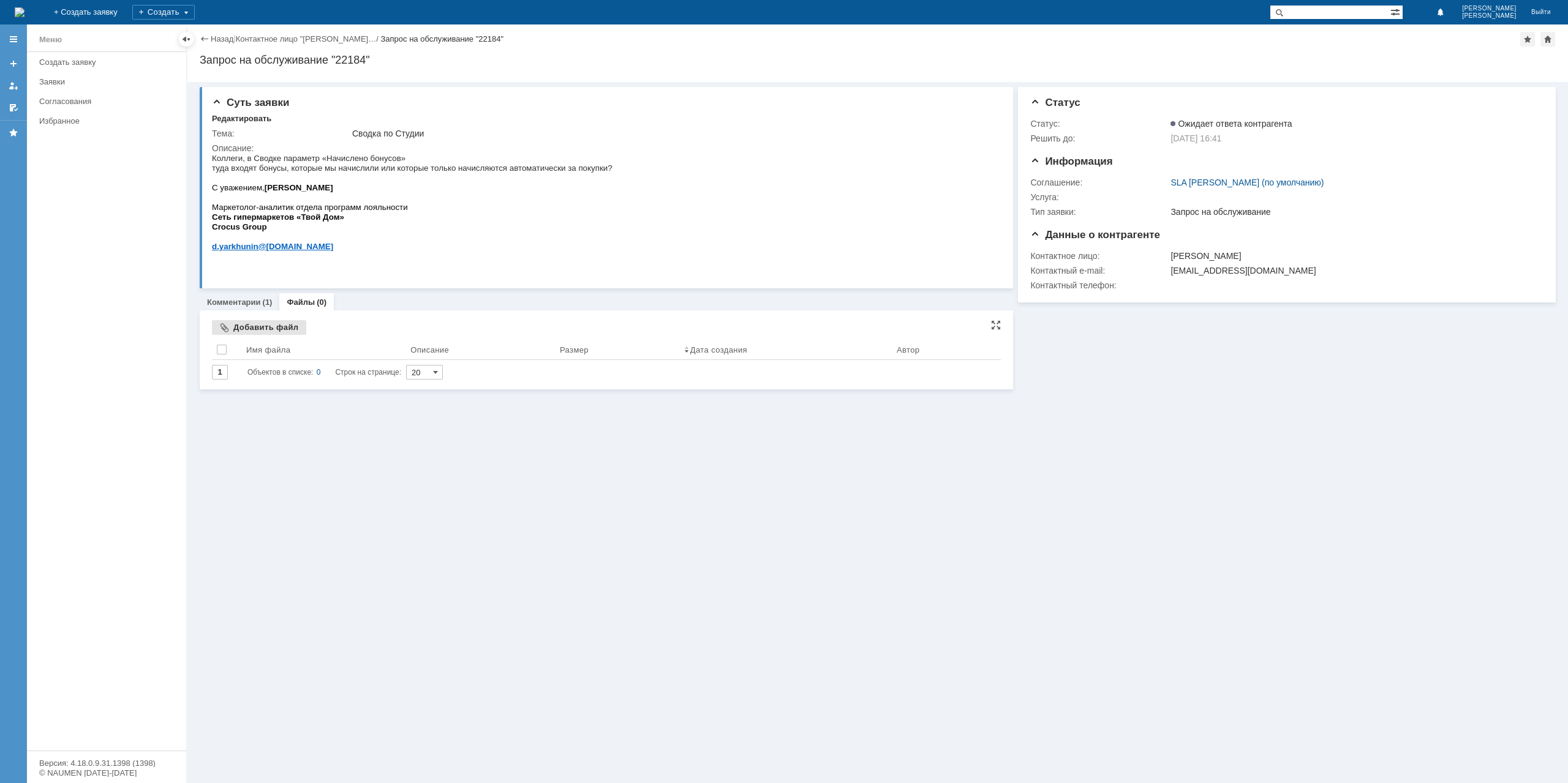
click at [253, 324] on div "Добавить файл" at bounding box center [259, 327] width 94 height 15
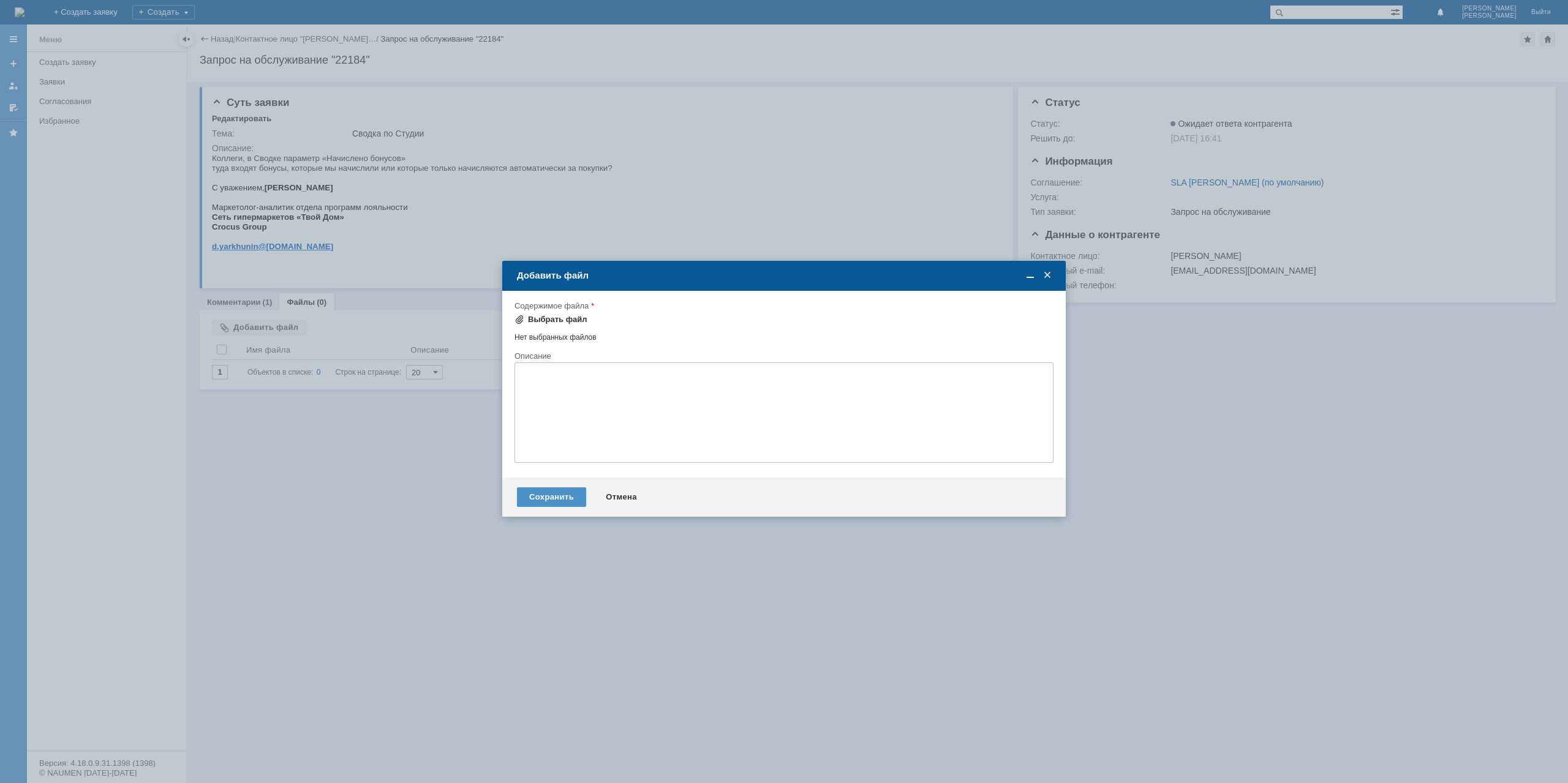
click at [555, 318] on div "Выбрать файл" at bounding box center [558, 319] width 60 height 10
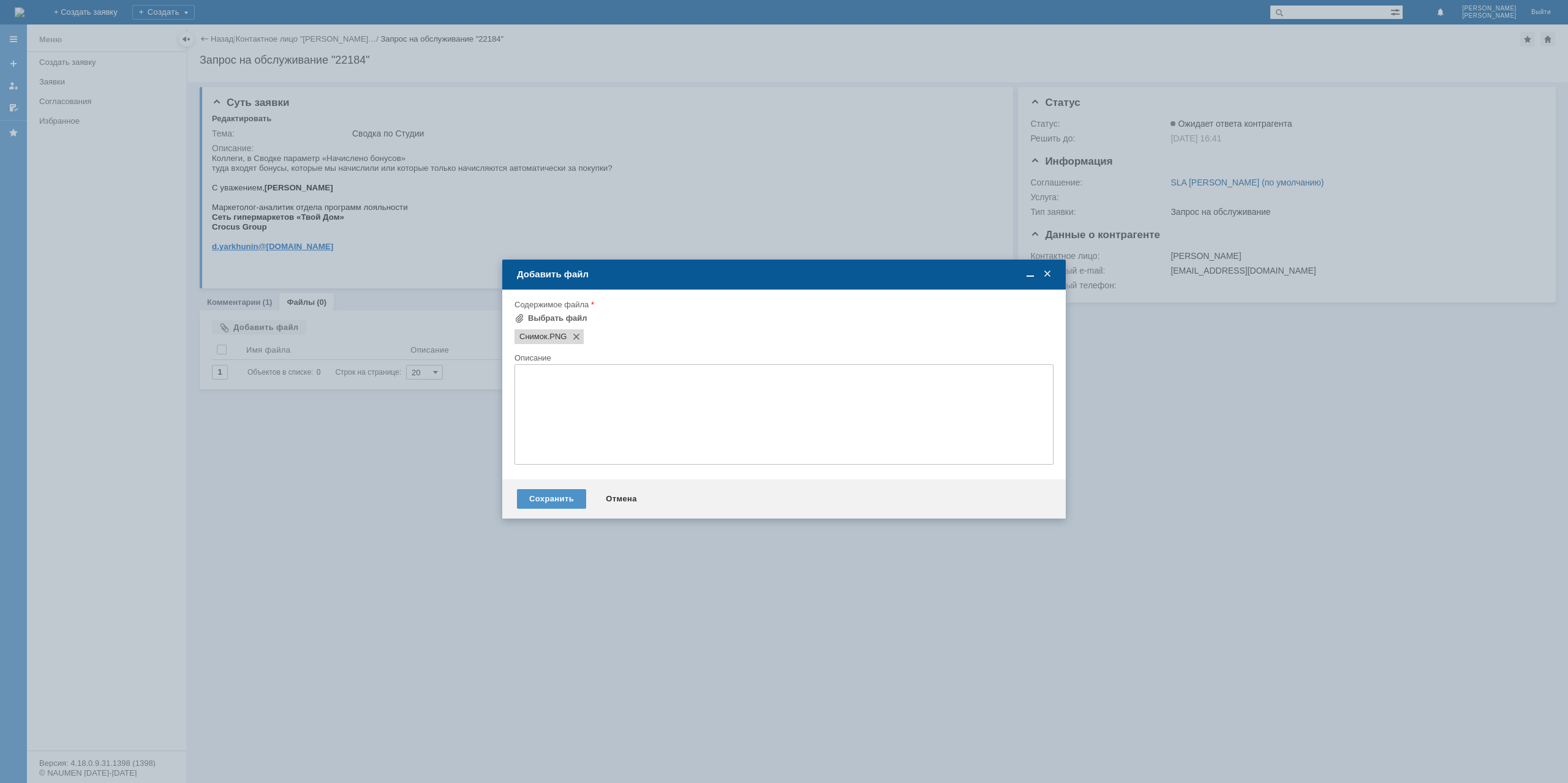
click at [570, 380] on textarea at bounding box center [784, 414] width 539 height 101
click at [553, 502] on div "Сохранить" at bounding box center [551, 499] width 69 height 20
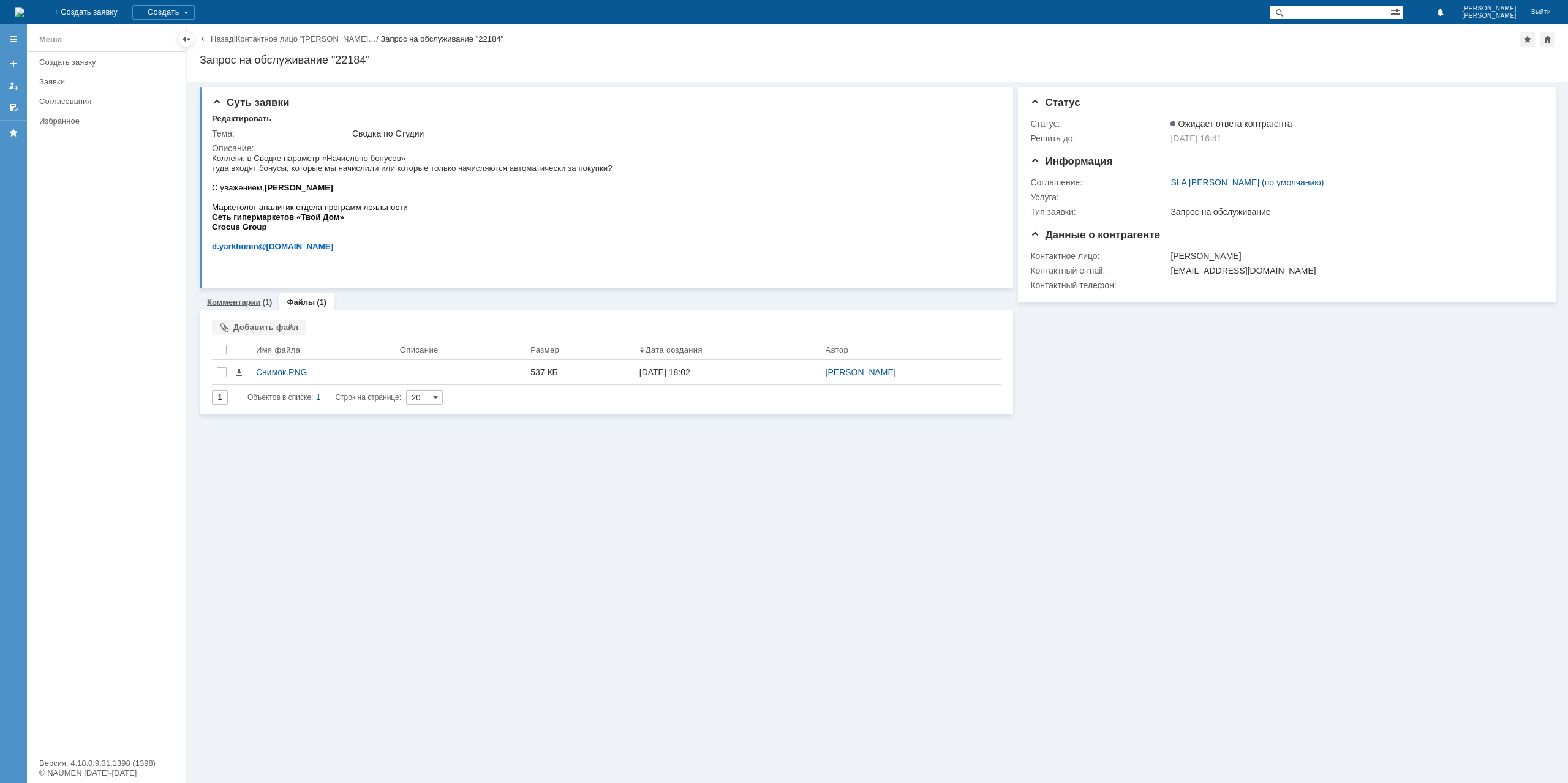
click at [244, 301] on link "Комментарии" at bounding box center [234, 302] width 54 height 9
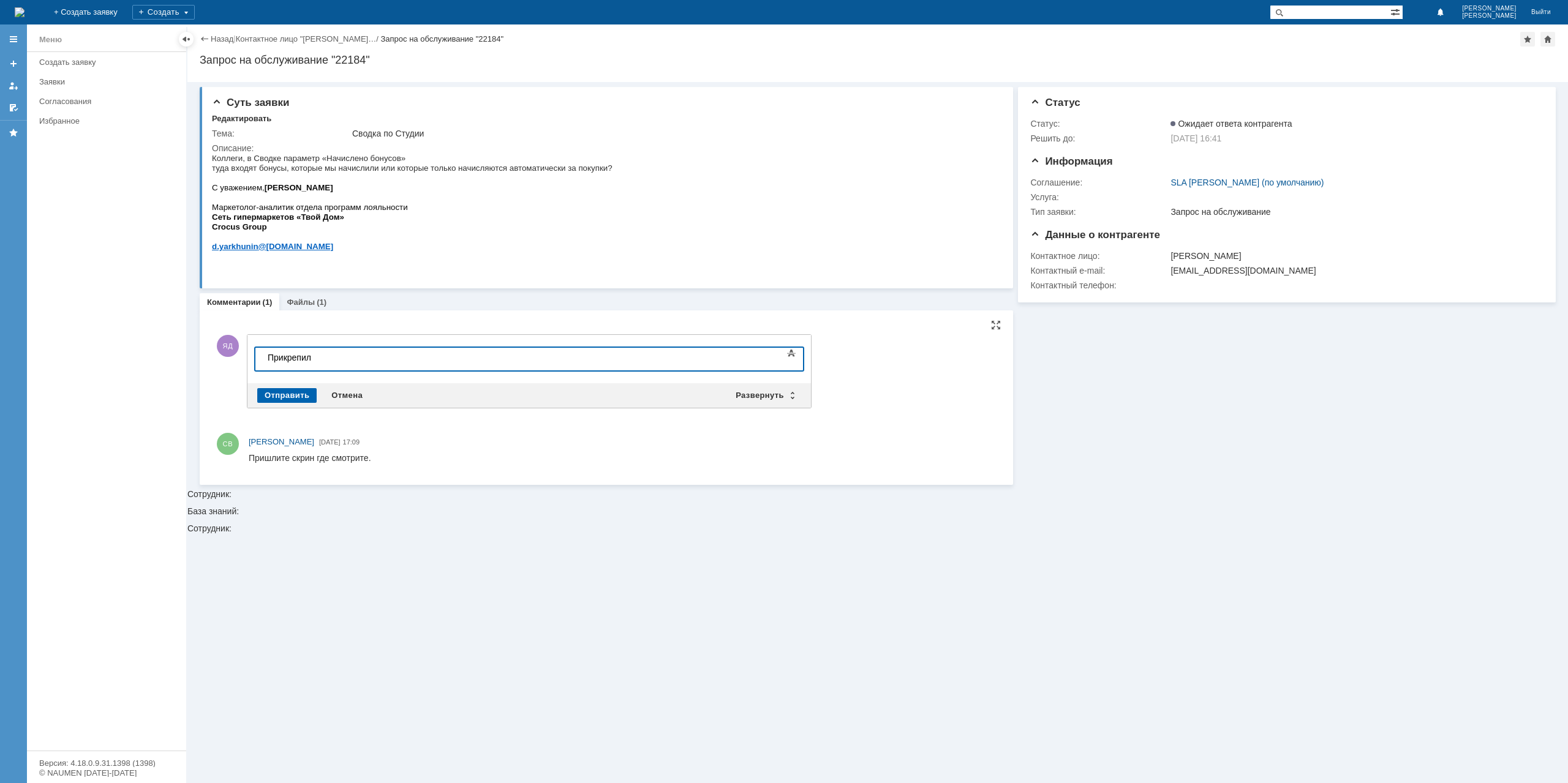
click at [281, 392] on div "Отправить" at bounding box center [287, 395] width 60 height 15
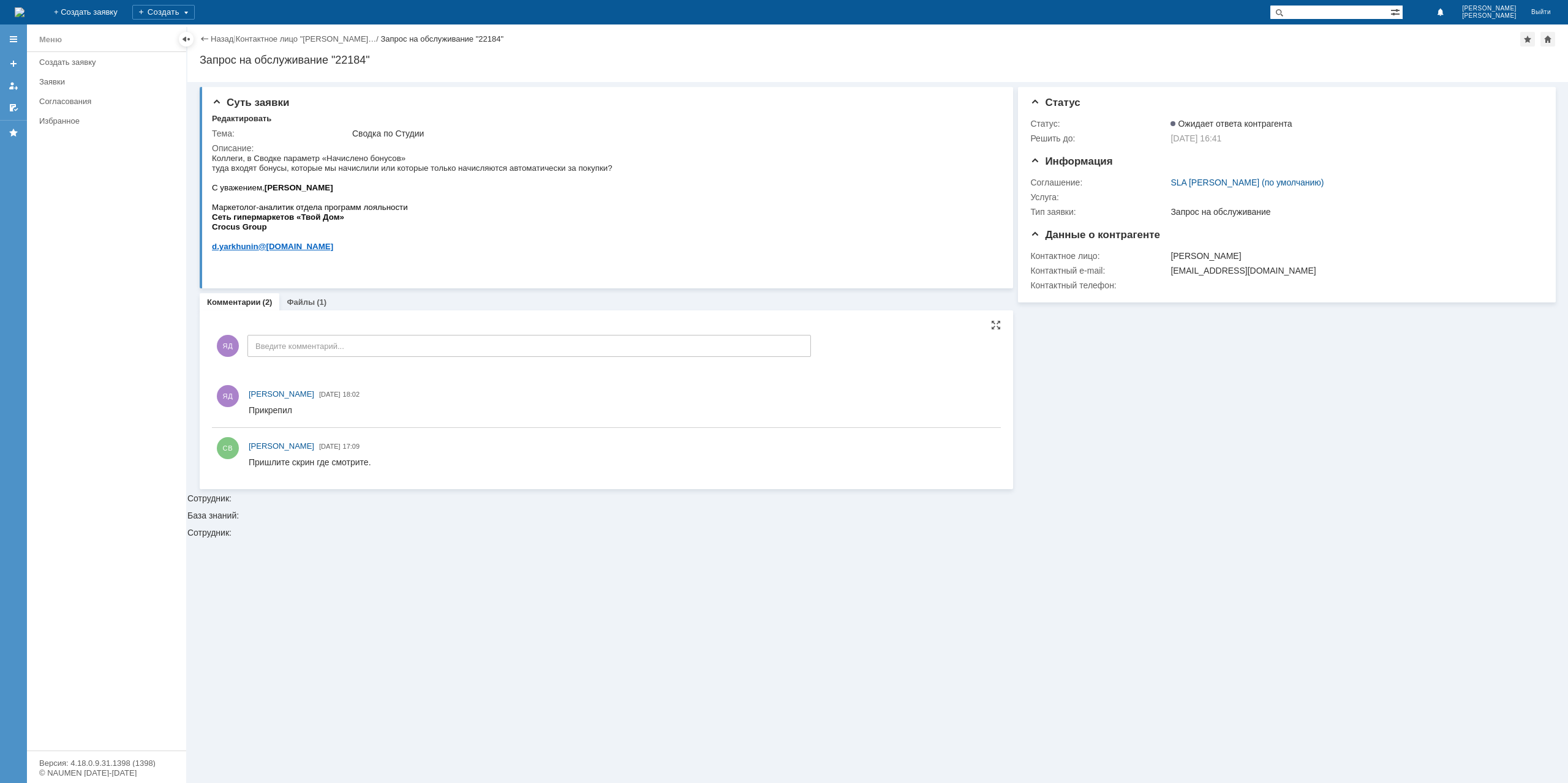
click at [206, 42] on div "Назад" at bounding box center [216, 39] width 34 height 9
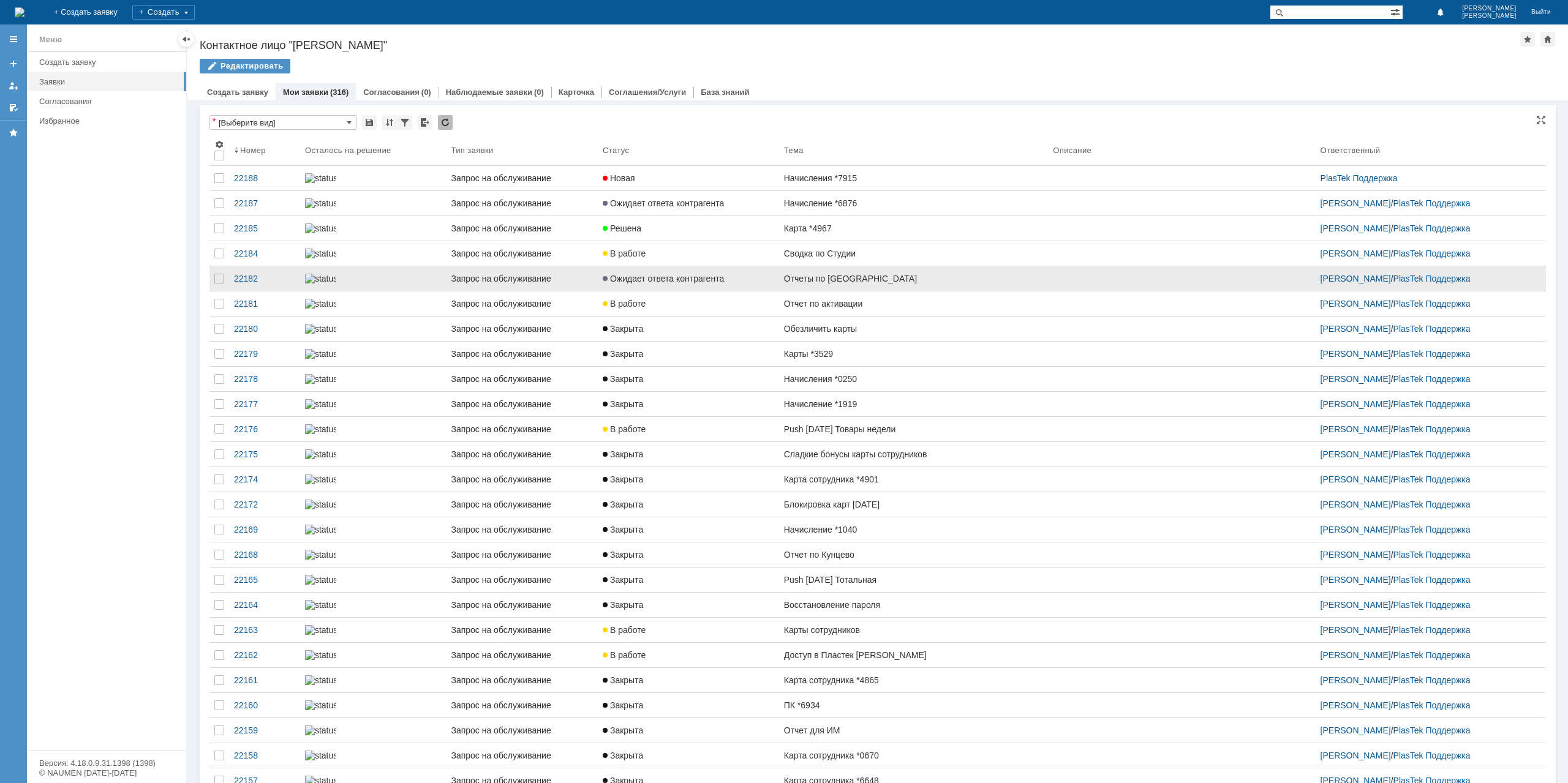
click at [794, 283] on div "Отчеты по [GEOGRAPHIC_DATA]" at bounding box center [913, 278] width 259 height 10
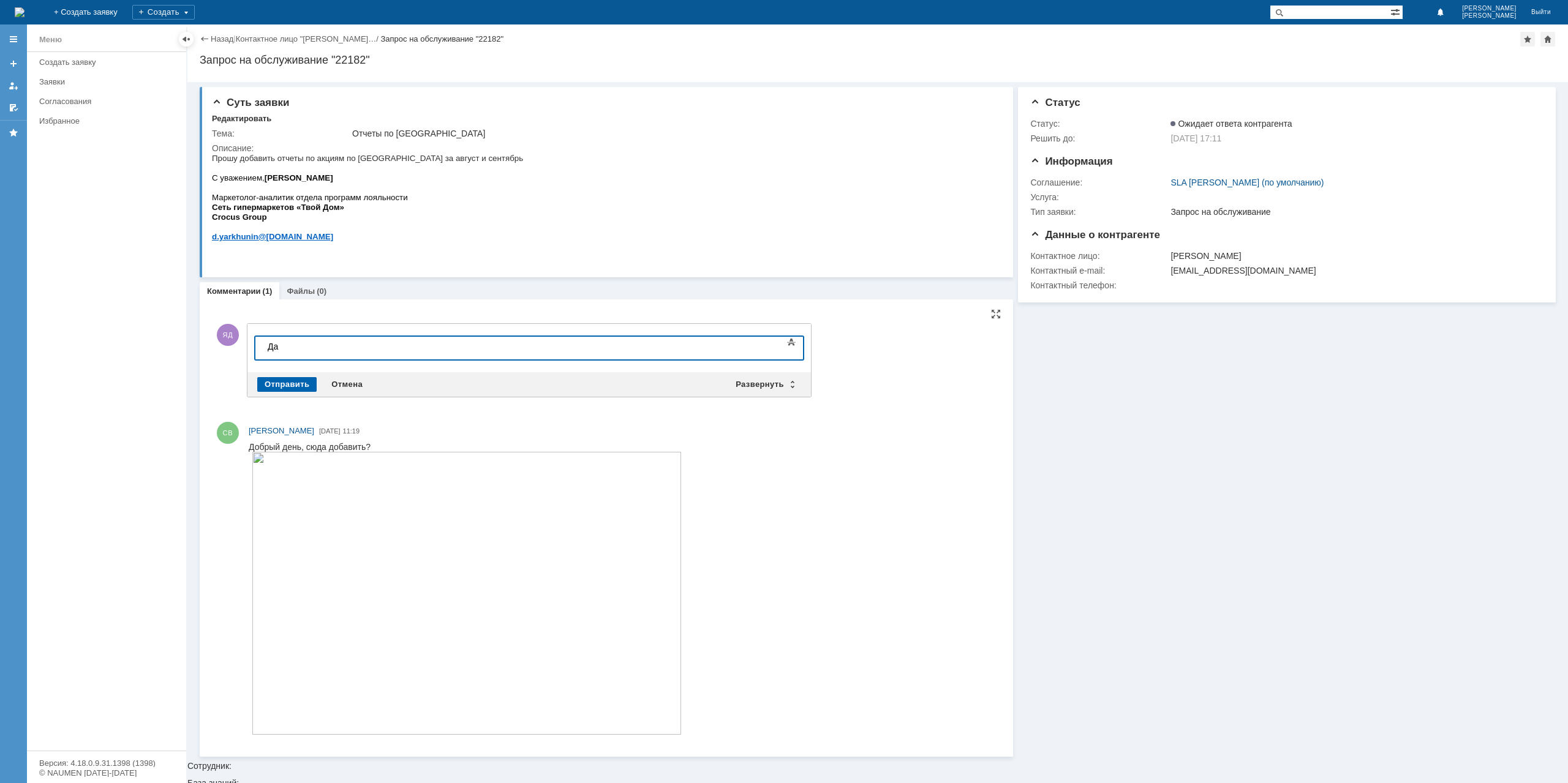
click at [297, 377] on div "Отправить" at bounding box center [287, 384] width 60 height 15
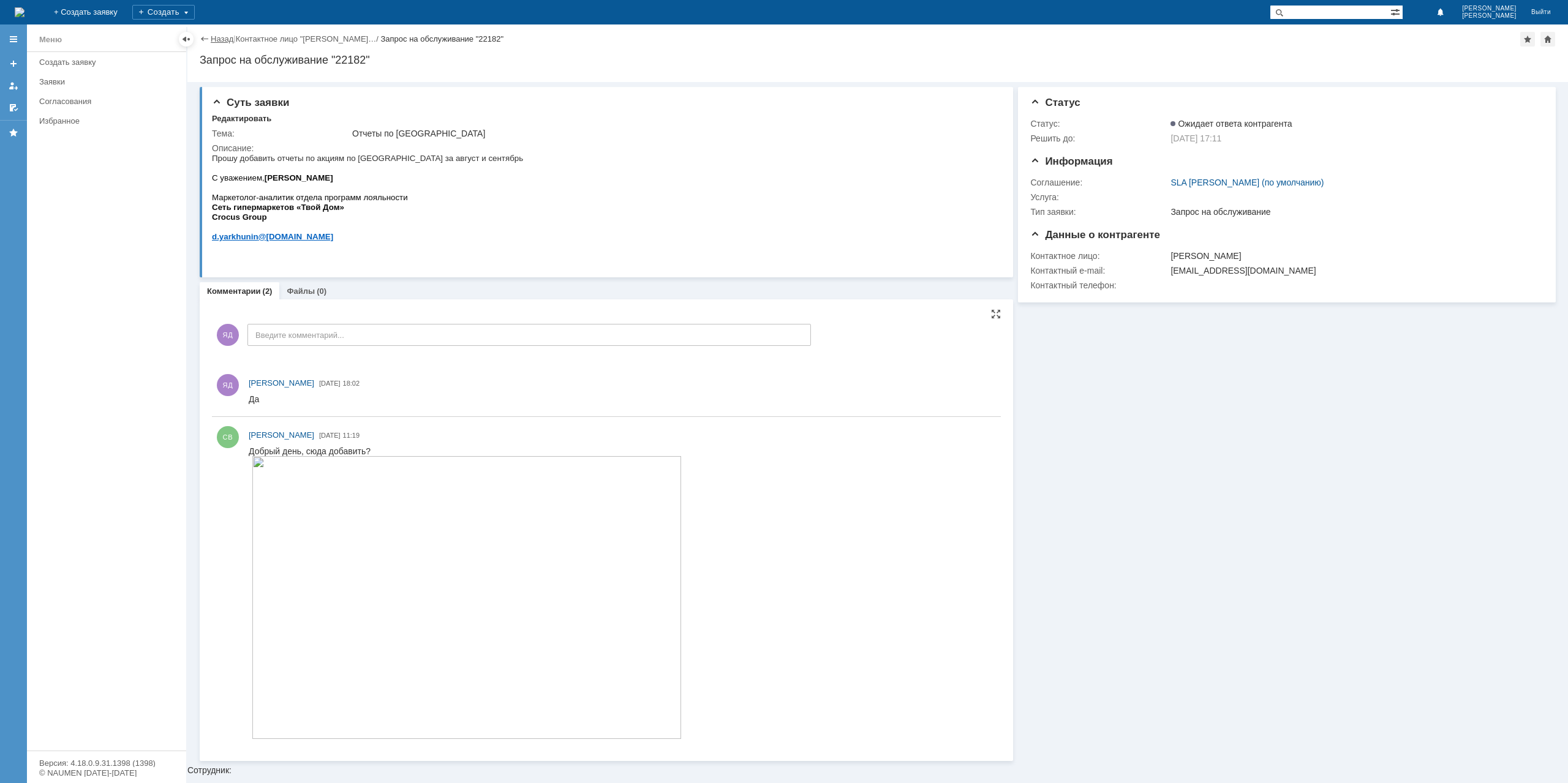
click at [213, 35] on link "Назад" at bounding box center [222, 39] width 22 height 9
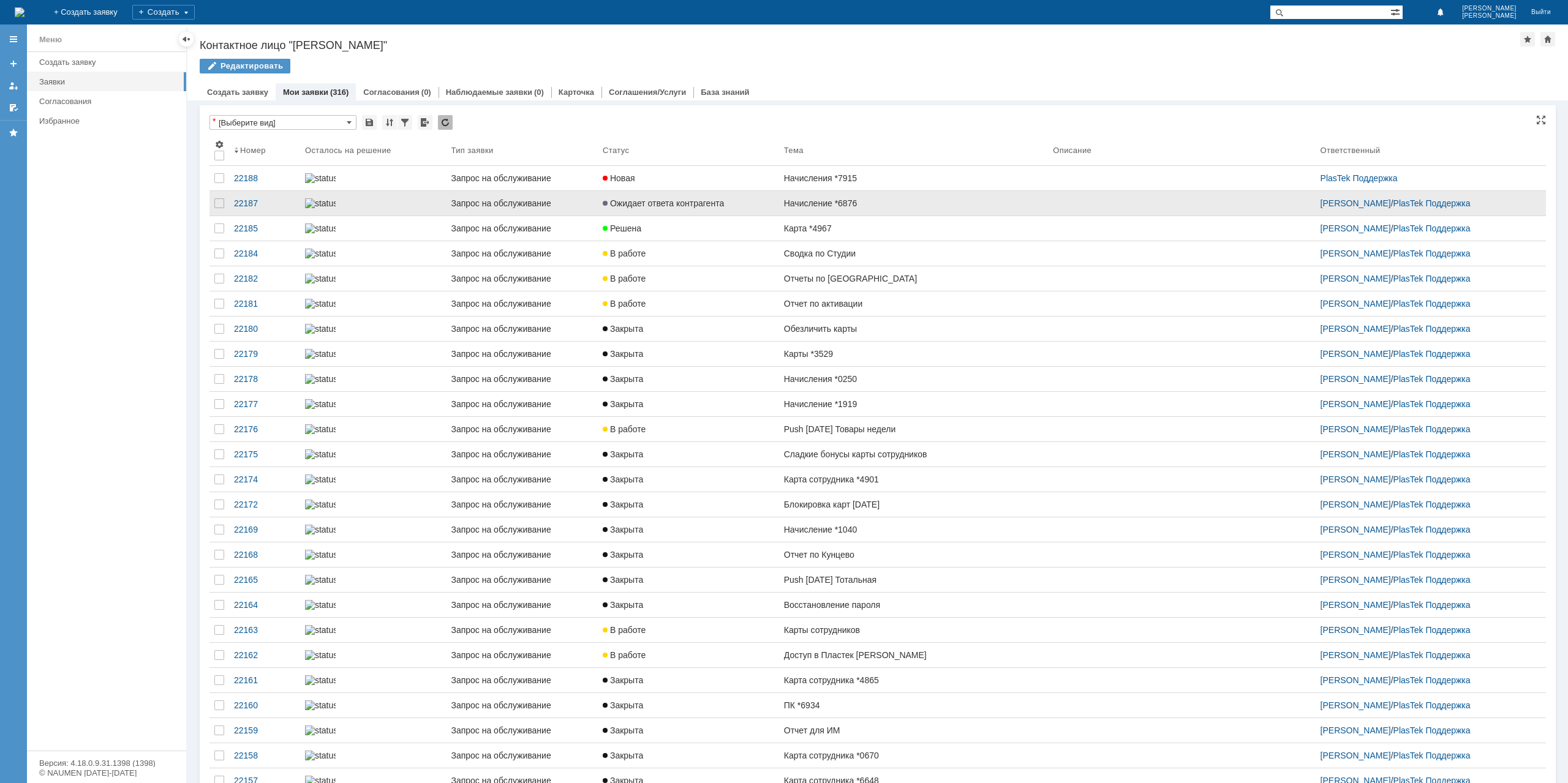
click at [744, 215] on link "Ожидает ответа контрагента" at bounding box center [688, 203] width 181 height 24
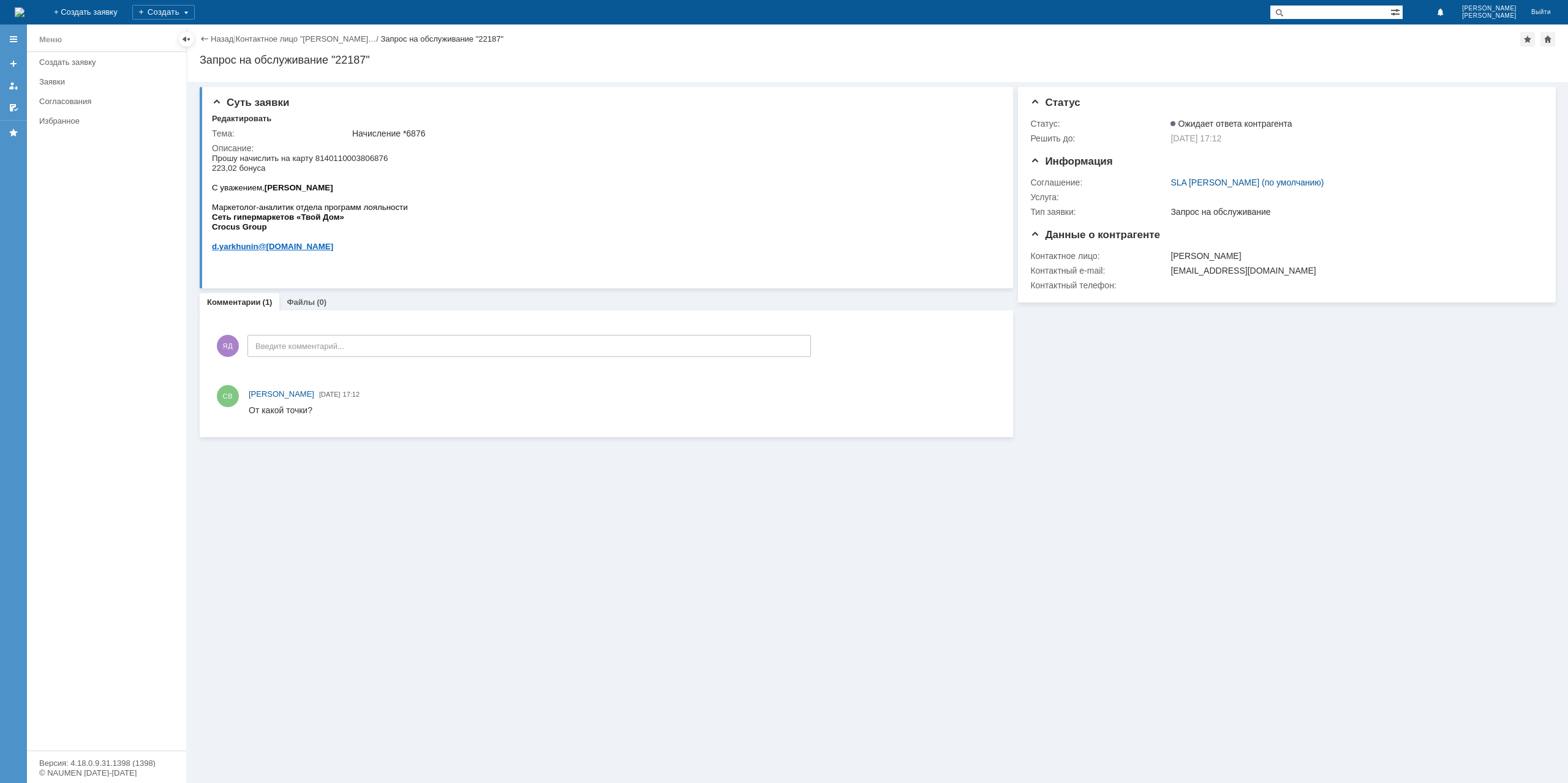
click at [371, 158] on span "Прошу начислить на карту 8140110003806876 223,02 бонуса" at bounding box center [300, 163] width 176 height 19
copy span "8140110003806876"
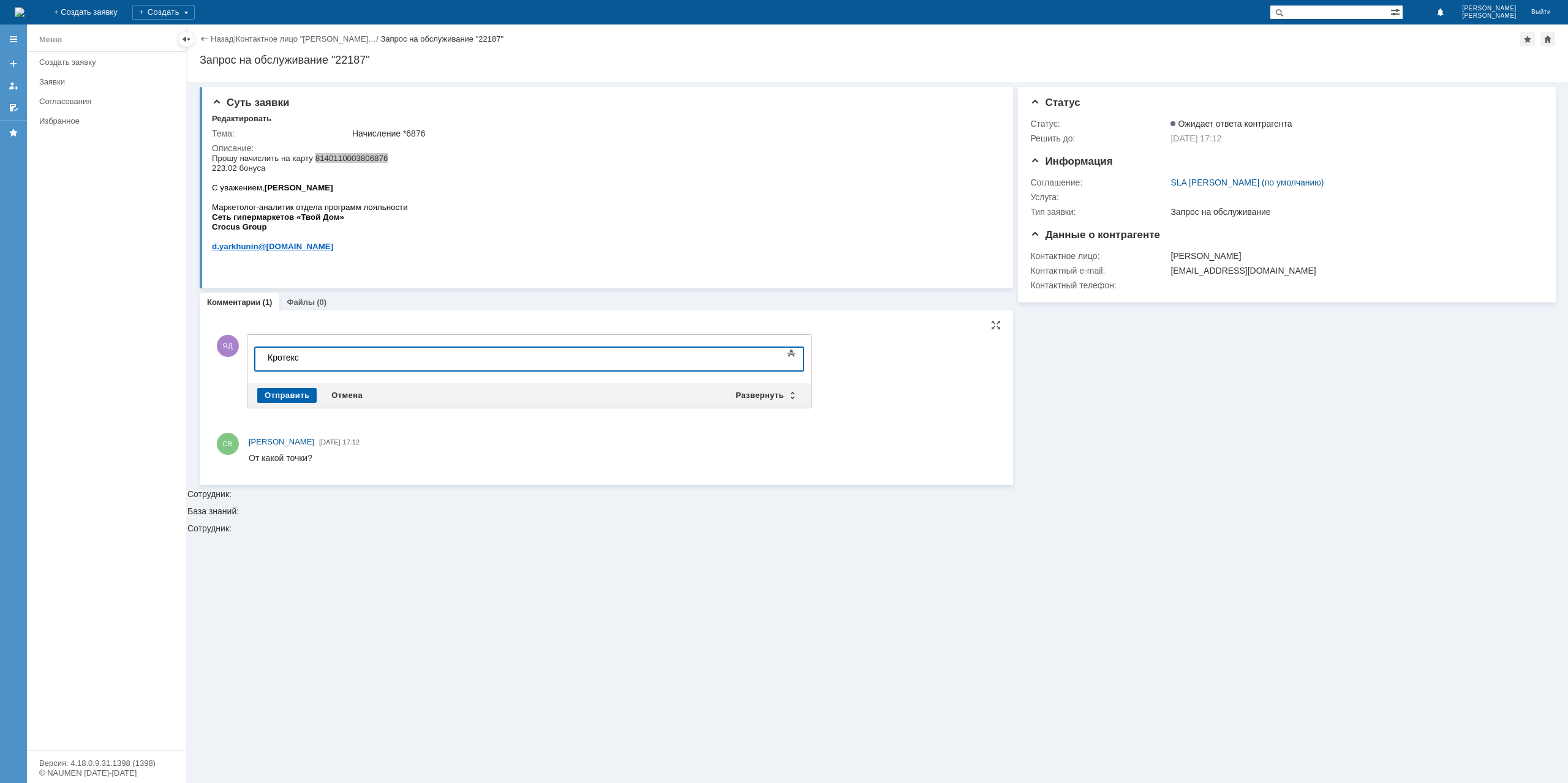
click at [277, 391] on div "Отправить" at bounding box center [287, 395] width 60 height 15
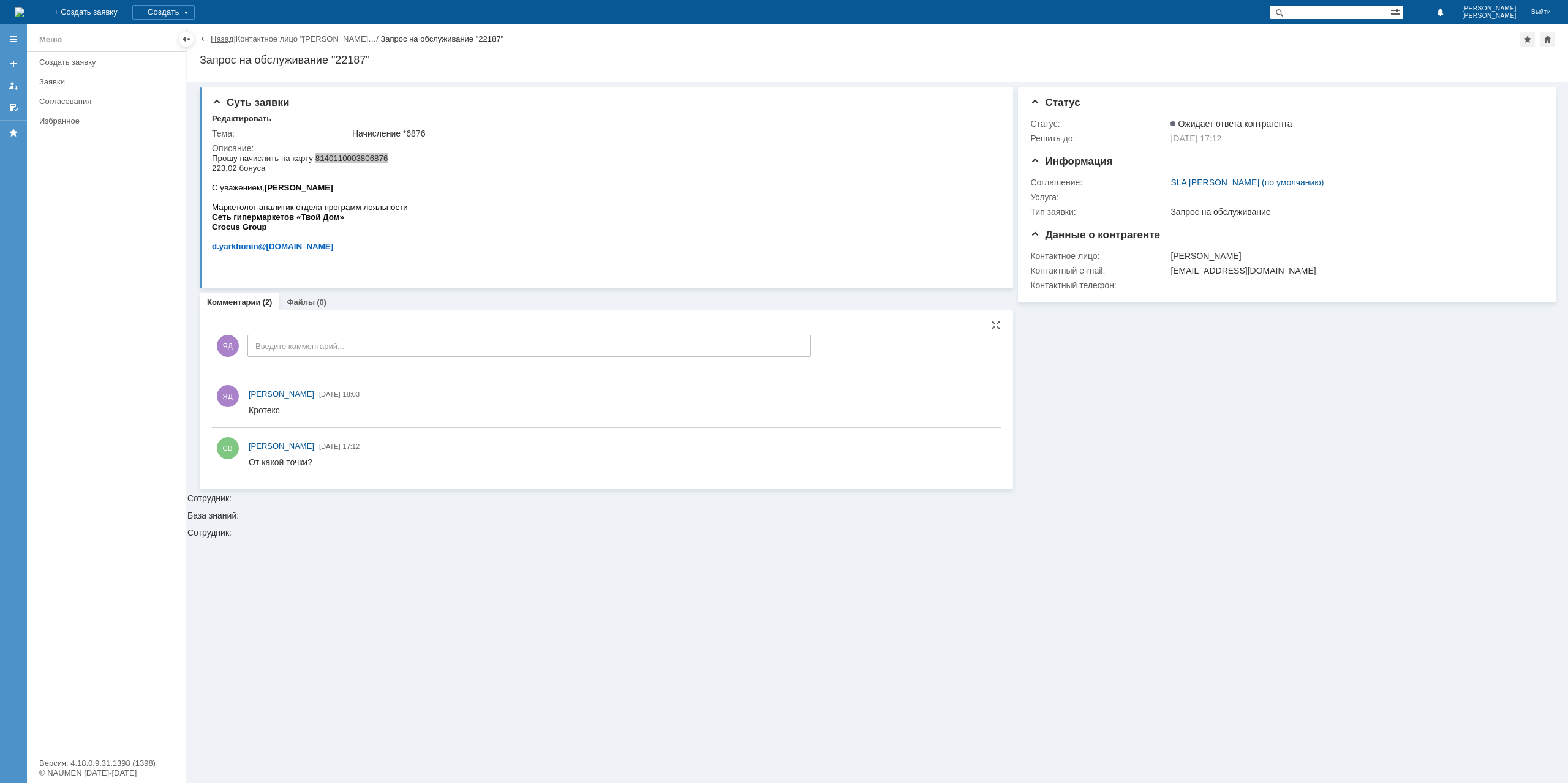
click at [219, 41] on link "Назад" at bounding box center [222, 39] width 22 height 9
